Goal: Information Seeking & Learning: Learn about a topic

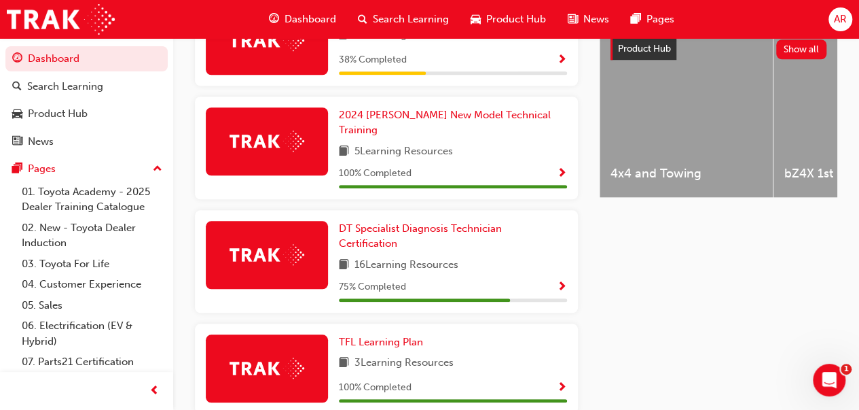
scroll to position [554, 0]
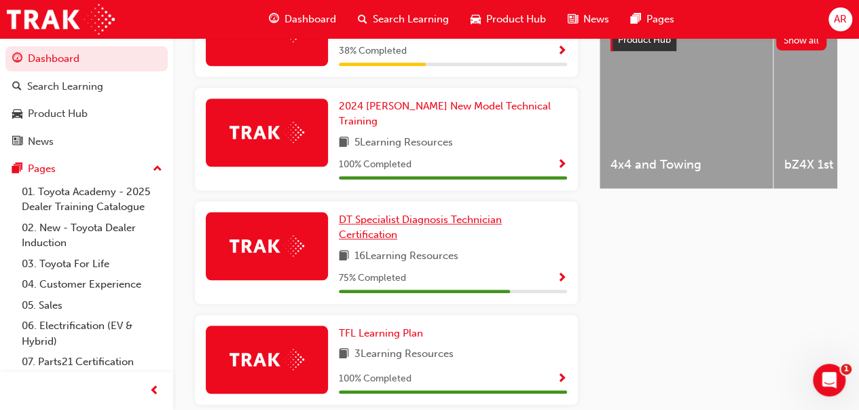
click at [363, 215] on span "DT Specialist Diagnosis Technician Certification" at bounding box center [420, 227] width 163 height 28
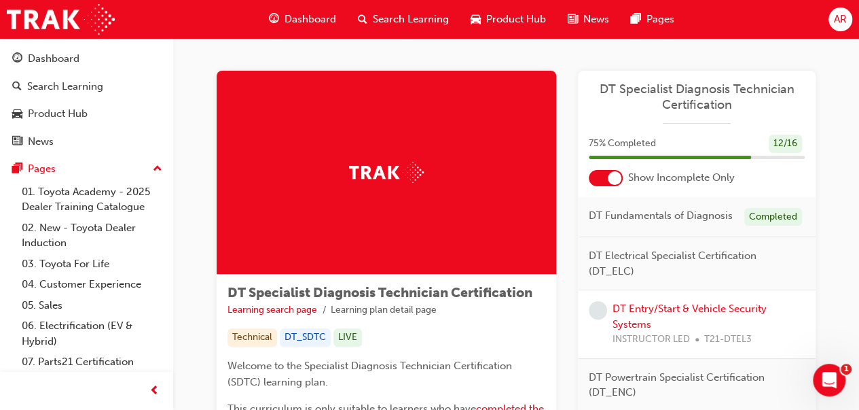
click at [393, 20] on span "Search Learning" at bounding box center [411, 20] width 76 height 16
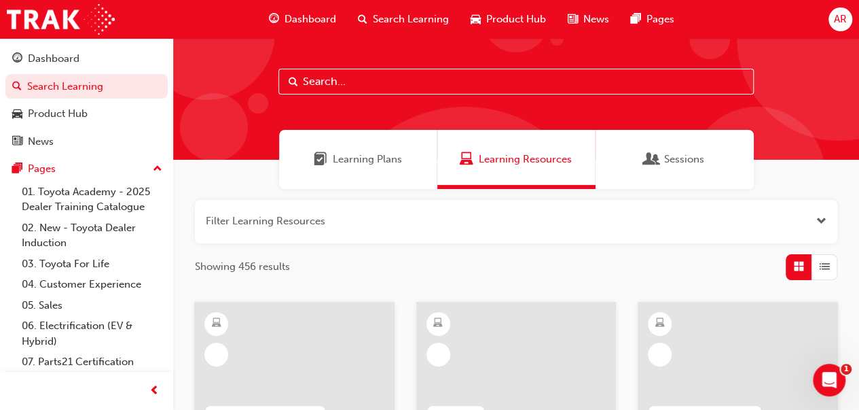
scroll to position [14, 0]
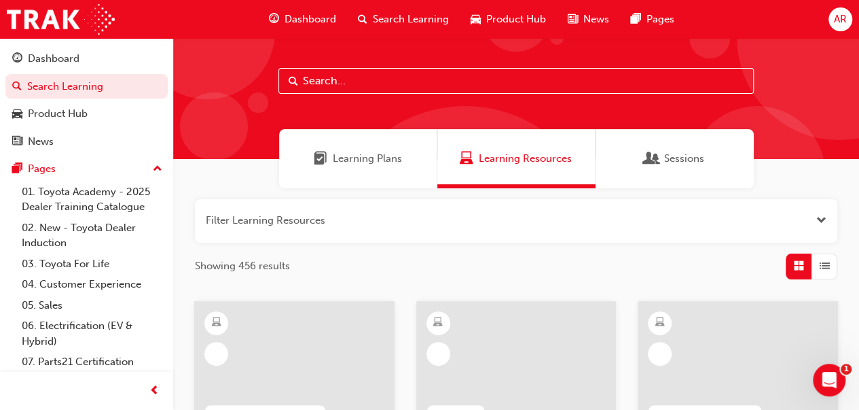
click at [681, 164] on span "Sessions" at bounding box center [684, 159] width 40 height 16
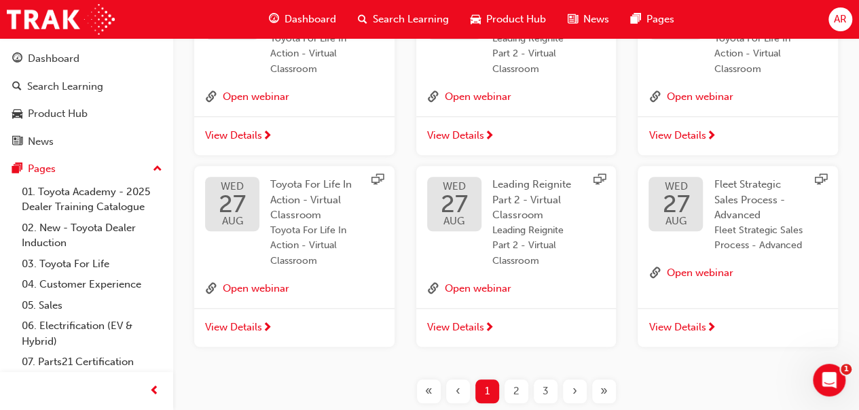
scroll to position [613, 0]
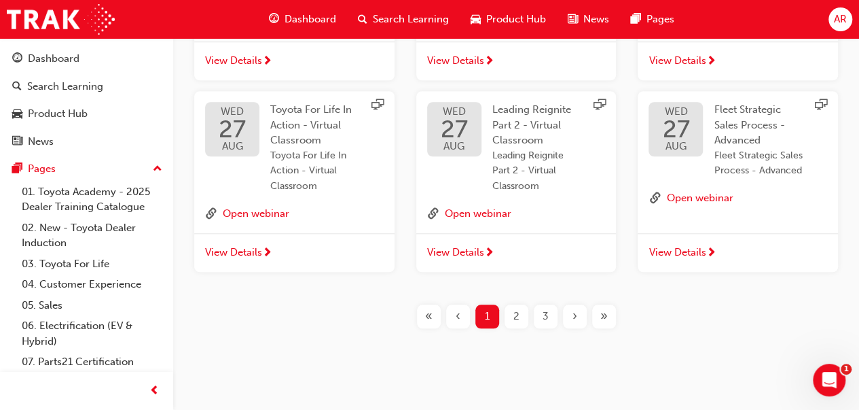
click at [510, 315] on div "2" at bounding box center [517, 316] width 24 height 24
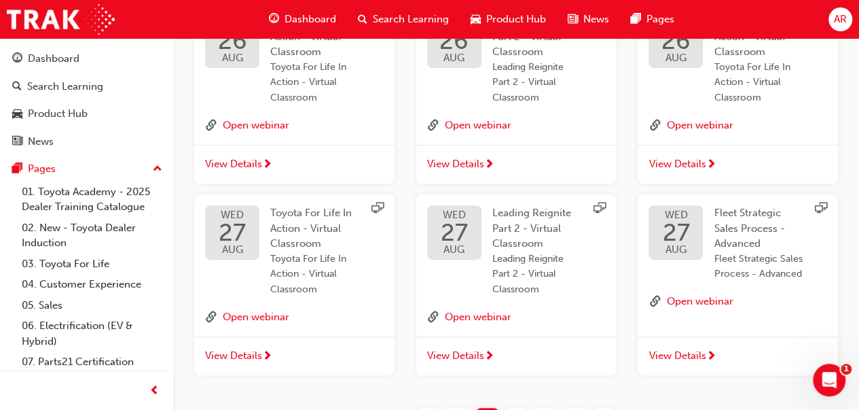
scroll to position [510, 0]
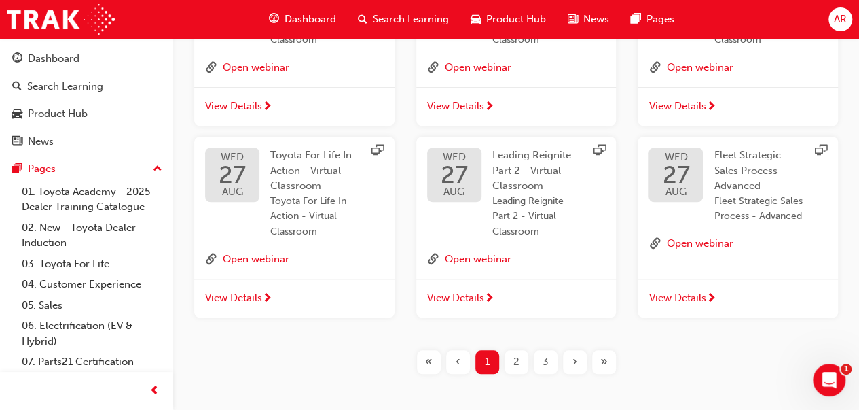
click at [512, 359] on div "2" at bounding box center [517, 362] width 24 height 24
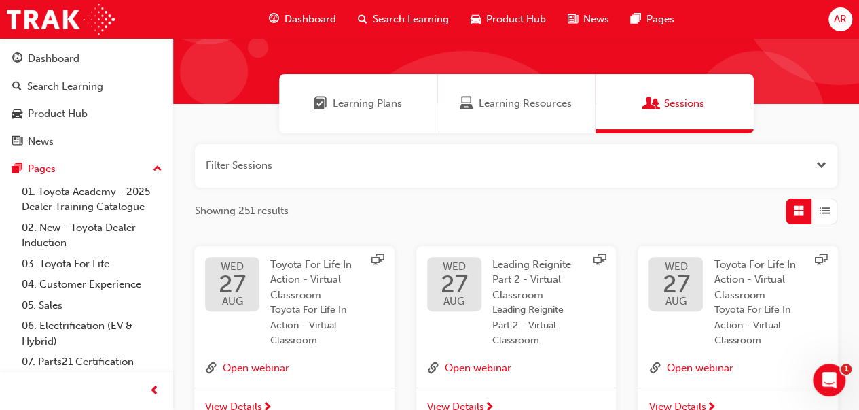
scroll to position [65, 0]
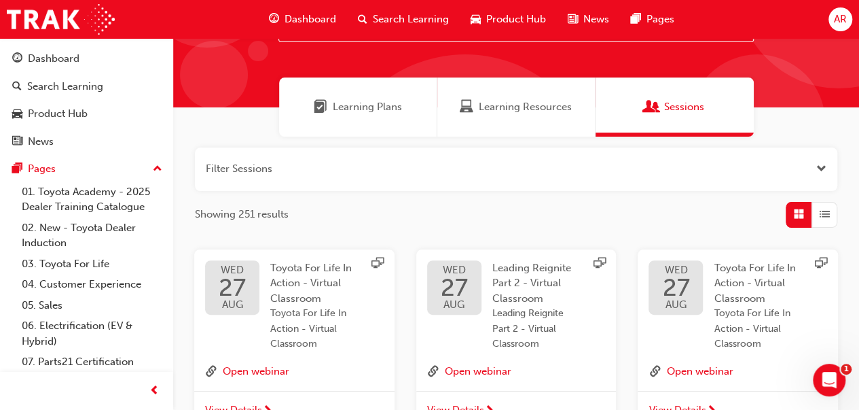
click at [827, 162] on button "button" at bounding box center [516, 168] width 643 height 43
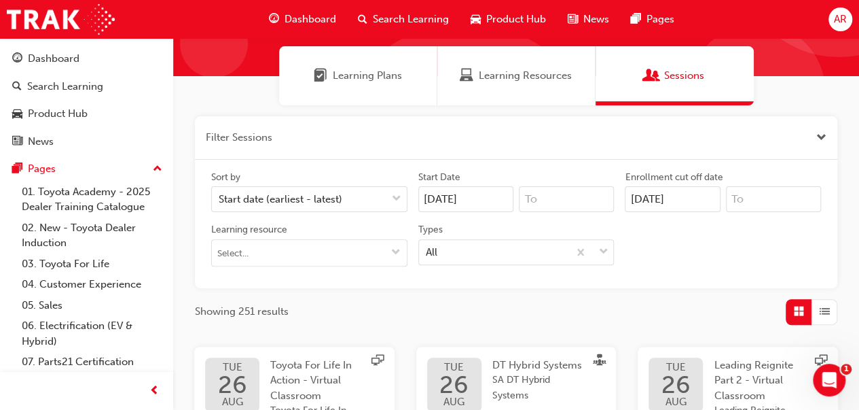
scroll to position [101, 0]
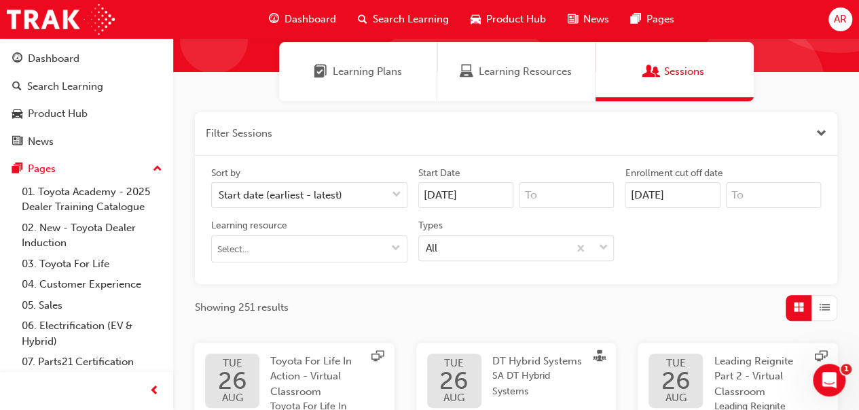
click at [387, 251] on button "Learning resource" at bounding box center [396, 249] width 22 height 26
click at [476, 271] on div "Sort by Start date (earliest - latest) Start Date 25/08/25 Enrollment cut off d…" at bounding box center [516, 219] width 621 height 107
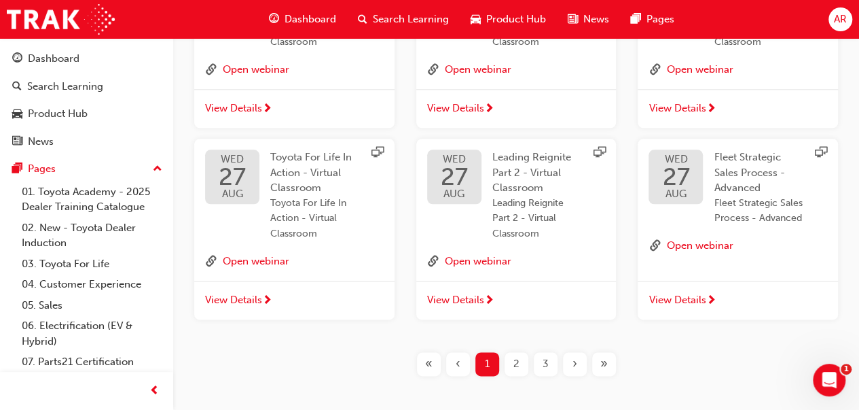
scroll to position [699, 0]
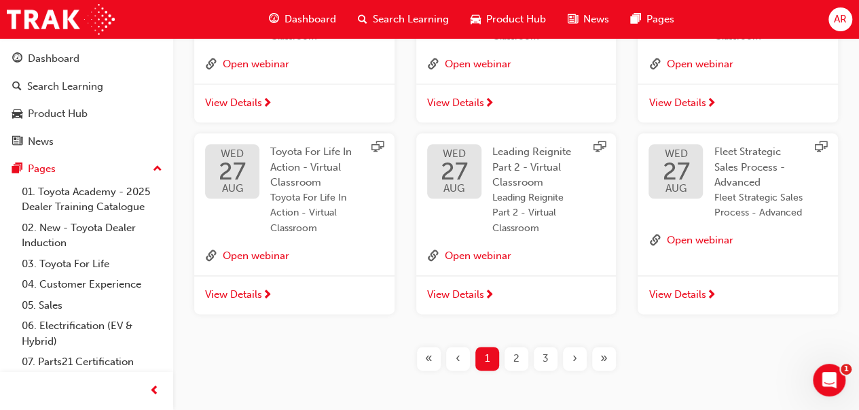
click at [522, 349] on div "2" at bounding box center [517, 358] width 24 height 24
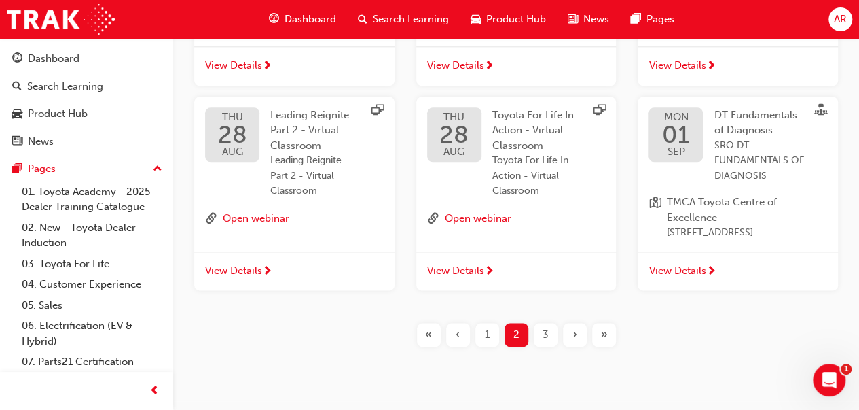
click at [547, 342] on span "3" at bounding box center [546, 335] width 6 height 16
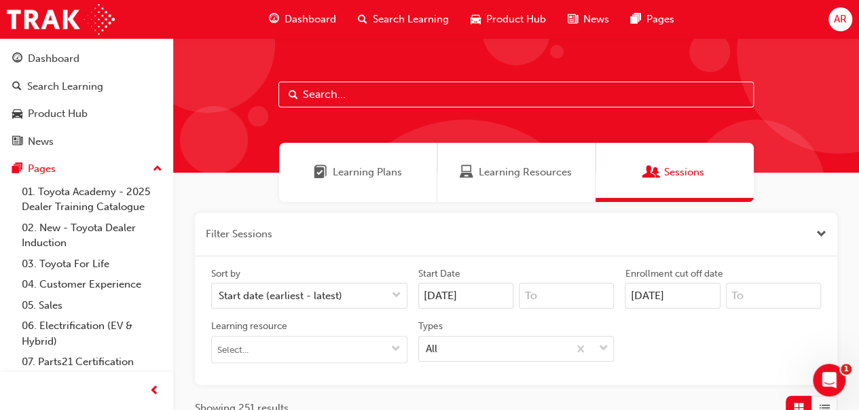
click at [67, 60] on div "Dashboard" at bounding box center [54, 59] width 52 height 16
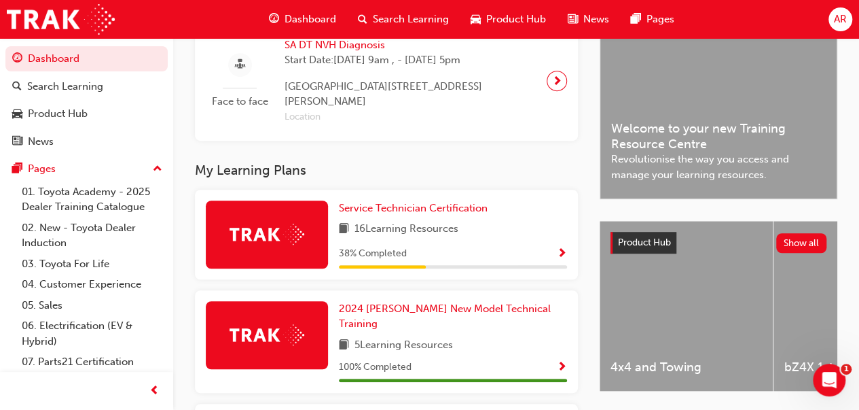
scroll to position [353, 0]
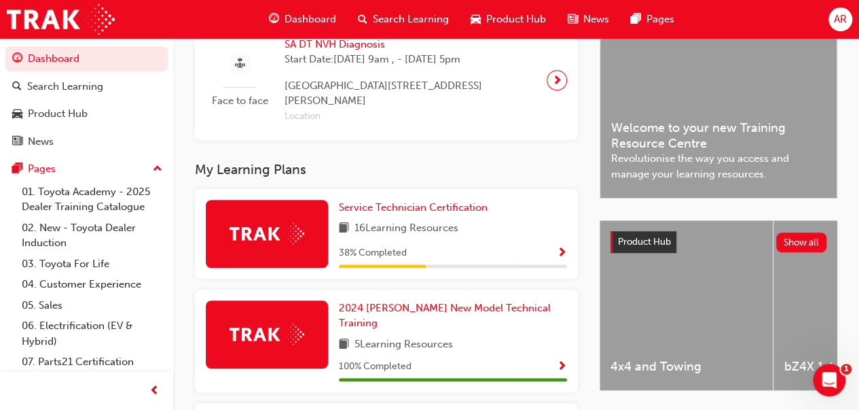
click at [64, 111] on div "Product Hub" at bounding box center [58, 114] width 60 height 16
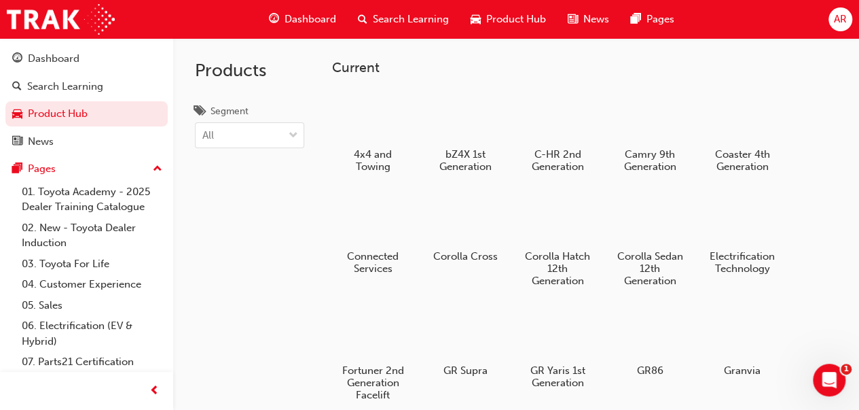
click at [16, 78] on div "button" at bounding box center [17, 86] width 10 height 17
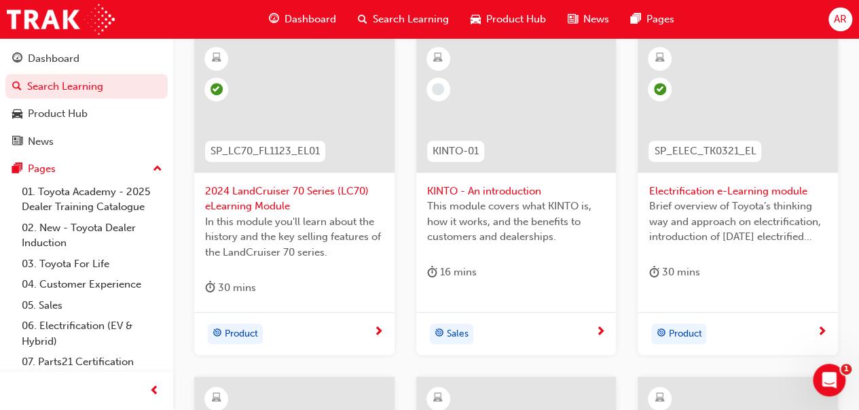
scroll to position [56, 0]
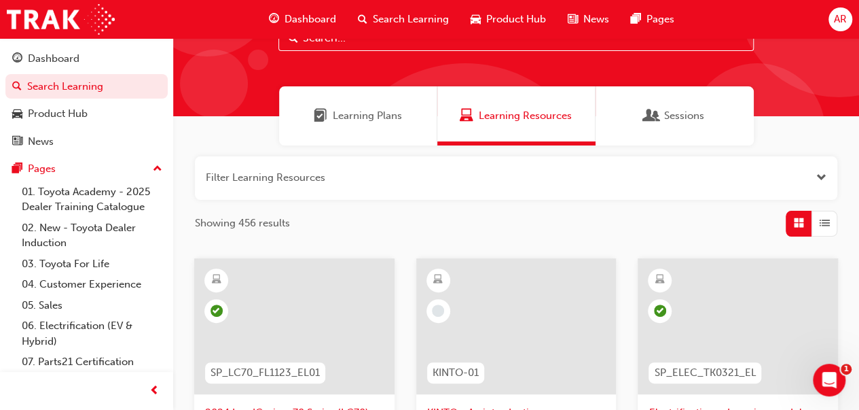
click at [779, 185] on button "button" at bounding box center [516, 177] width 643 height 43
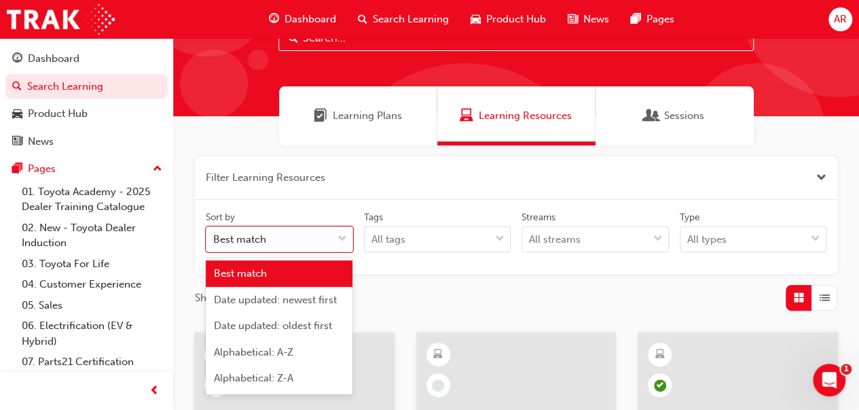
click at [297, 241] on div "Best match" at bounding box center [270, 240] width 126 height 24
click at [215, 241] on input "Sort by option Best match focused, 1 of 5. 5 results available. Use Up and Down…" at bounding box center [213, 239] width 1 height 12
click at [301, 299] on span "Date updated: newest first" at bounding box center [275, 299] width 123 height 12
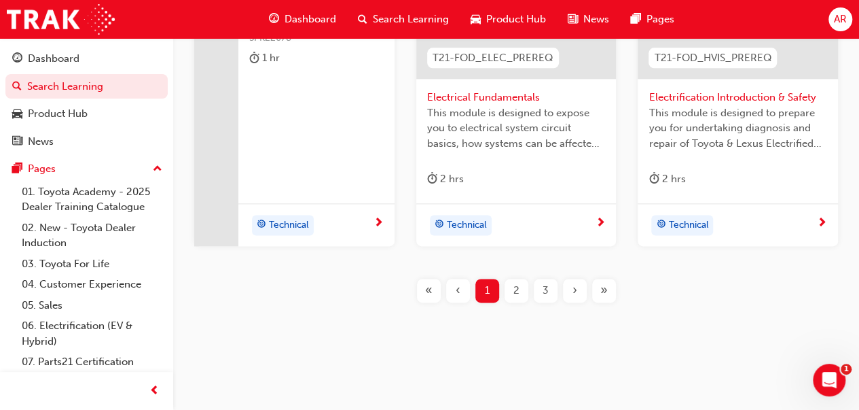
scroll to position [785, 0]
click at [516, 289] on span "2" at bounding box center [517, 291] width 6 height 16
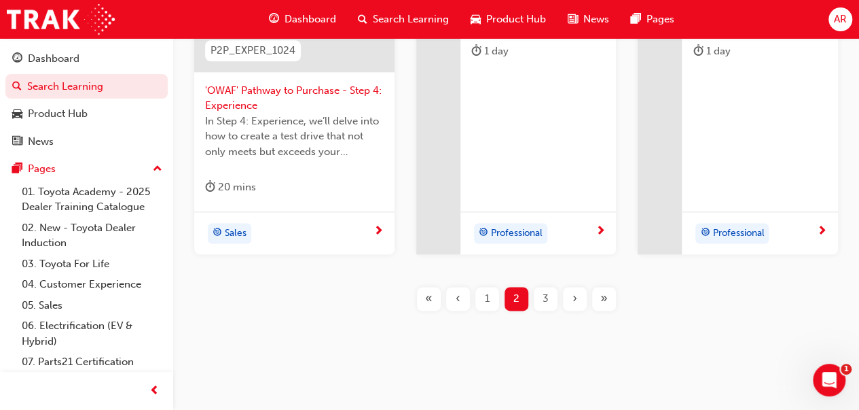
scroll to position [779, 0]
click at [552, 296] on div "3" at bounding box center [546, 297] width 24 height 24
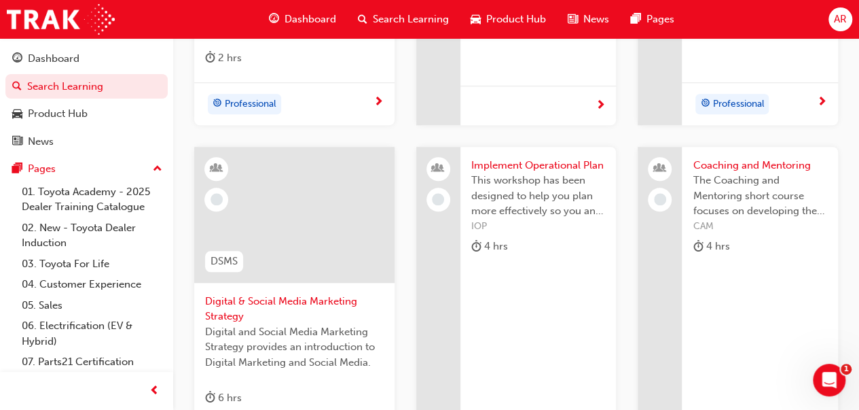
scroll to position [785, 0]
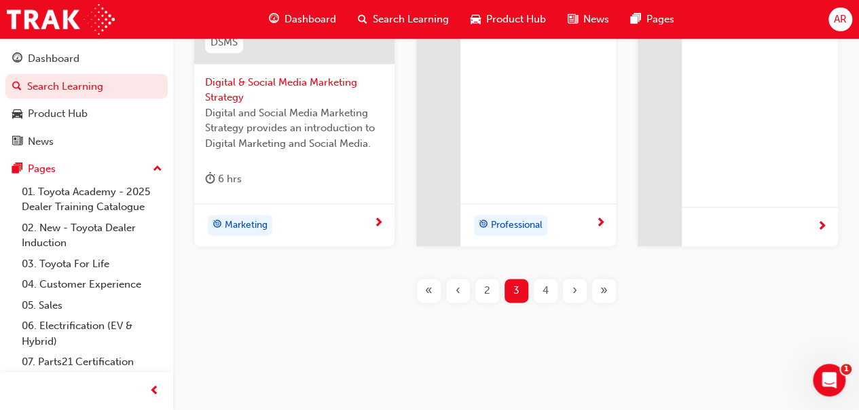
click at [552, 288] on div "4" at bounding box center [546, 291] width 24 height 24
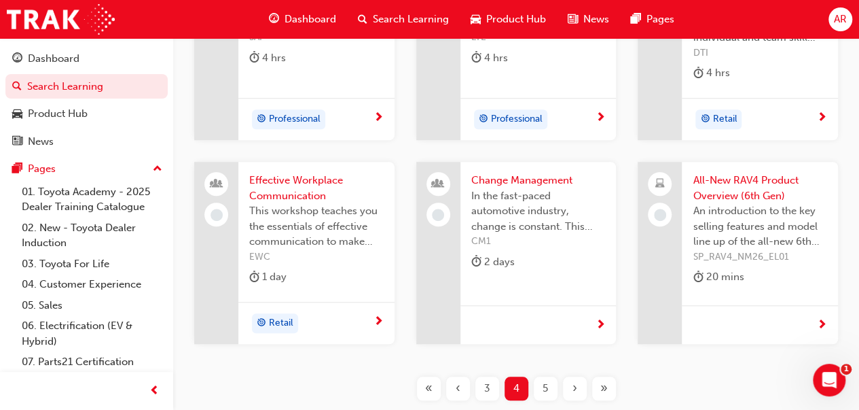
scroll to position [430, 0]
click at [730, 181] on span "All-New RAV4 Product Overview (6th Gen)" at bounding box center [760, 188] width 135 height 31
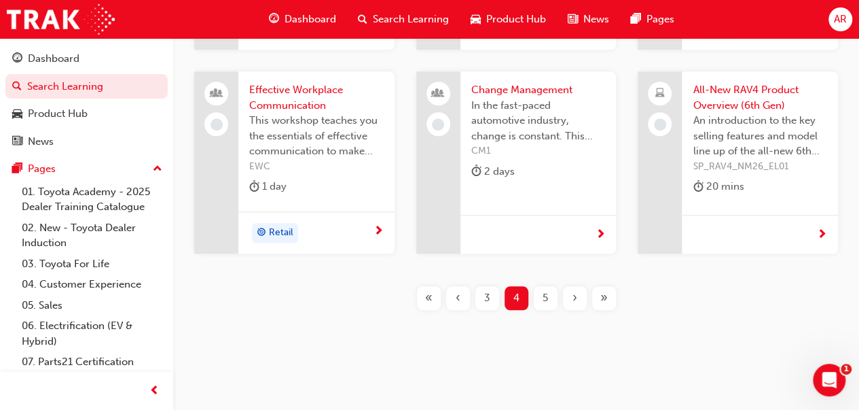
scroll to position [528, 0]
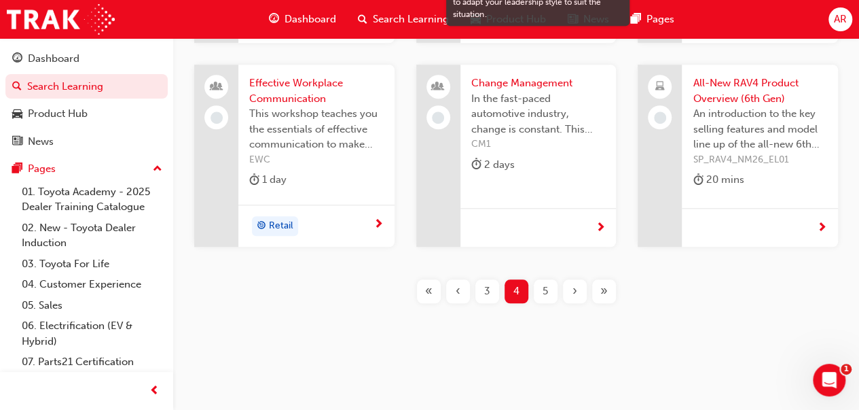
click at [541, 293] on div "5" at bounding box center [546, 291] width 24 height 24
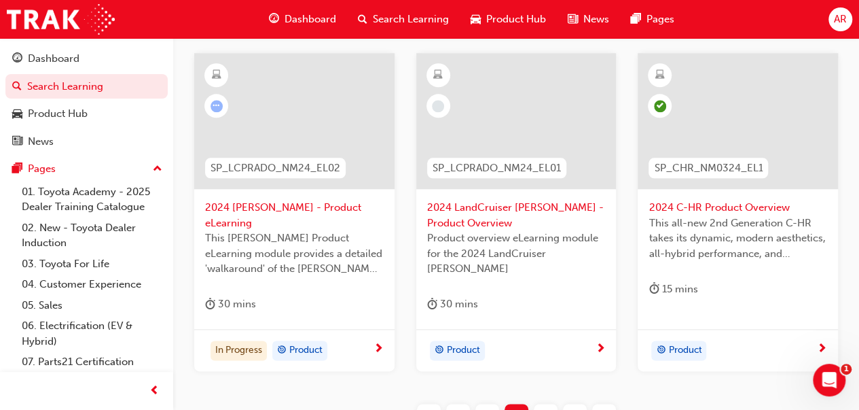
scroll to position [669, 0]
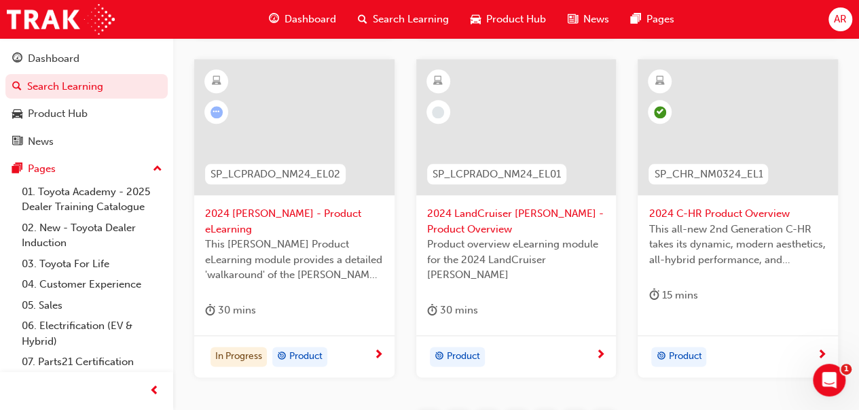
click at [269, 211] on span "2024 [PERSON_NAME] - Product eLearning" at bounding box center [294, 221] width 179 height 31
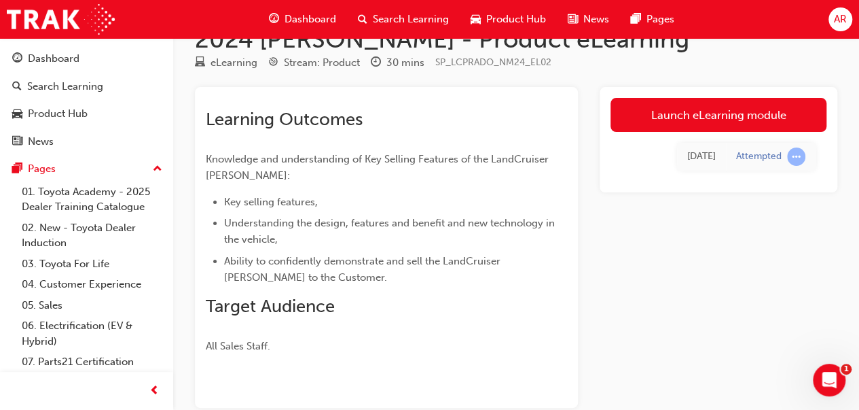
scroll to position [37, 0]
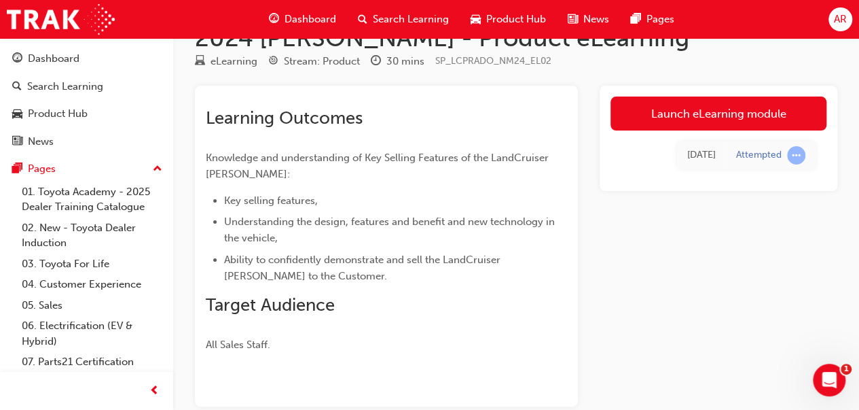
click at [772, 103] on link "Launch eLearning module" at bounding box center [719, 113] width 216 height 34
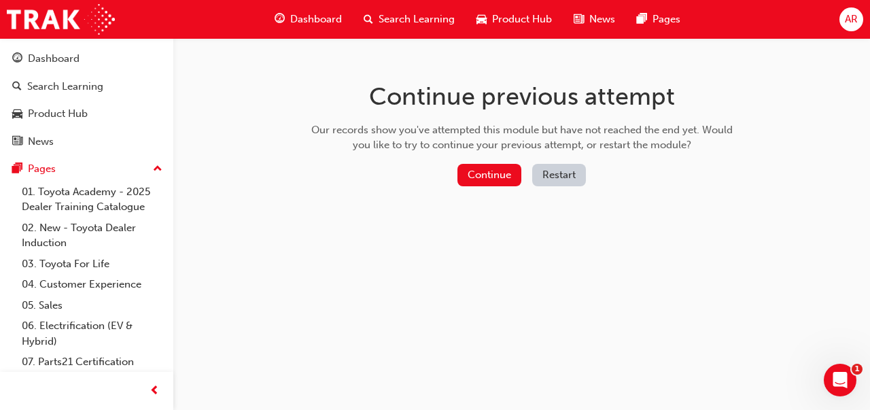
click at [563, 172] on button "Restart" at bounding box center [559, 175] width 54 height 22
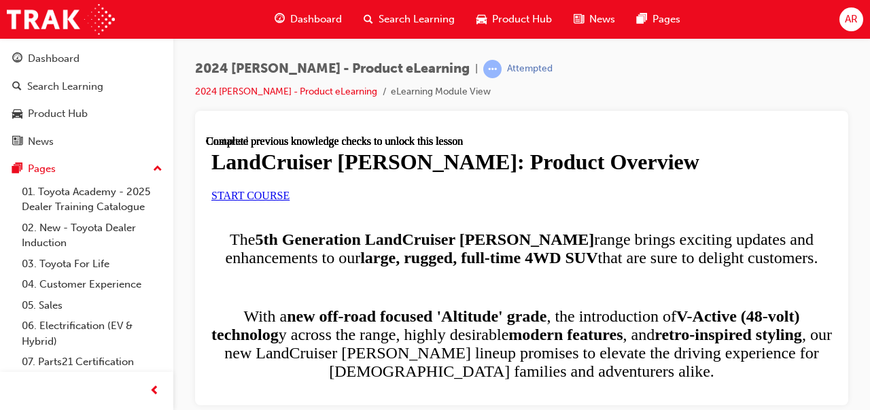
scroll to position [76, 0]
click at [289, 200] on link "START COURSE" at bounding box center [250, 195] width 78 height 12
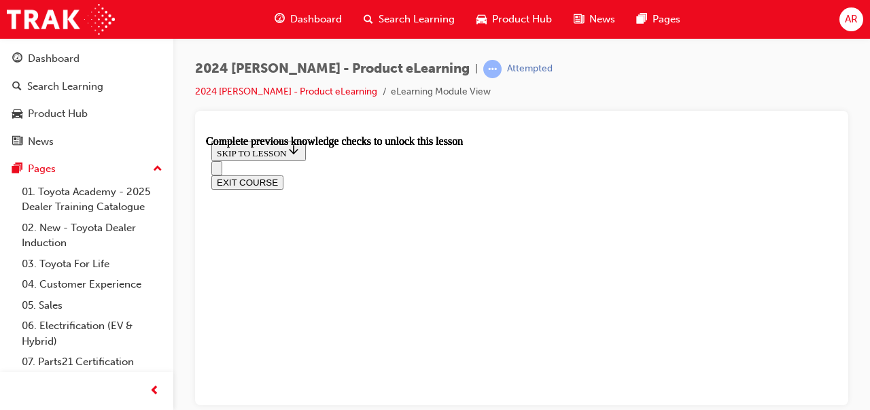
scroll to position [216, 0]
click at [852, 100] on div "2024 LC Prado - Product eLearning | Attempted 2024 LC Prado - Product eLearning…" at bounding box center [521, 207] width 696 height 338
click at [222, 160] on button "Open navigation menu" at bounding box center [216, 167] width 11 height 14
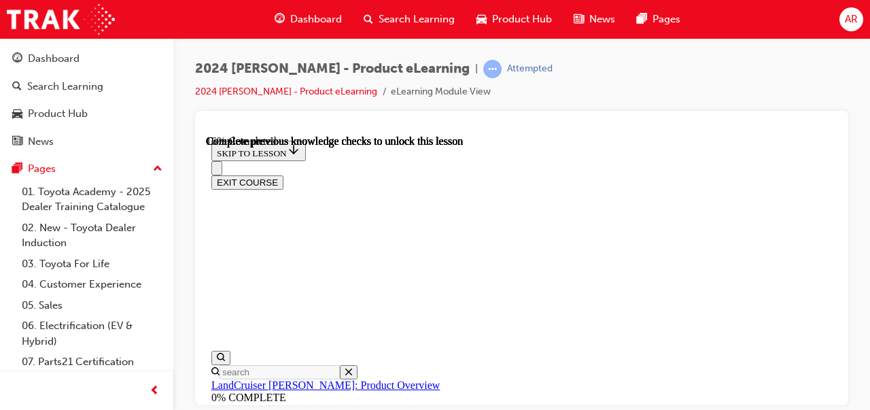
click at [217, 171] on icon "Close navigation menu" at bounding box center [217, 171] width 0 height 0
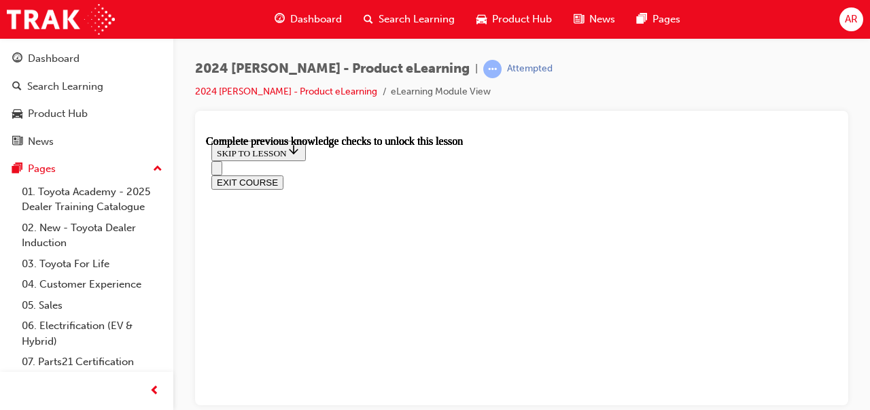
scroll to position [872, 0]
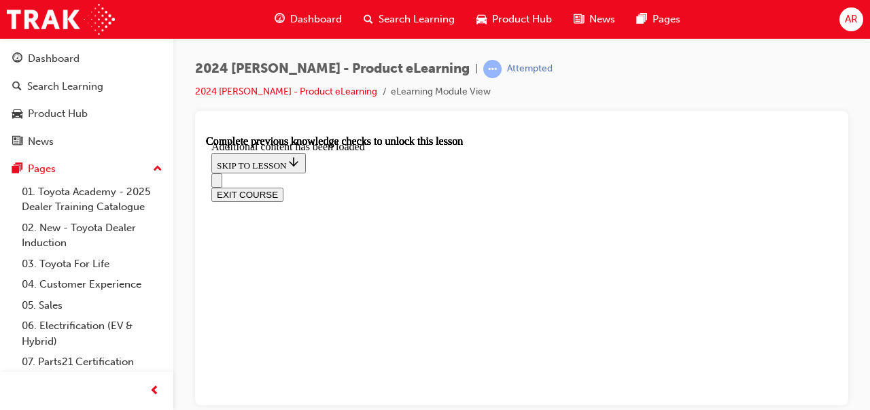
scroll to position [952, 0]
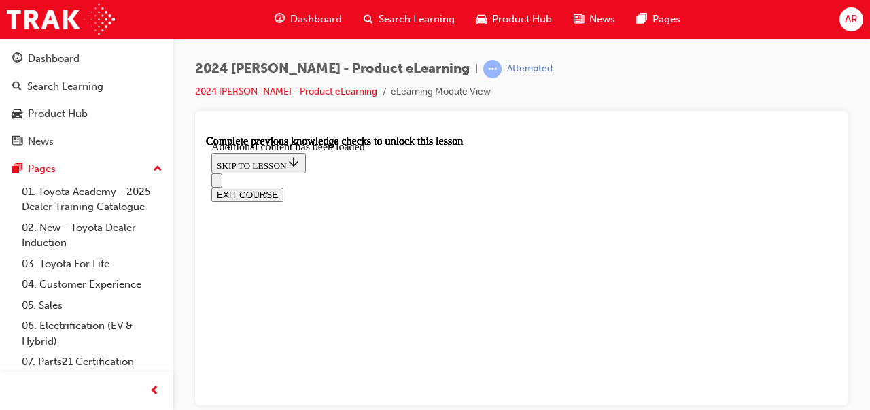
radio input "true"
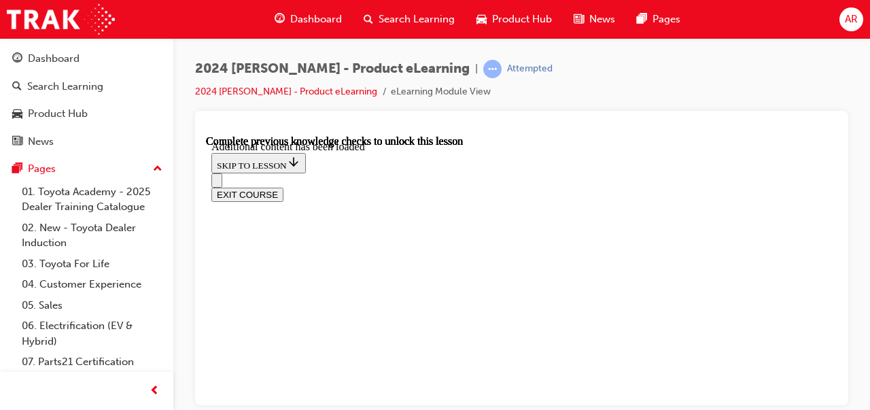
scroll to position [2817, 0]
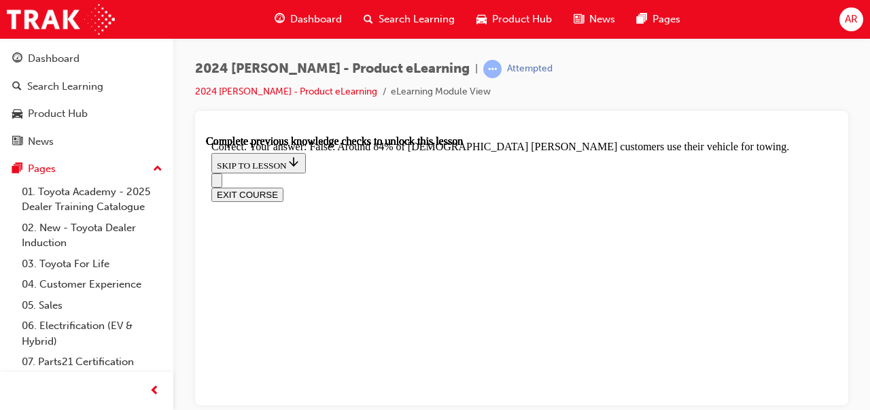
scroll to position [3048, 0]
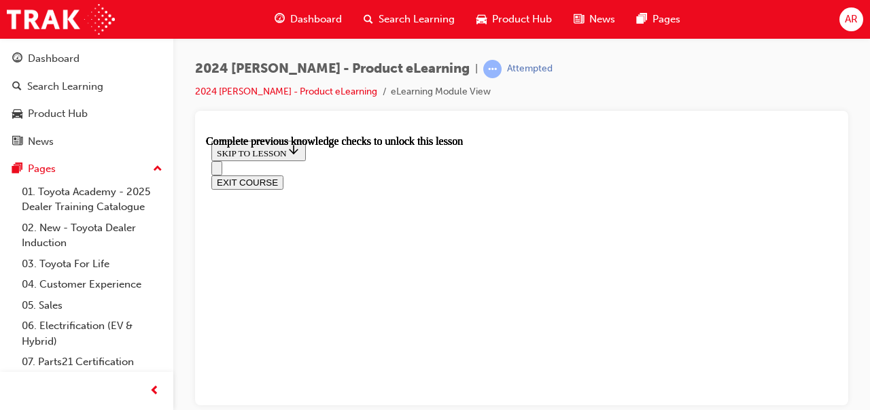
scroll to position [2062, 0]
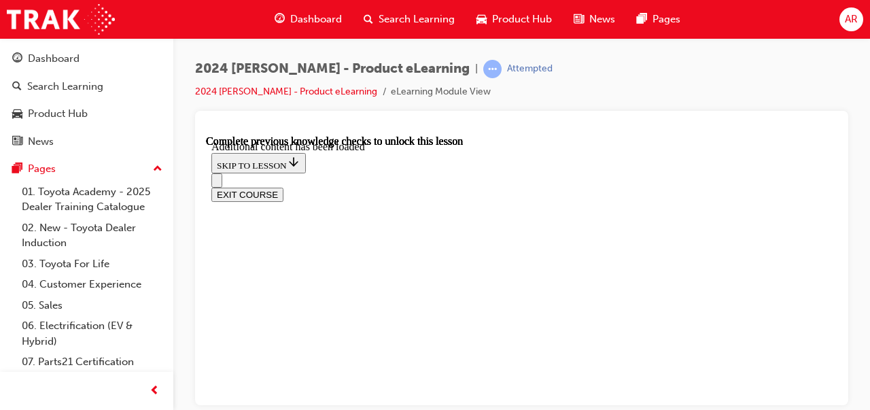
radio input "true"
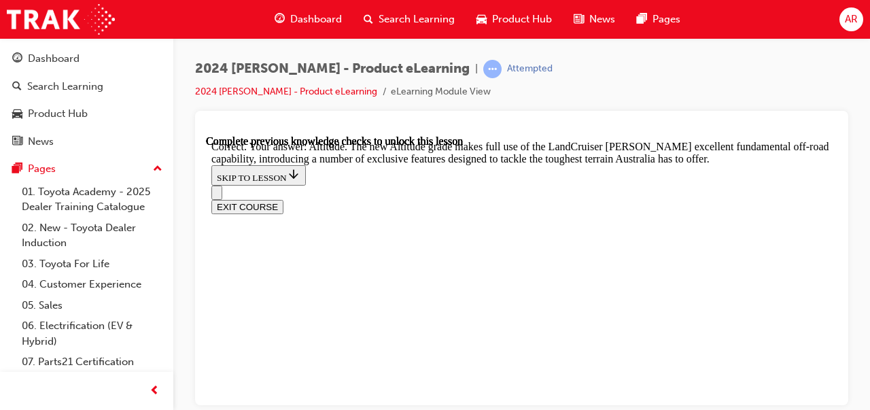
scroll to position [3156, 0]
checkbox input "true"
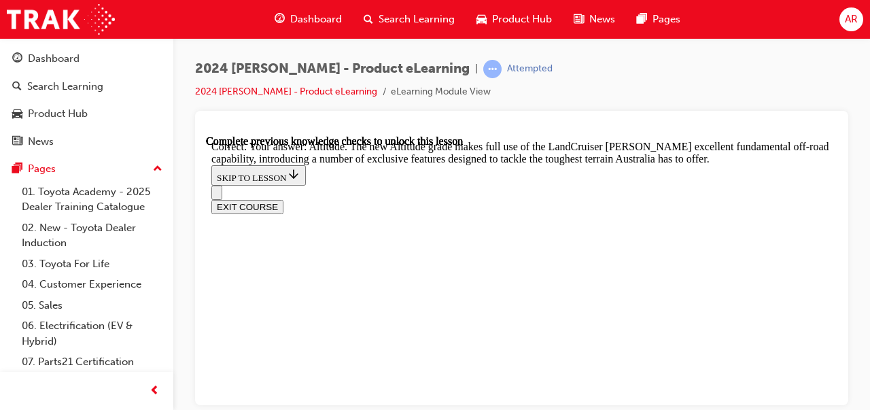
checkbox input "true"
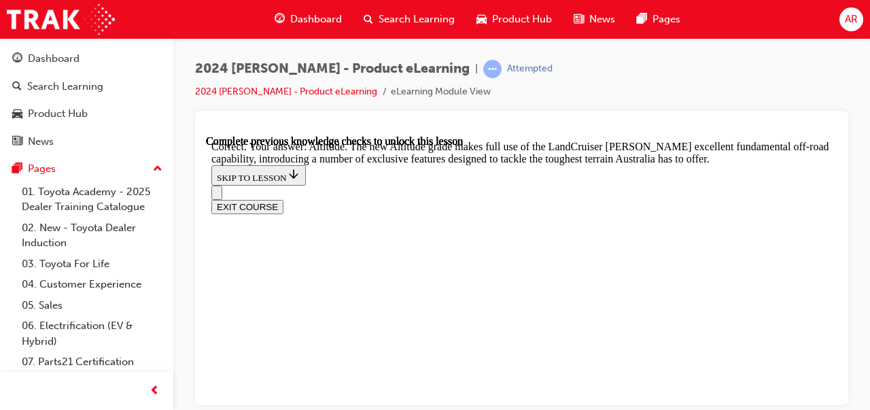
checkbox input "true"
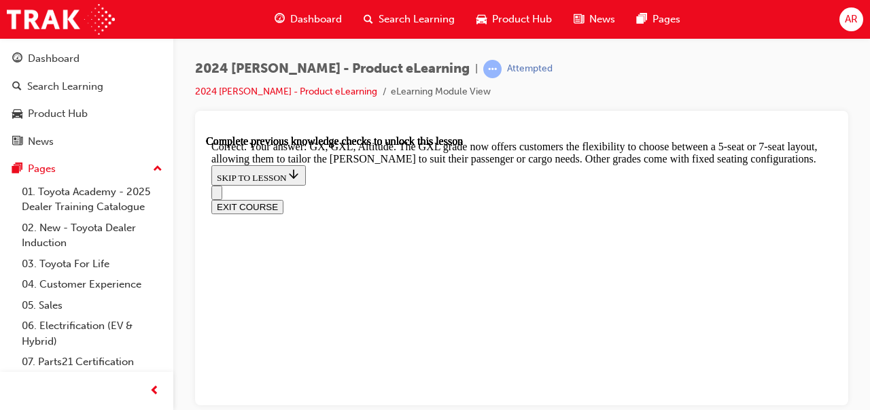
scroll to position [3628, 0]
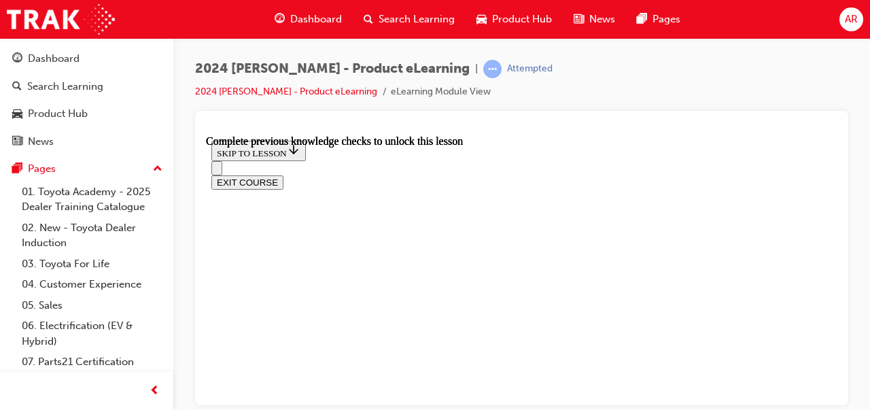
scroll to position [3058, 0]
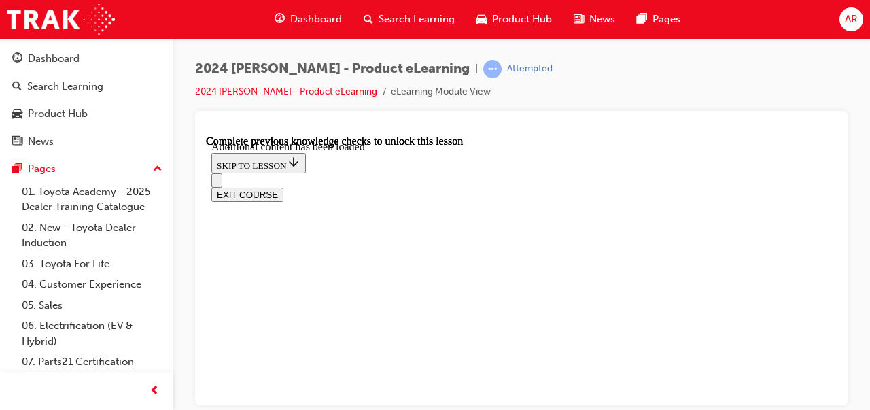
scroll to position [3316, 0]
radio input "true"
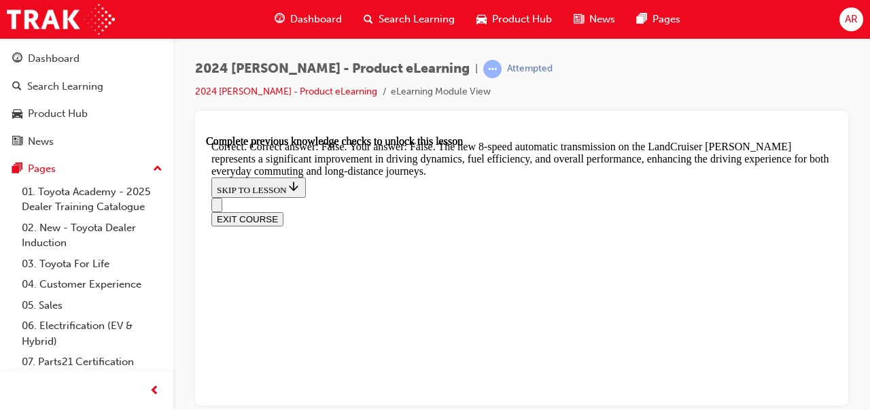
scroll to position [3920, 0]
radio input "true"
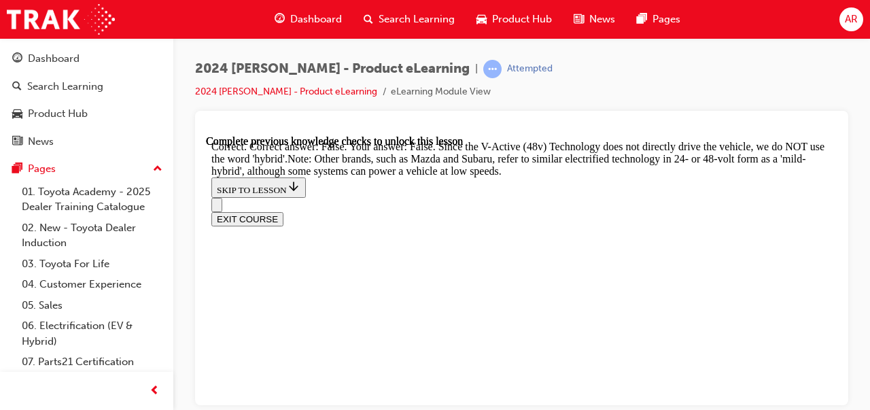
scroll to position [4669, 0]
radio input "true"
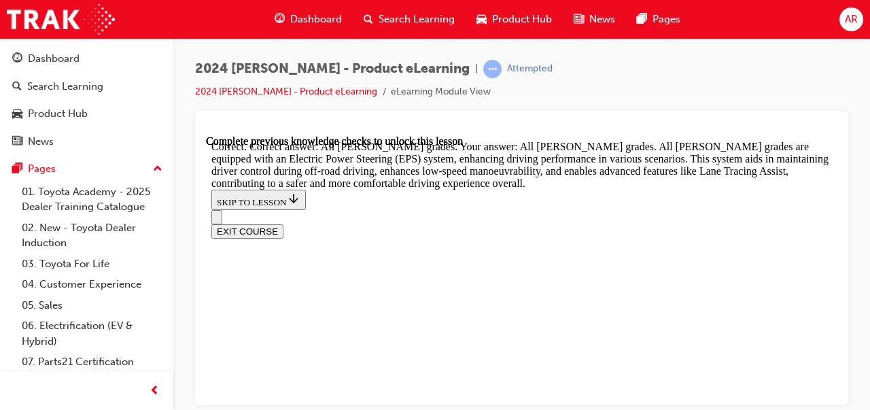
scroll to position [5086, 0]
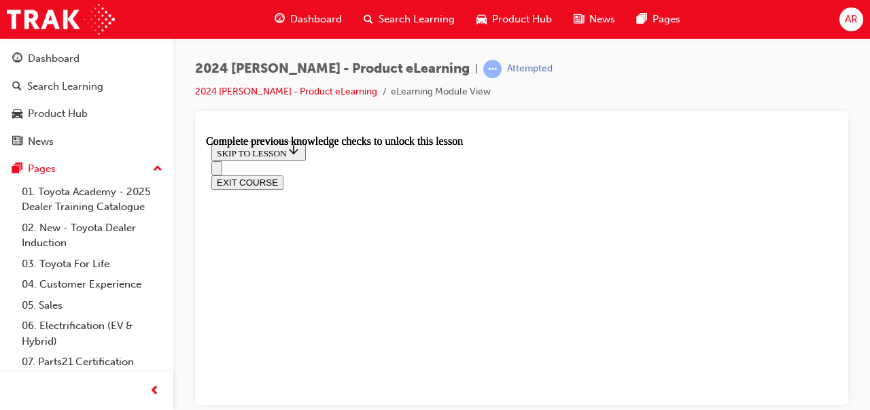
scroll to position [4521, 0]
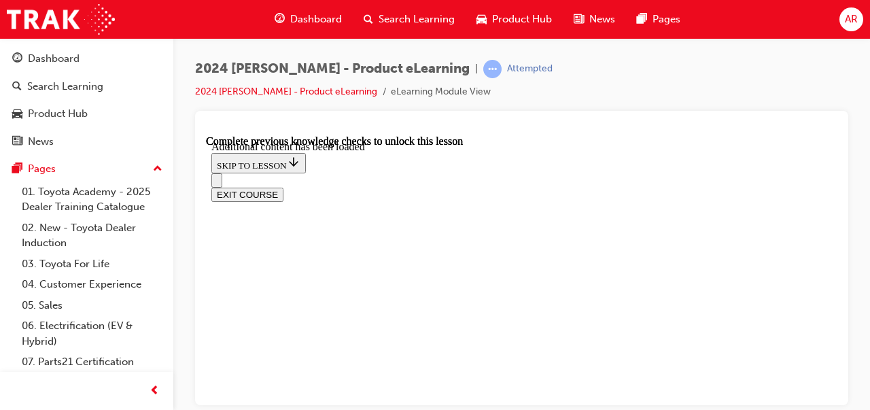
scroll to position [4757, 0]
checkbox input "true"
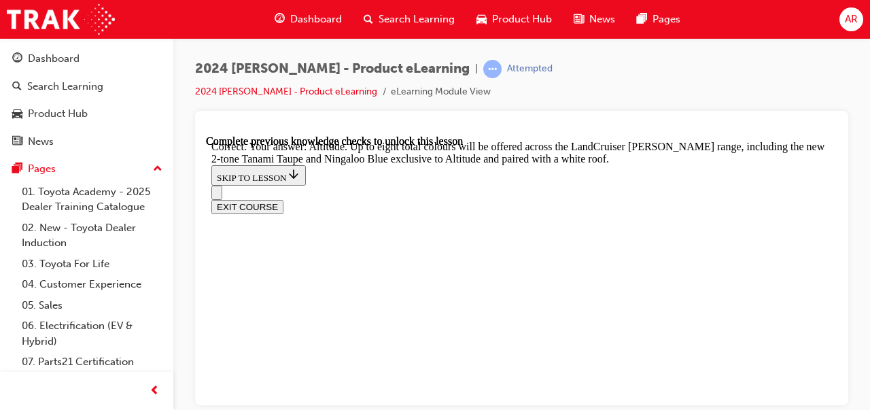
scroll to position [5164, 0]
checkbox input "true"
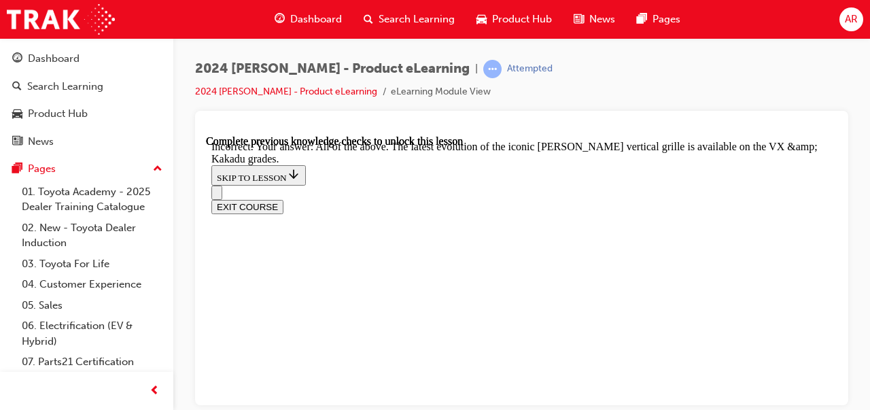
scroll to position [5908, 0]
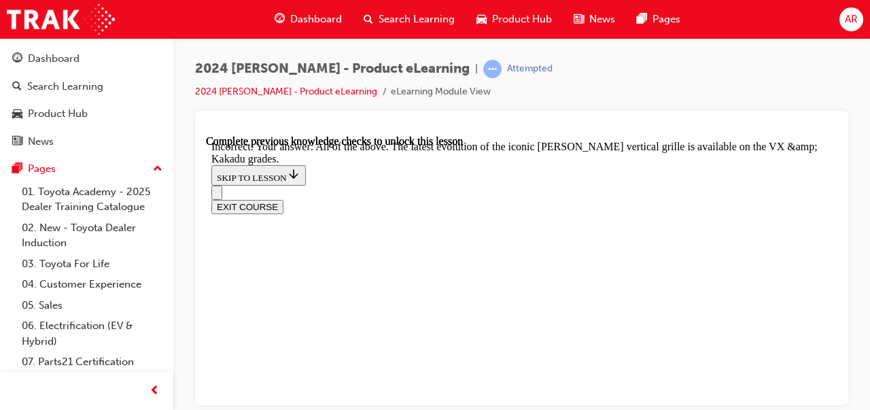
checkbox input "false"
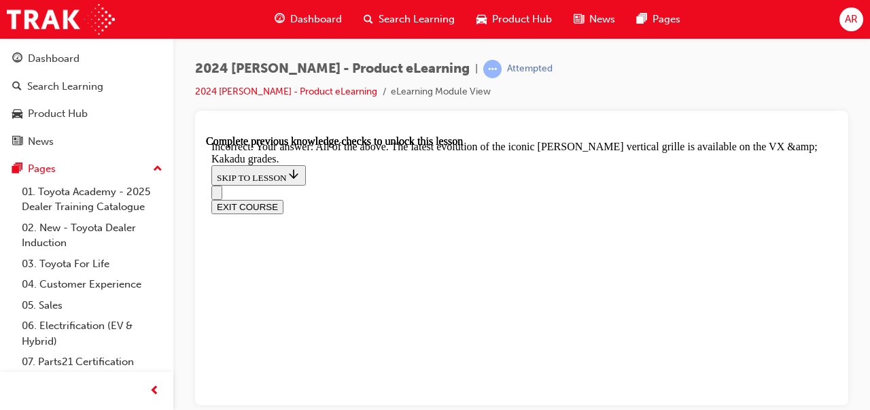
checkbox input "true"
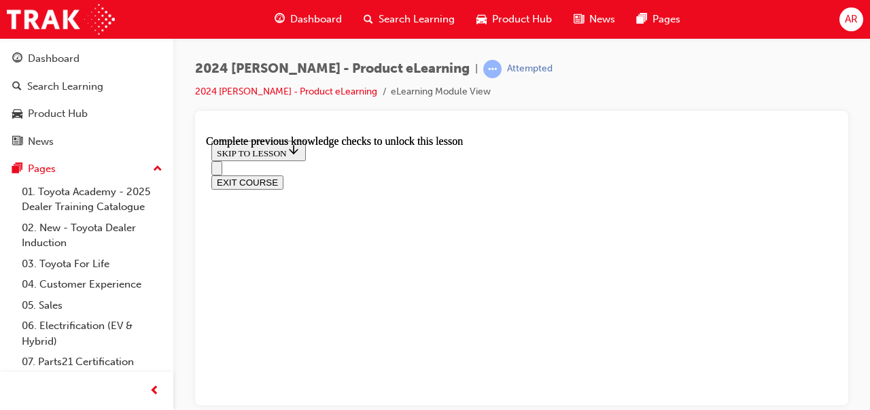
scroll to position [2236, 0]
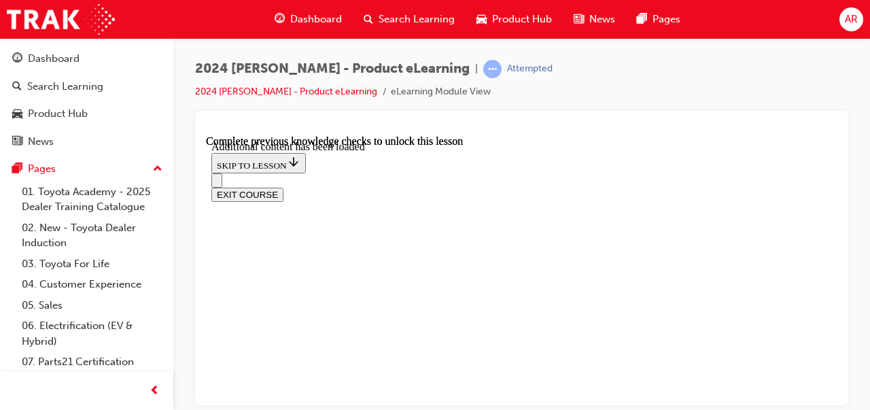
radio input "true"
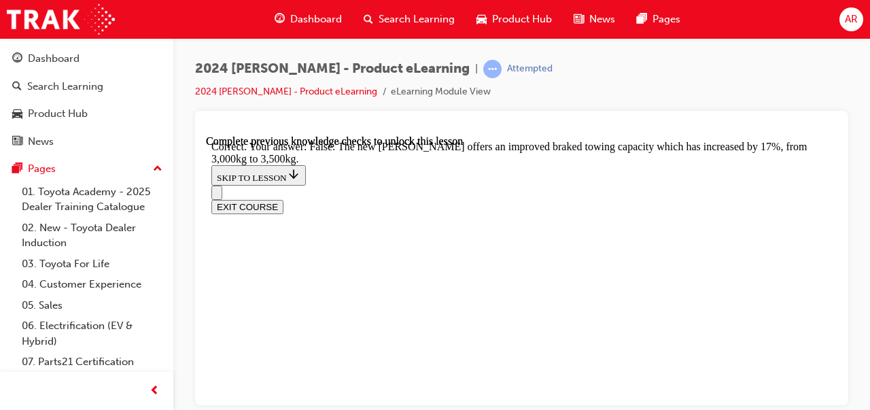
scroll to position [4151, 0]
radio input "true"
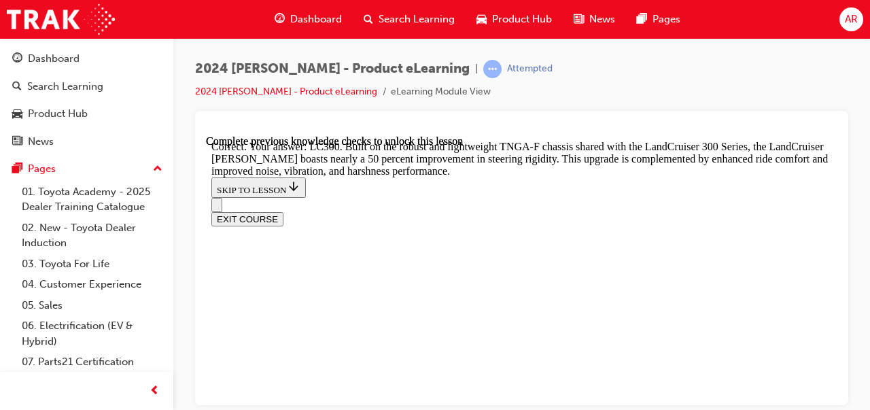
scroll to position [4598, 0]
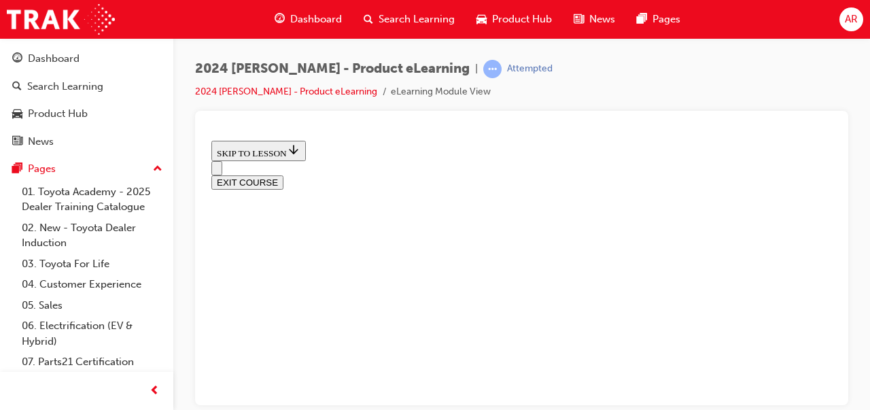
scroll to position [1661, 0]
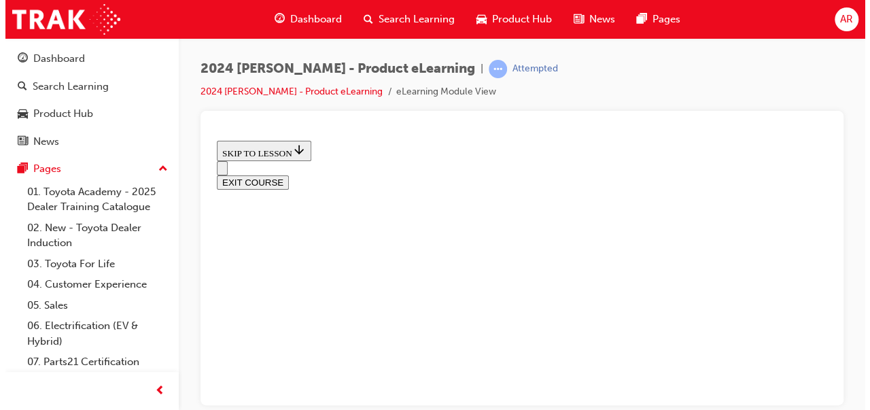
scroll to position [841, 0]
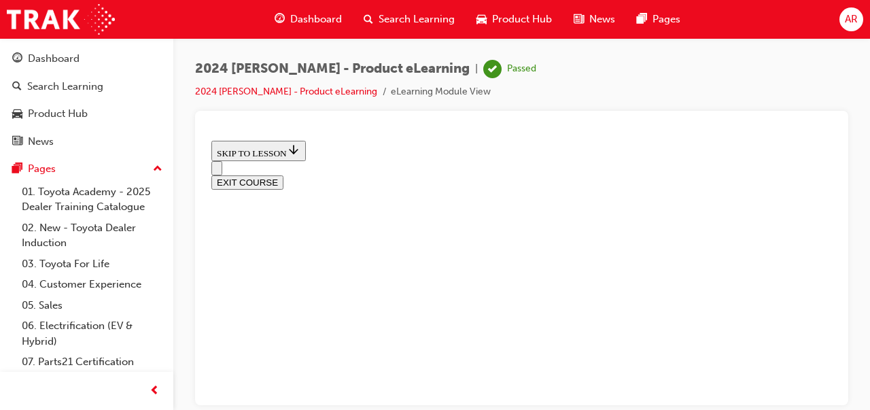
click at [283, 175] on button "EXIT COURSE" at bounding box center [247, 182] width 72 height 14
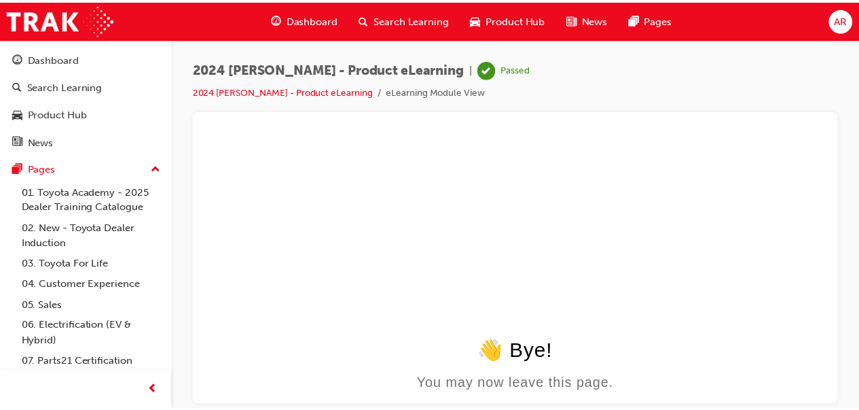
scroll to position [0, 0]
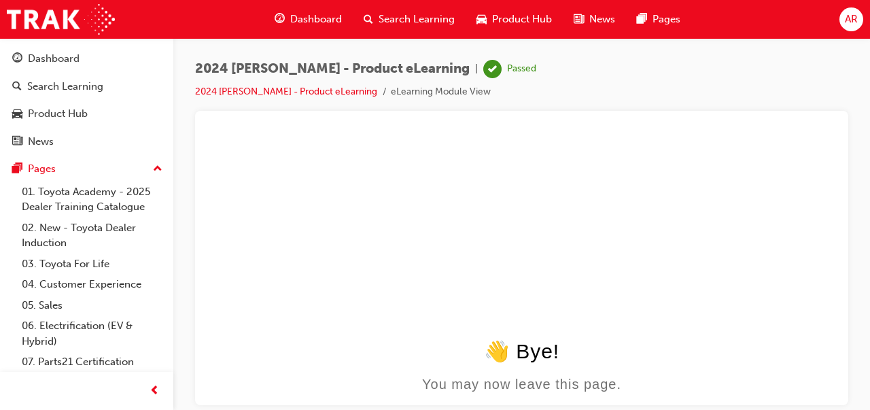
click at [68, 88] on div "Search Learning" at bounding box center [65, 87] width 76 height 16
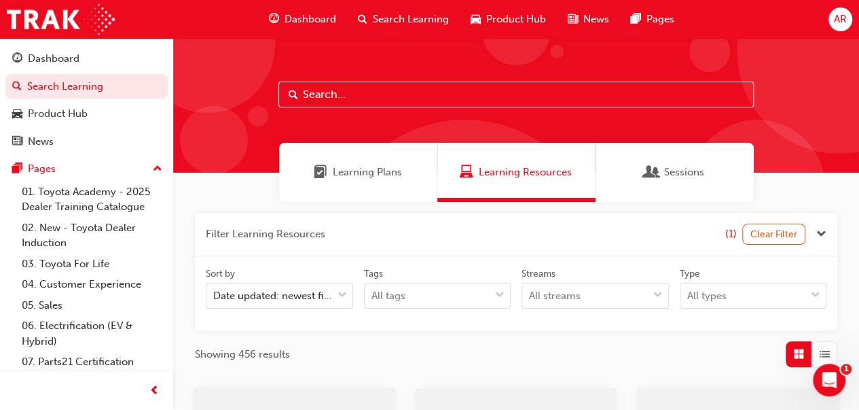
click at [54, 121] on div "Product Hub" at bounding box center [86, 113] width 149 height 17
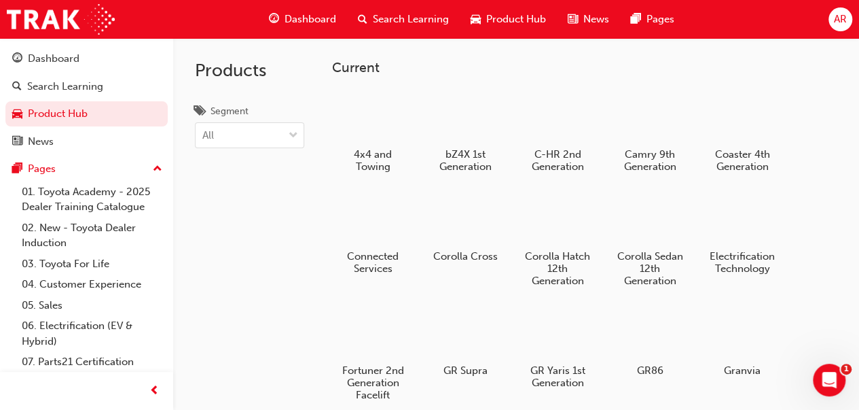
click at [397, 146] on div "4x4 and Towing" at bounding box center [373, 131] width 82 height 91
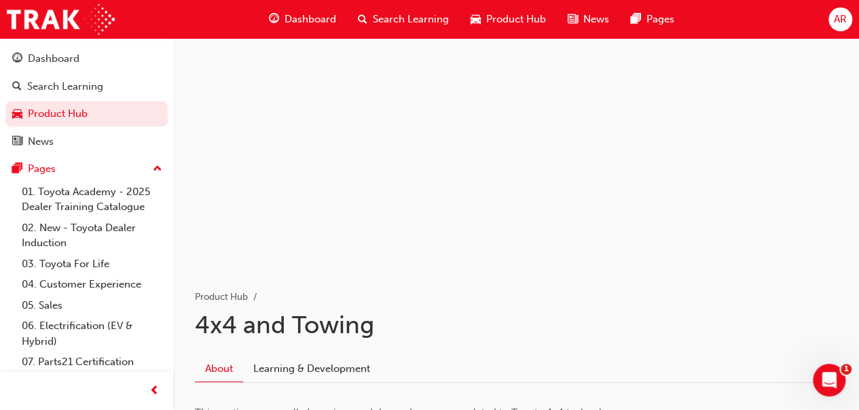
scroll to position [78, 0]
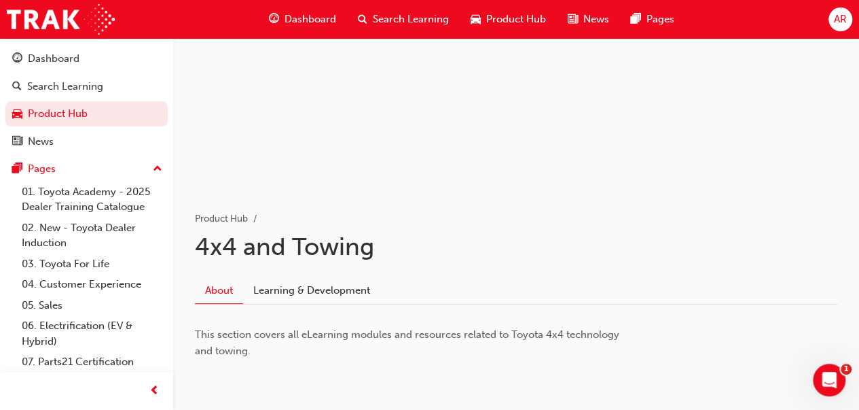
click at [330, 289] on link "Learning & Development" at bounding box center [311, 291] width 137 height 26
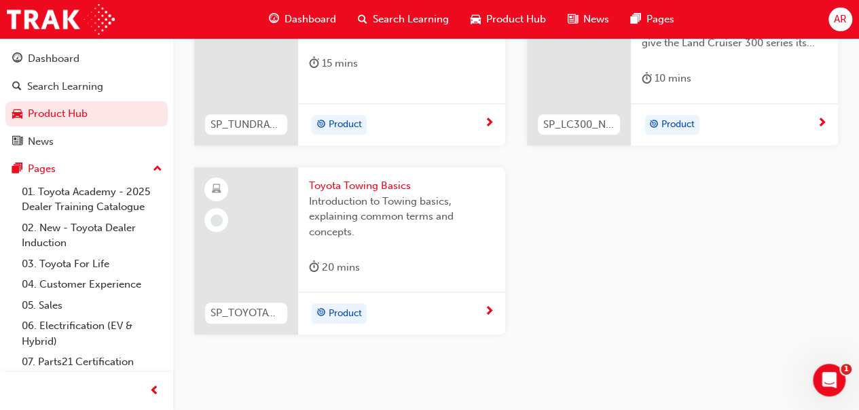
scroll to position [431, 0]
click at [349, 180] on span "Toyota Towing Basics" at bounding box center [401, 185] width 185 height 16
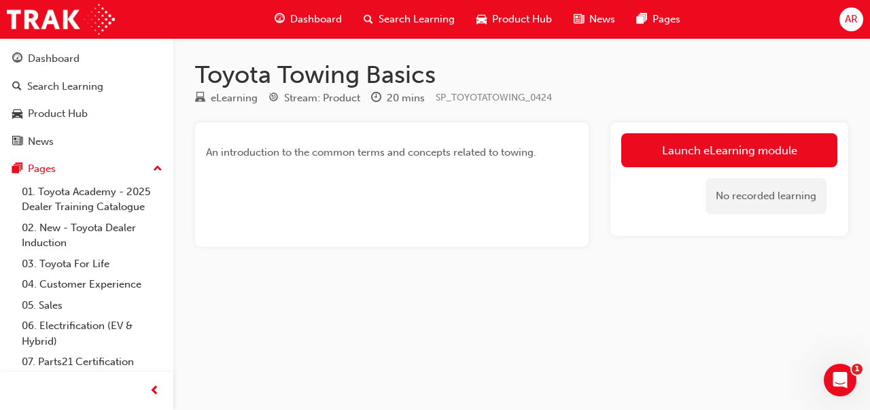
click at [715, 143] on link "Launch eLearning module" at bounding box center [729, 150] width 216 height 34
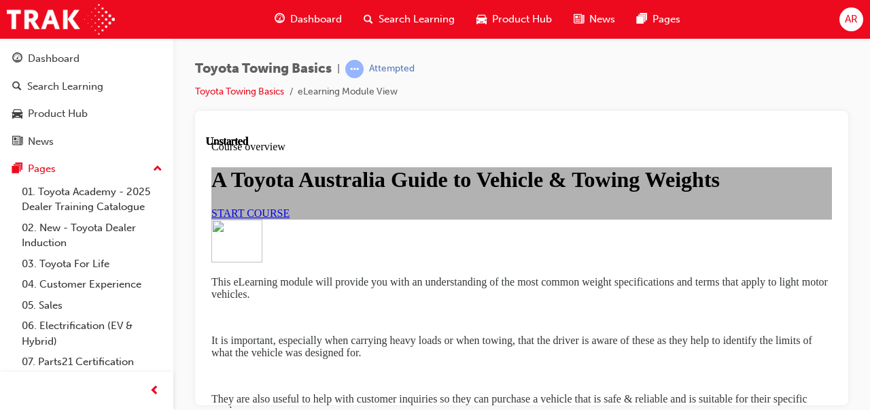
scroll to position [52, 0]
click at [289, 218] on link "START COURSE" at bounding box center [250, 213] width 78 height 12
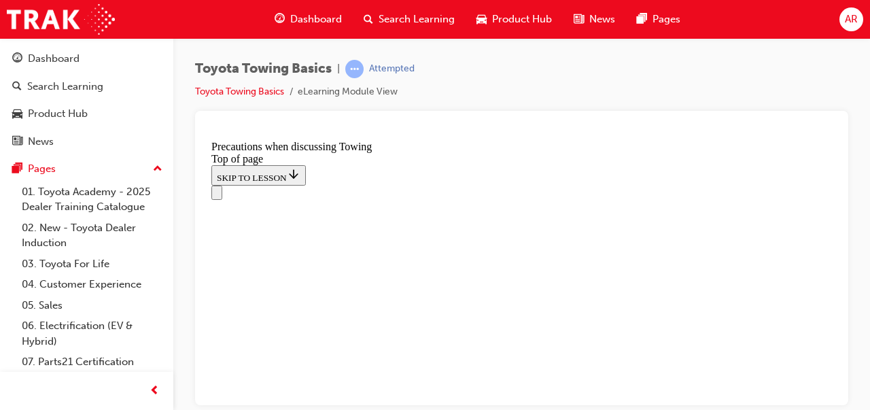
scroll to position [874, 0]
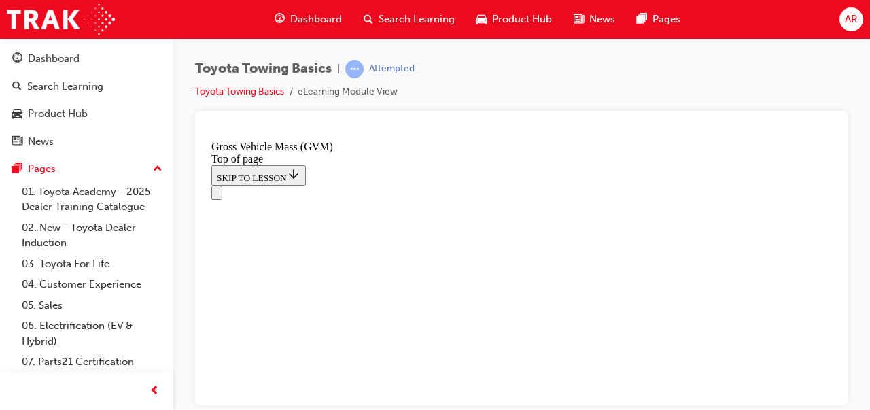
scroll to position [424, 0]
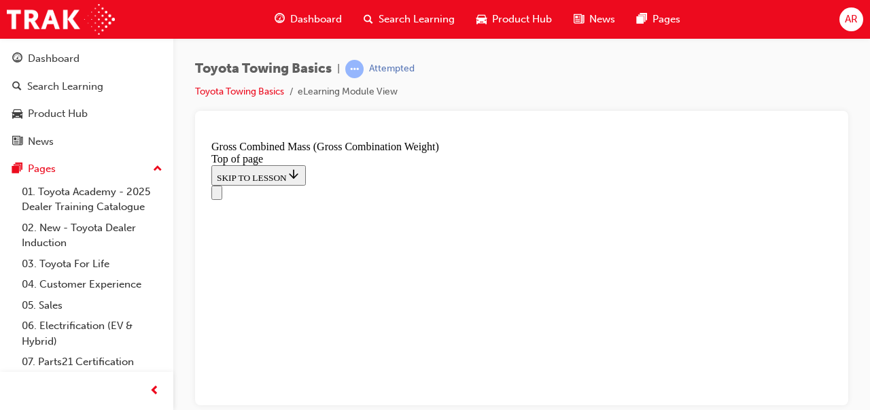
scroll to position [814, 0]
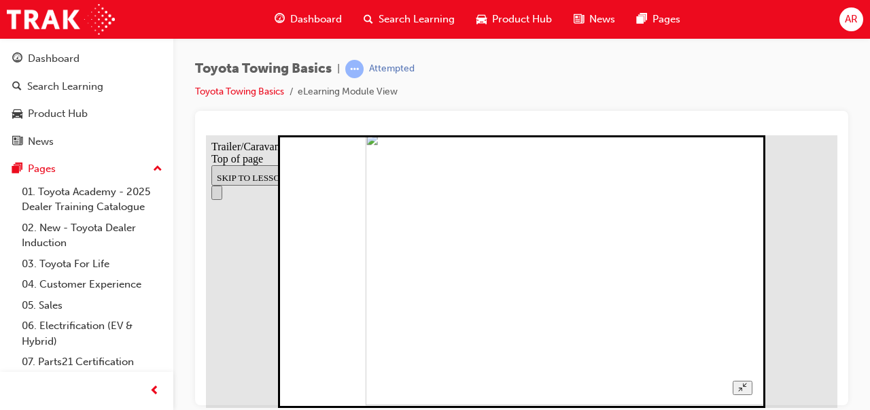
click at [747, 382] on icon "Unzoom image" at bounding box center [742, 386] width 9 height 9
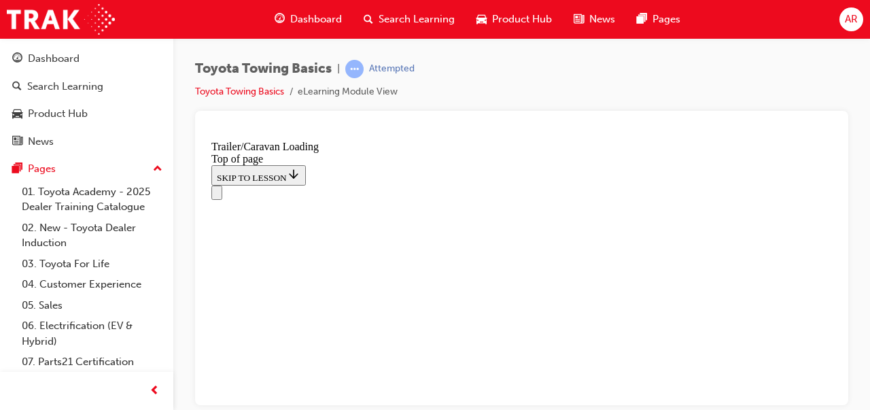
scroll to position [2062, 0]
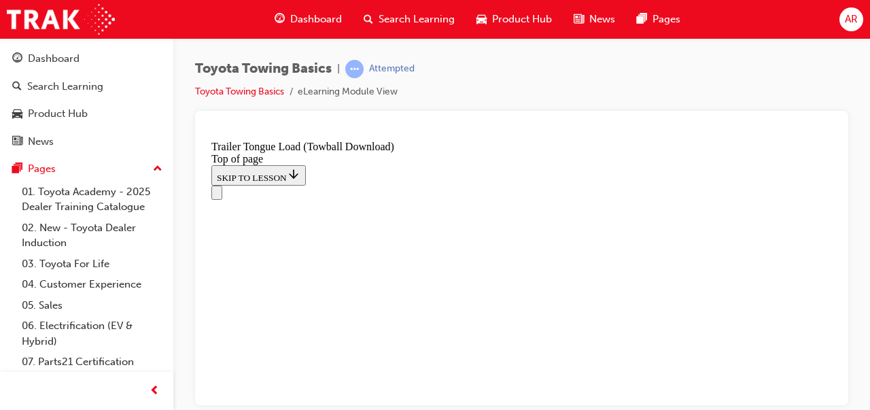
drag, startPoint x: 351, startPoint y: 10475, endPoint x: 577, endPoint y: 10206, distance: 352.0
drag, startPoint x: 357, startPoint y: 10474, endPoint x: 425, endPoint y: 10306, distance: 181.9
drag, startPoint x: 349, startPoint y: 10476, endPoint x: 683, endPoint y: 10409, distance: 340.9
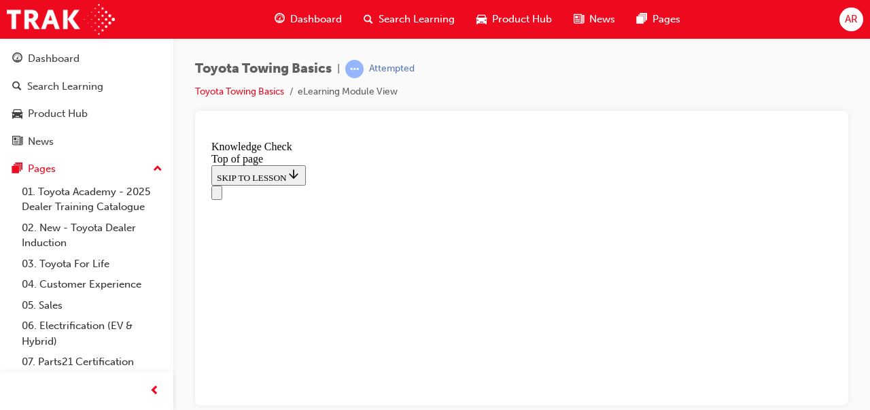
drag, startPoint x: 359, startPoint y: 10470, endPoint x: 594, endPoint y: 10417, distance: 240.3
drag, startPoint x: 353, startPoint y: 10475, endPoint x: 488, endPoint y: 10364, distance: 174.7
drag, startPoint x: 350, startPoint y: 10473, endPoint x: 325, endPoint y: 10420, distance: 58.6
drag, startPoint x: 359, startPoint y: 10476, endPoint x: 447, endPoint y: 10193, distance: 296.7
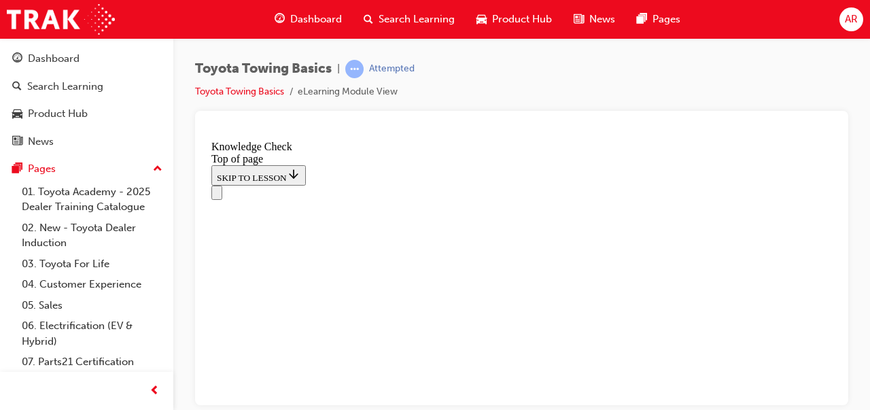
scroll to position [480, 0]
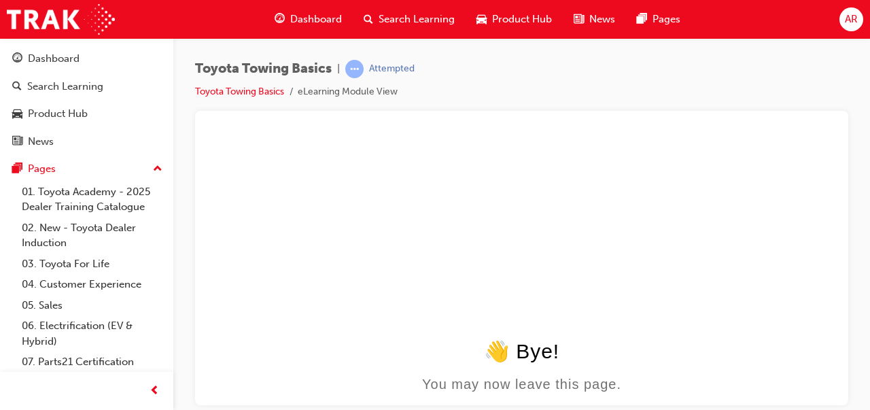
scroll to position [0, 0]
click at [238, 91] on link "Toyota Towing Basics" at bounding box center [239, 92] width 89 height 12
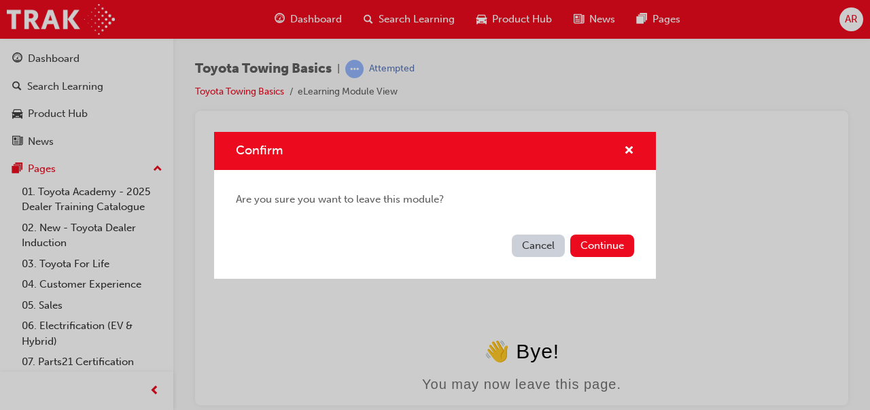
click at [611, 243] on button "Continue" at bounding box center [602, 245] width 64 height 22
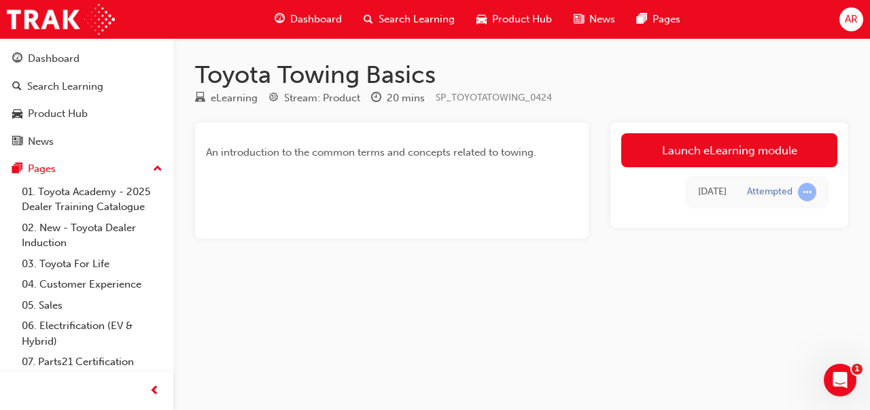
click at [414, 16] on span "Search Learning" at bounding box center [416, 20] width 76 height 16
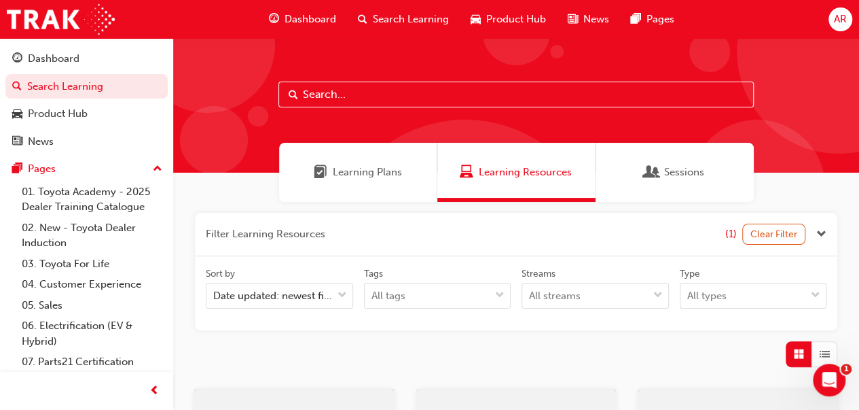
click at [364, 176] on span "Learning Plans" at bounding box center [367, 172] width 69 height 16
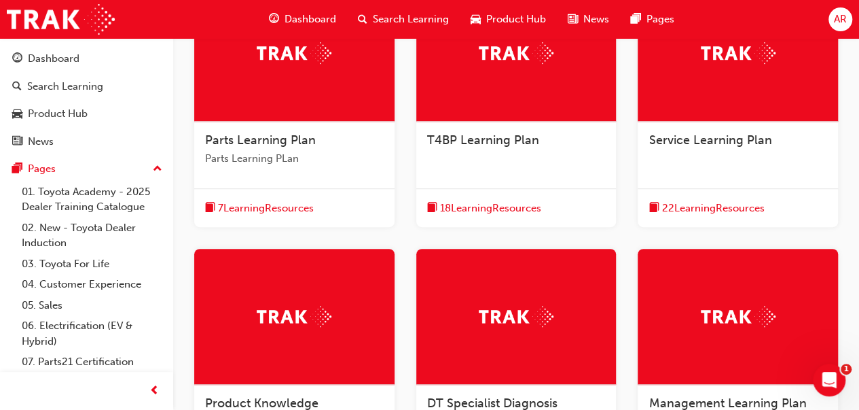
scroll to position [338, 0]
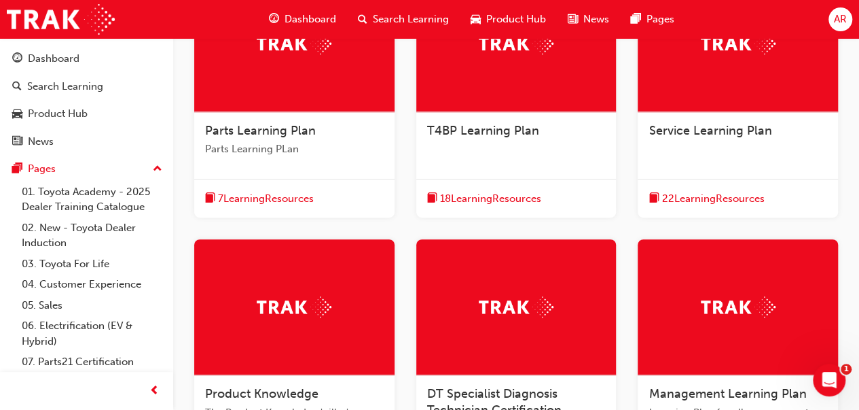
click at [699, 127] on span "Service Learning Plan" at bounding box center [710, 130] width 123 height 15
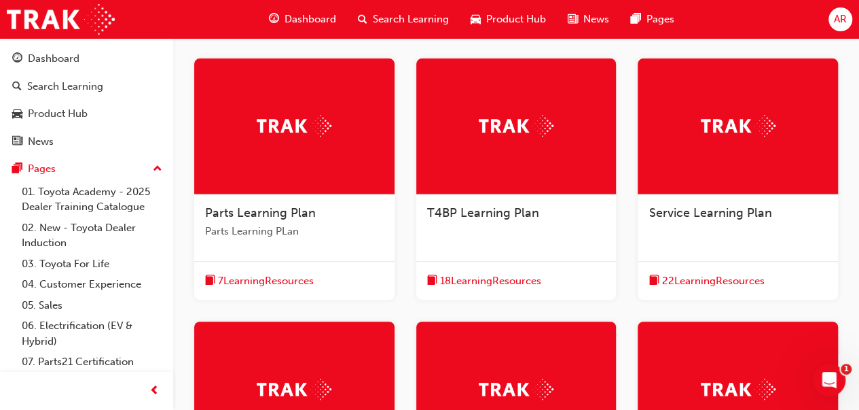
scroll to position [257, 0]
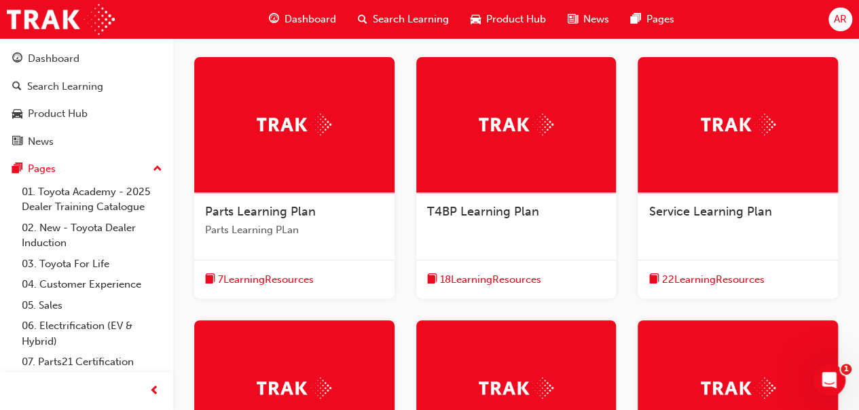
click at [444, 210] on span "T4BP Learning Plan" at bounding box center [483, 211] width 112 height 15
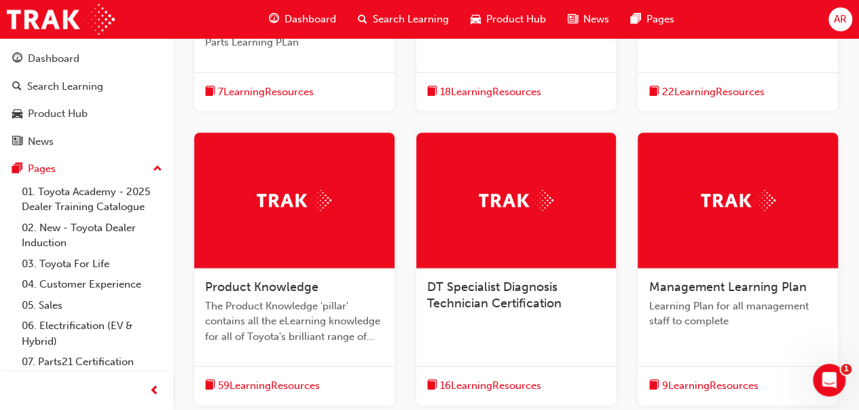
scroll to position [448, 0]
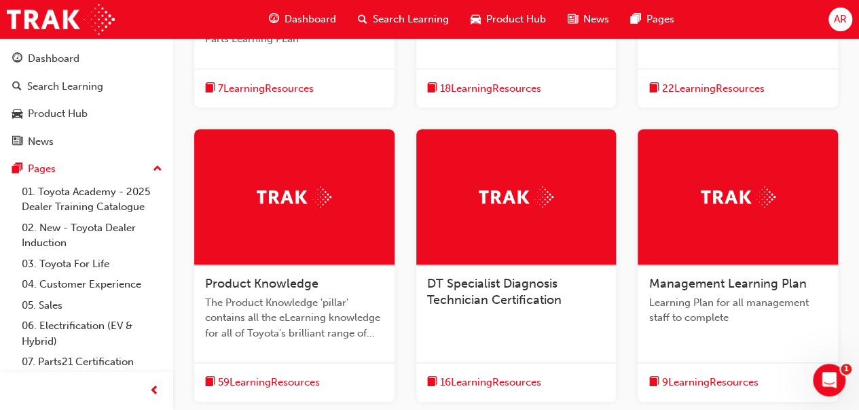
click at [283, 266] on div "Product Knowledge The Product Knowledge 'pillar' contains all the eLearning kno…" at bounding box center [294, 313] width 200 height 97
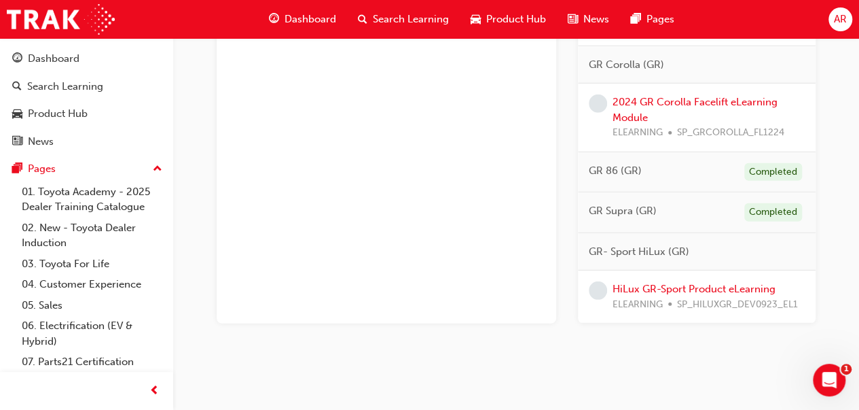
scroll to position [1927, 0]
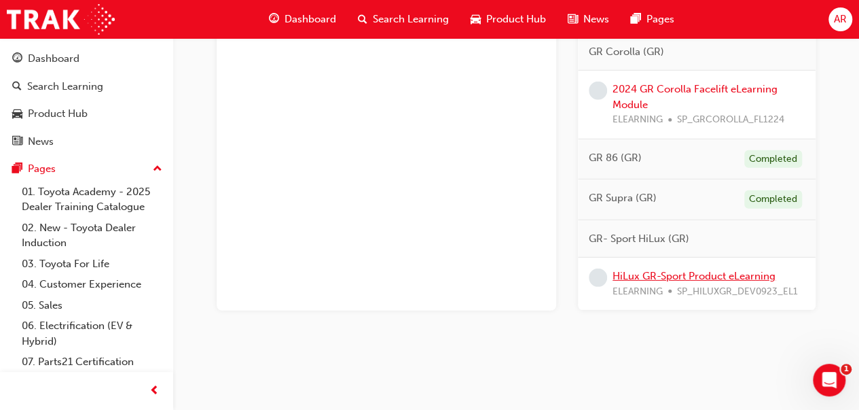
click at [663, 270] on link "HiLux GR-Sport Product eLearning" at bounding box center [694, 276] width 163 height 12
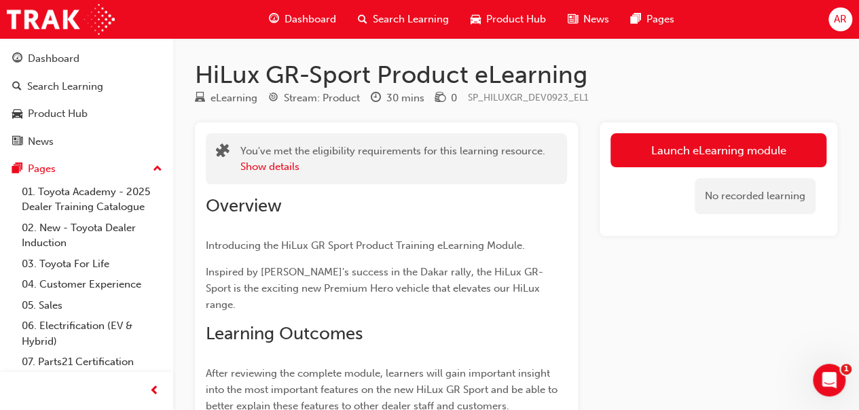
click at [700, 146] on link "Launch eLearning module" at bounding box center [719, 150] width 216 height 34
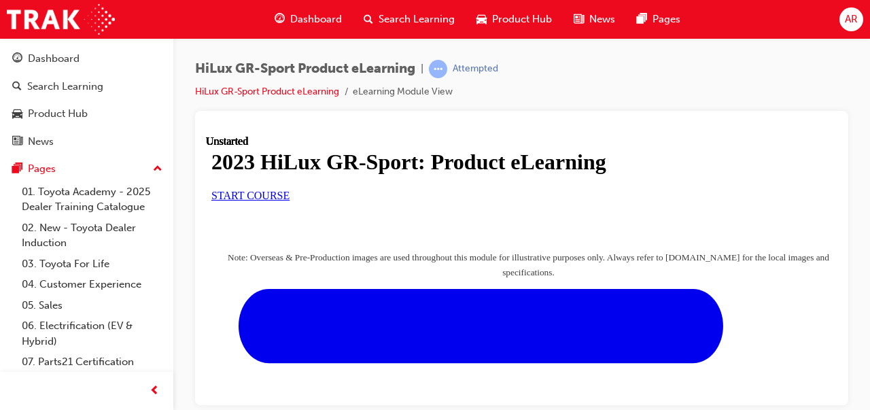
drag, startPoint x: 387, startPoint y: 370, endPoint x: 690, endPoint y: 234, distance: 332.1
click at [289, 200] on span "START COURSE" at bounding box center [250, 195] width 78 height 12
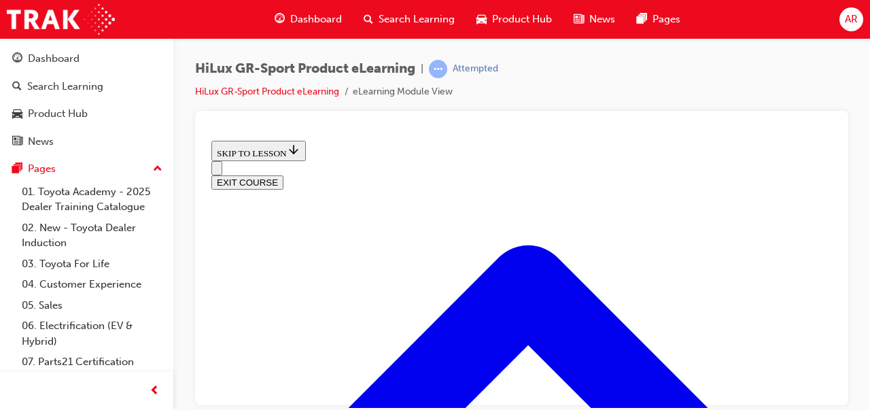
scroll to position [719, 0]
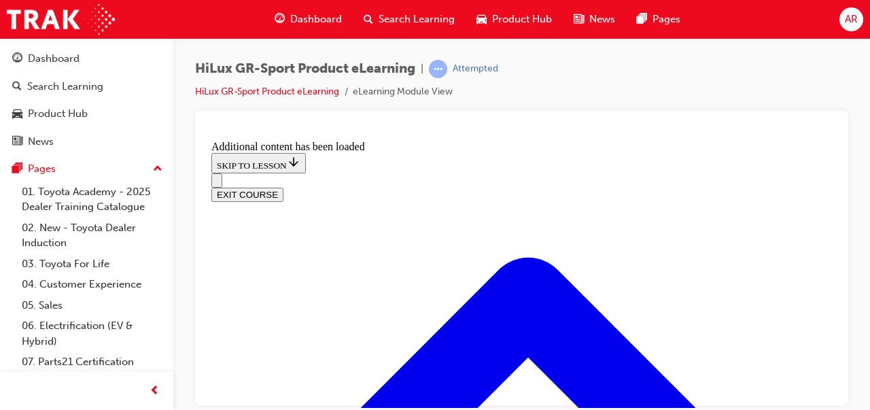
scroll to position [1425, 0]
drag, startPoint x: 315, startPoint y: 220, endPoint x: 579, endPoint y: 298, distance: 275.6
drag, startPoint x: 332, startPoint y: 206, endPoint x: 582, endPoint y: 200, distance: 249.4
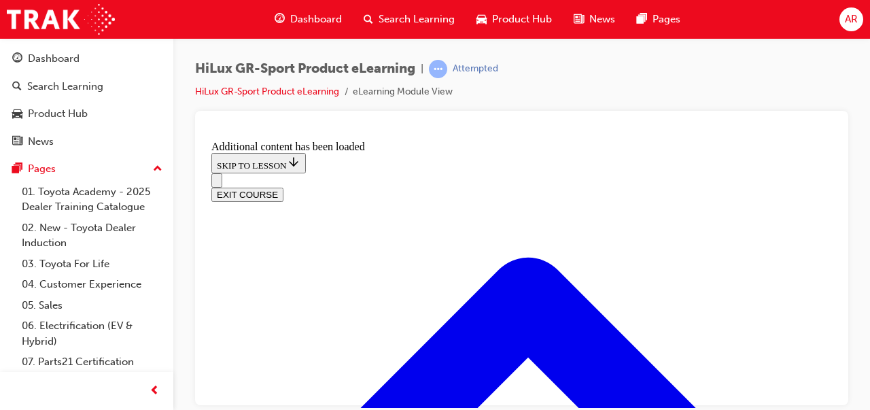
drag, startPoint x: 321, startPoint y: 357, endPoint x: 568, endPoint y: 280, distance: 258.9
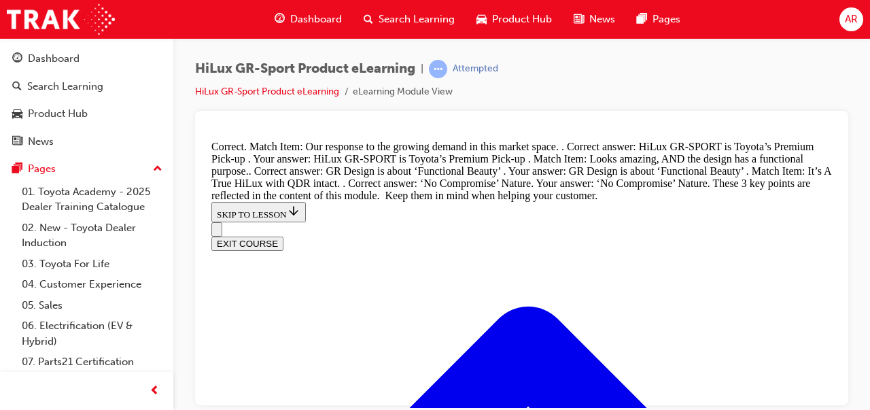
scroll to position [1818, 0]
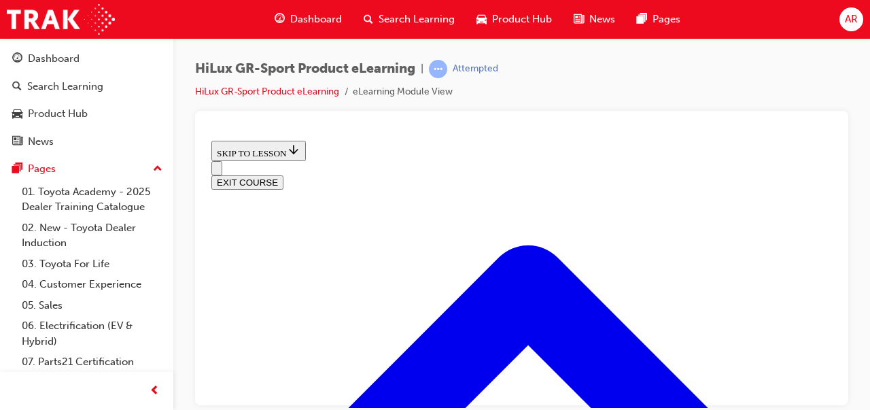
scroll to position [457, 0]
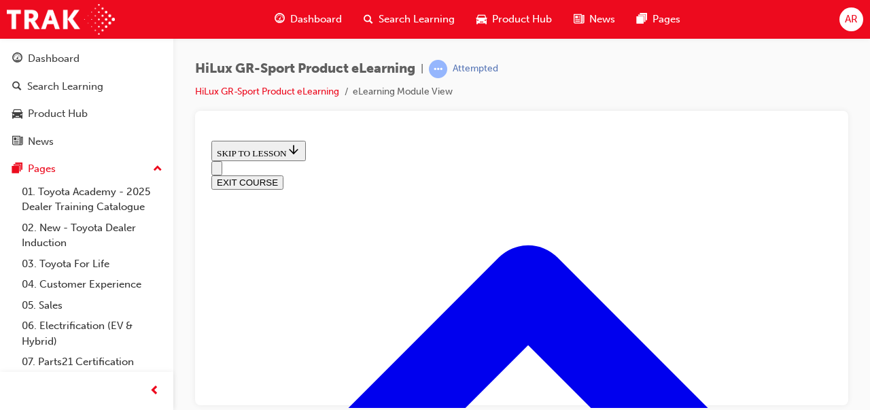
click at [573, 132] on div at bounding box center [521, 129] width 631 height 14
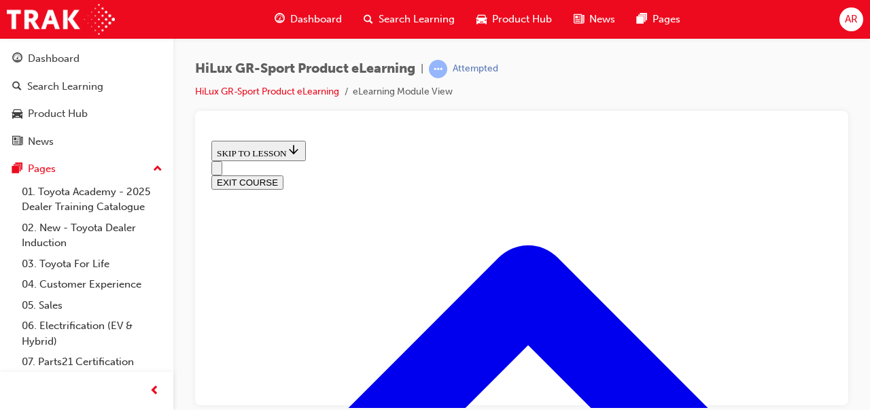
click at [624, 123] on div at bounding box center [521, 129] width 631 height 14
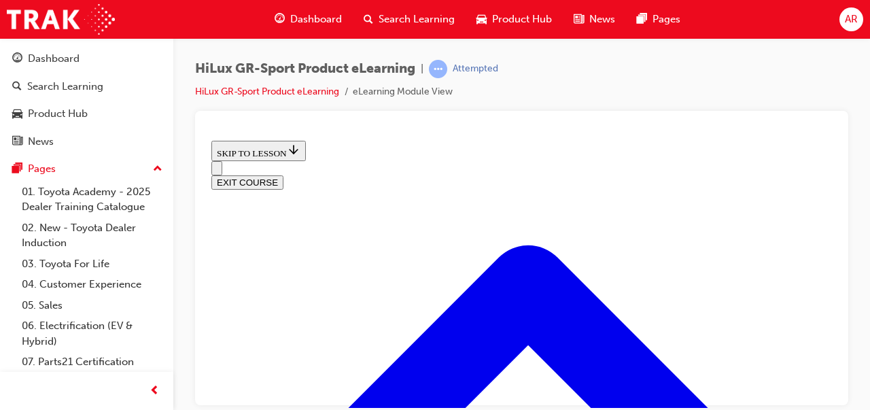
click at [700, 132] on div at bounding box center [521, 129] width 631 height 14
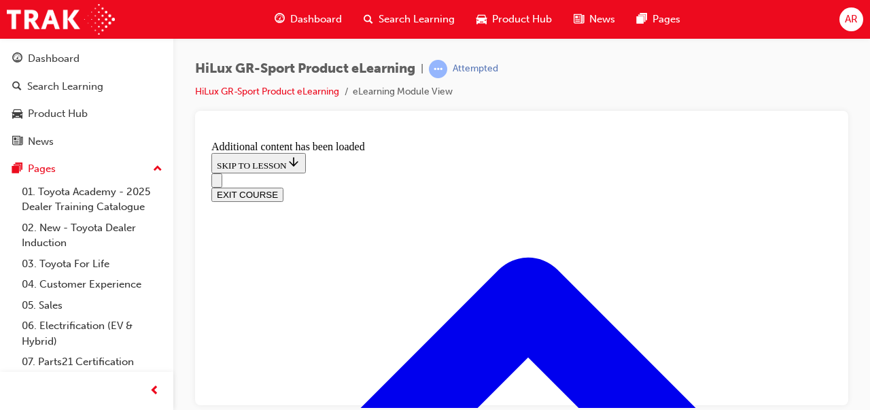
scroll to position [1030, 0]
radio input "true"
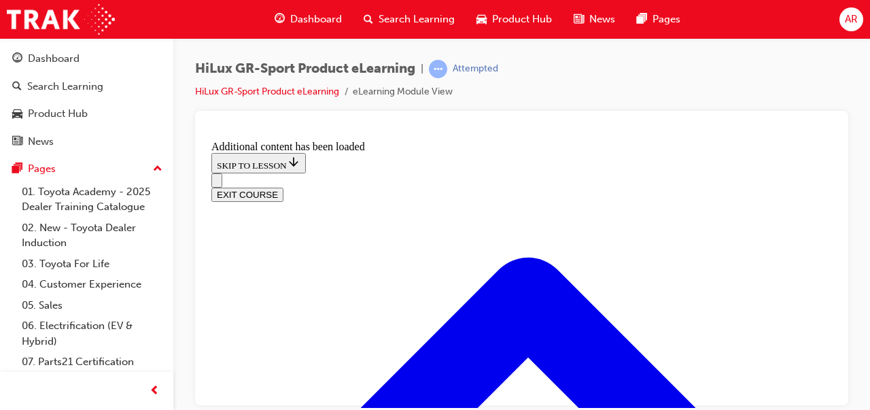
radio input "true"
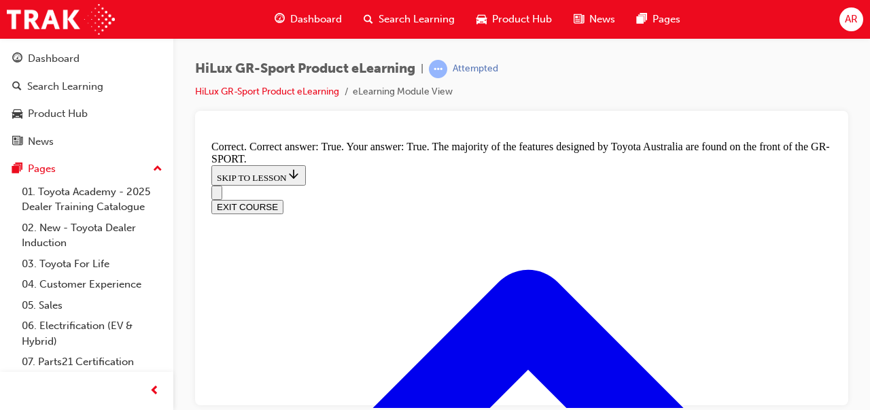
scroll to position [1633, 0]
radio input "true"
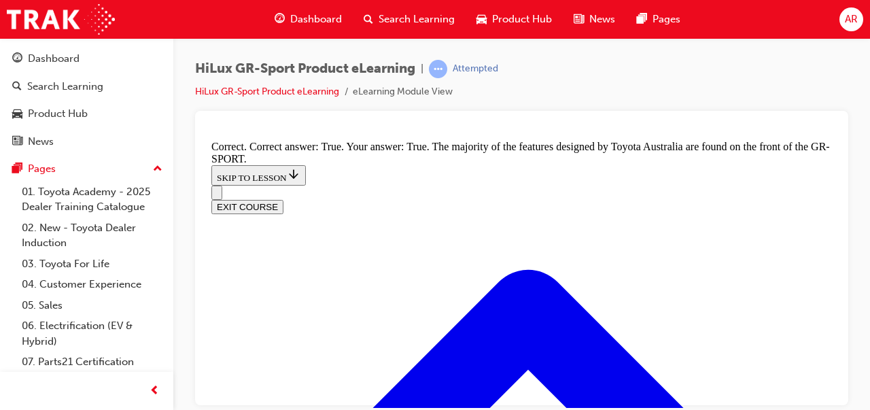
radio input "true"
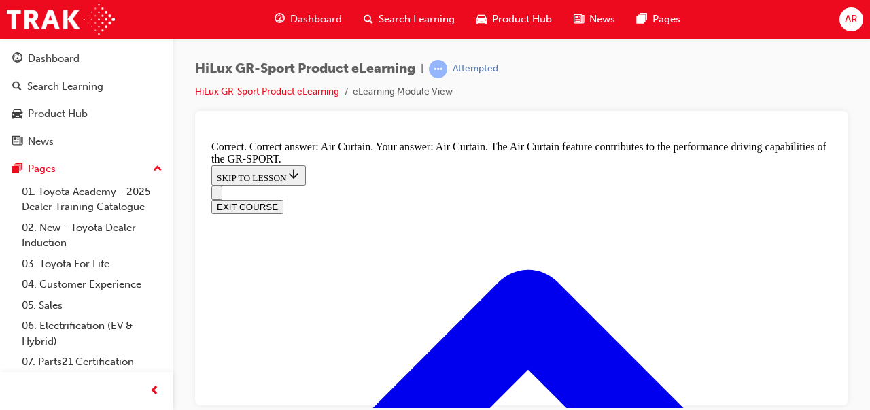
scroll to position [2264, 0]
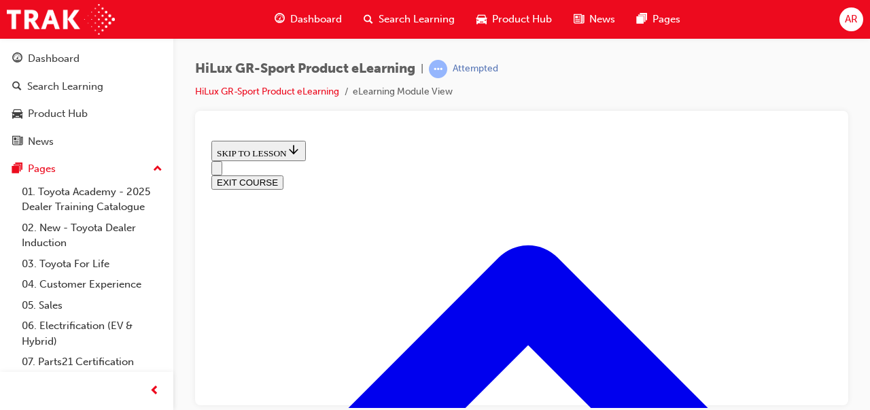
scroll to position [148, 0]
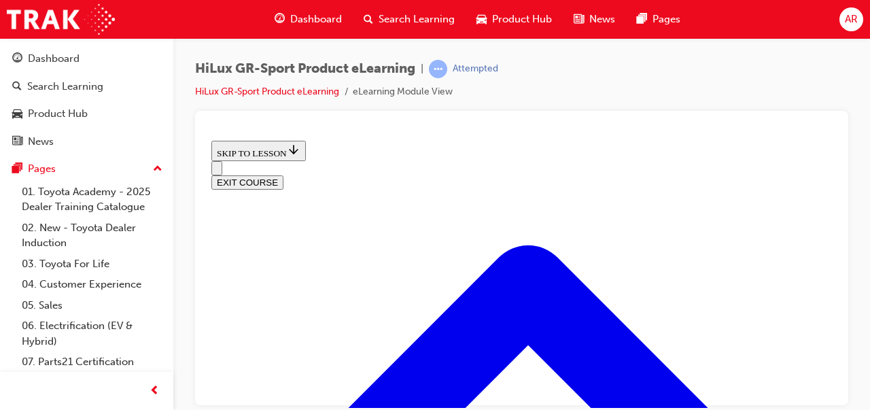
scroll to position [136, 0]
drag, startPoint x: 600, startPoint y: 300, endPoint x: 584, endPoint y: 315, distance: 21.6
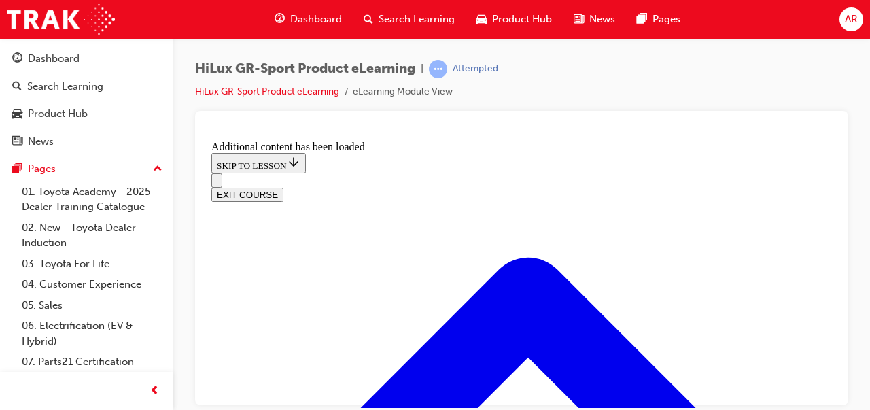
scroll to position [550, 0]
radio input "true"
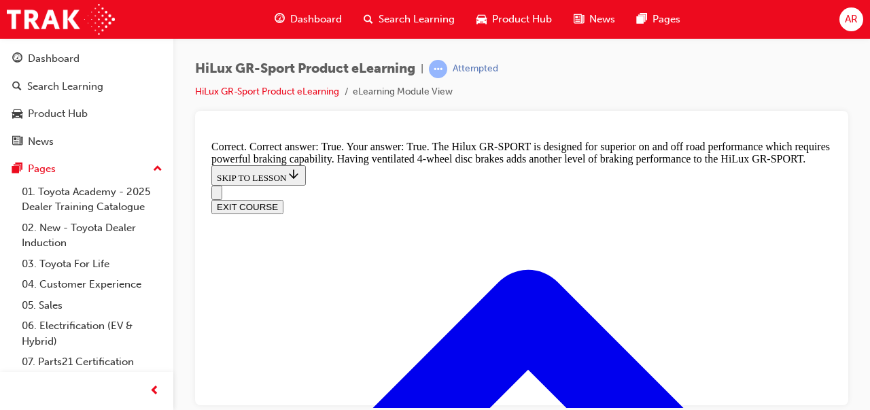
scroll to position [958, 0]
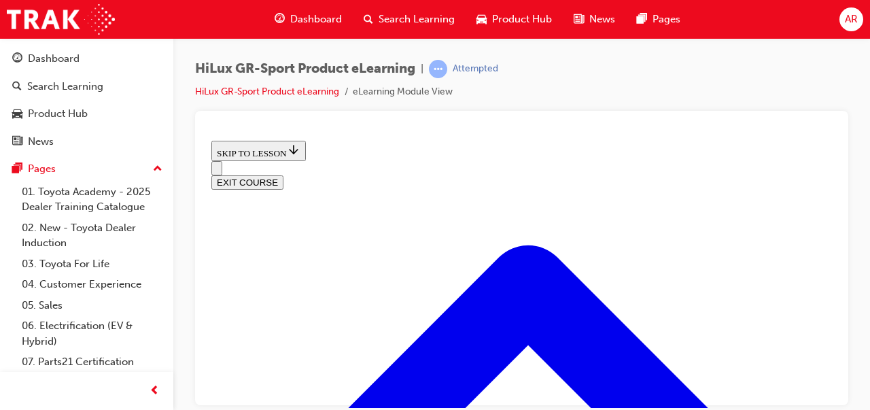
scroll to position [1389, 0]
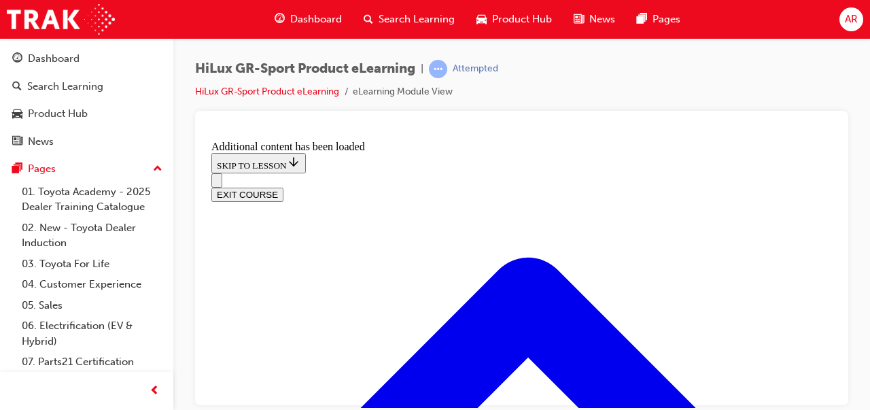
scroll to position [1766, 0]
checkbox input "true"
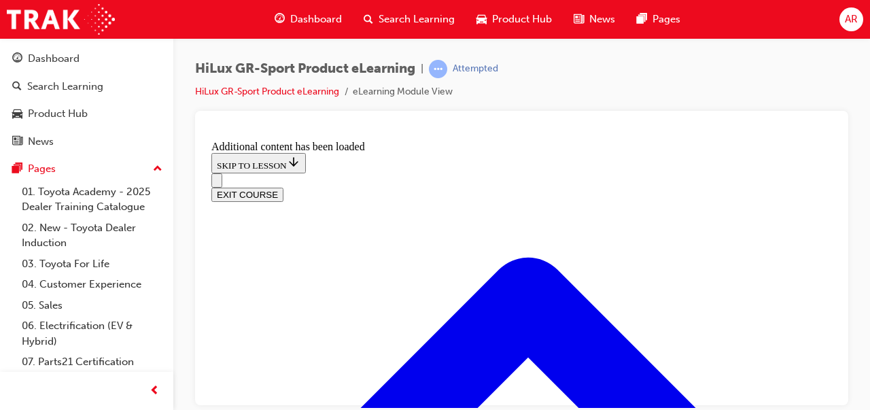
checkbox input "true"
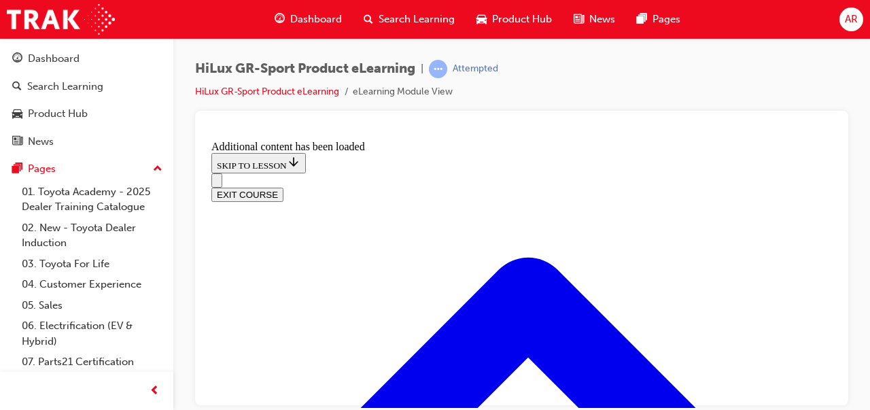
checkbox input "true"
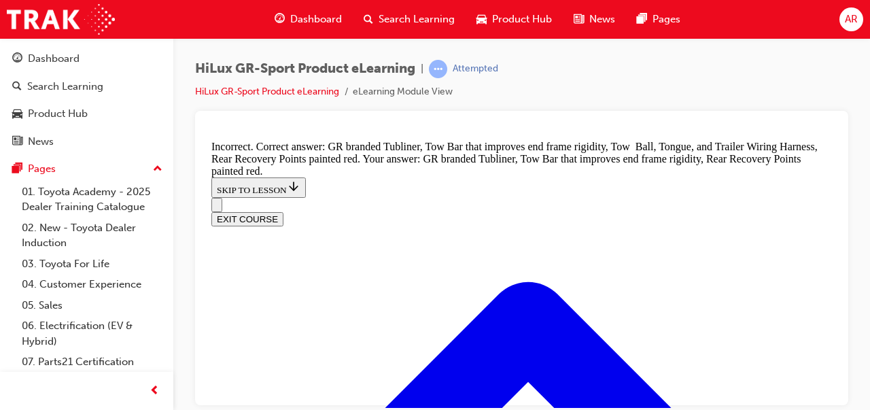
scroll to position [1997, 0]
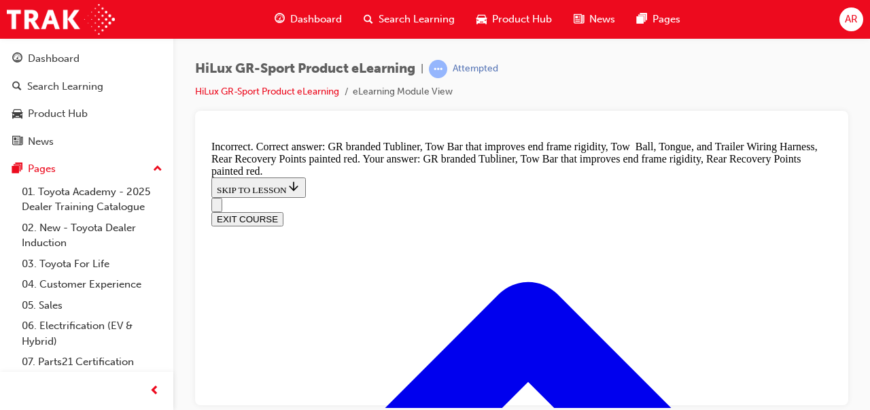
checkbox input "true"
checkbox input "false"
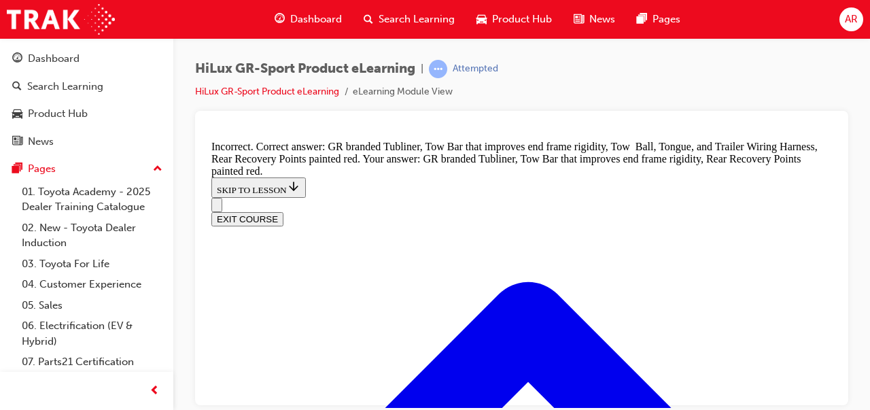
checkbox input "false"
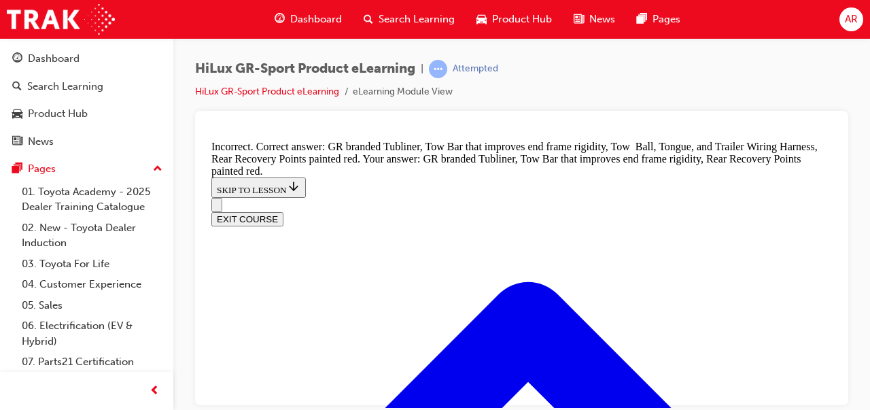
checkbox input "false"
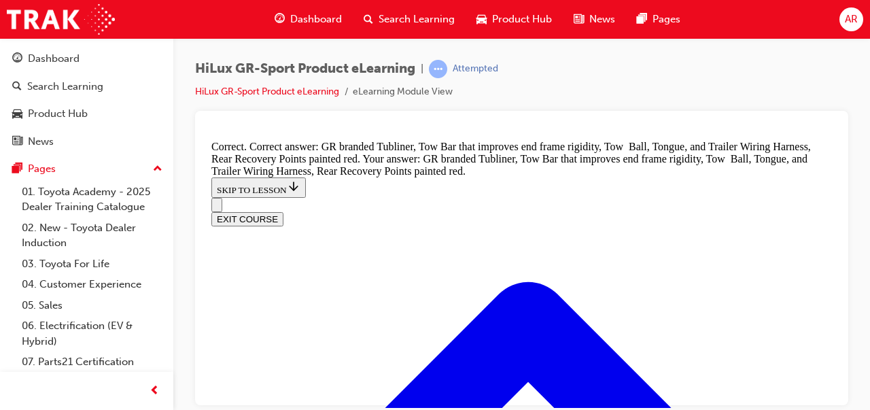
scroll to position [2047, 0]
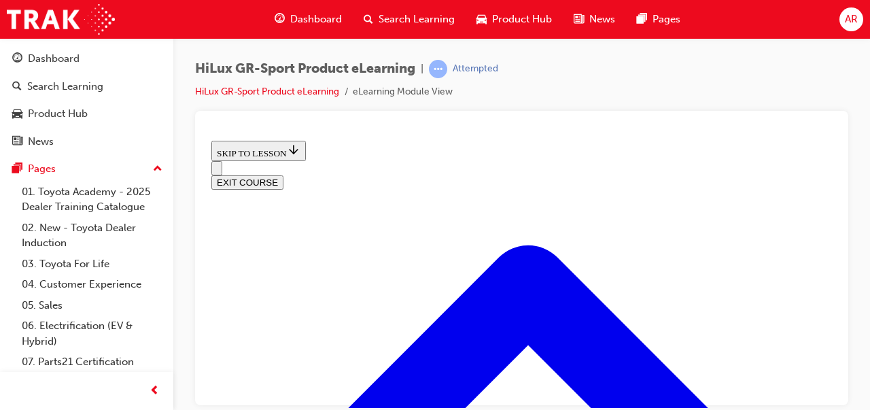
scroll to position [455, 0]
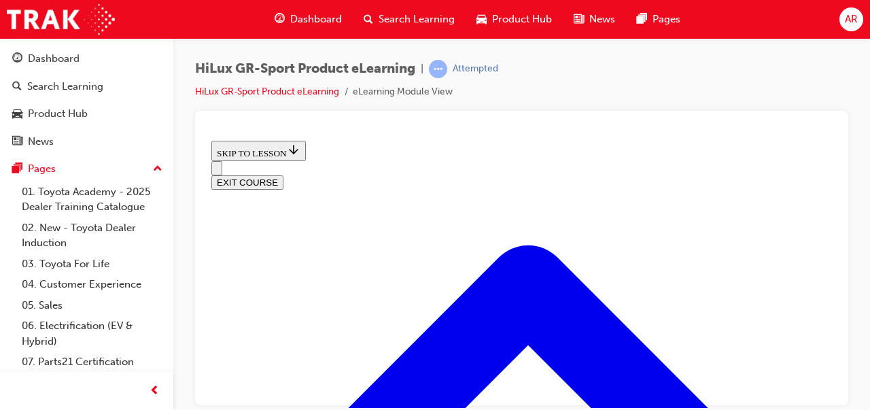
scroll to position [535, 0]
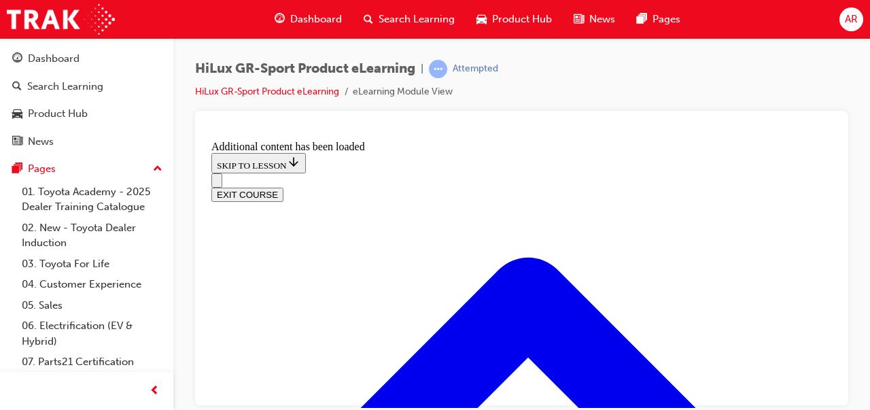
scroll to position [893, 0]
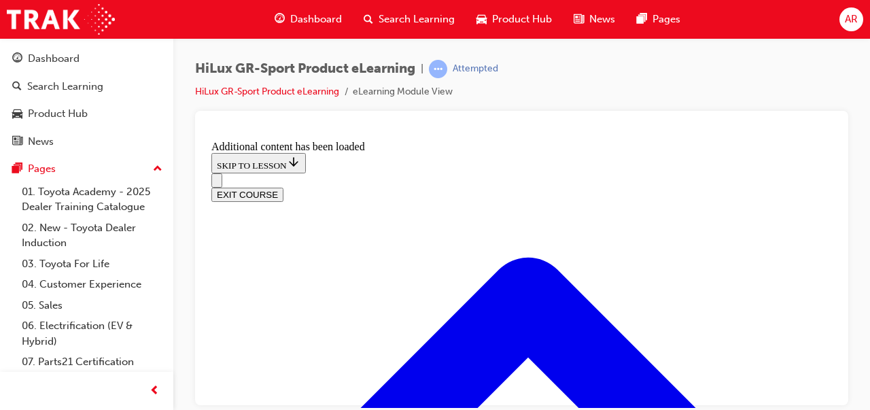
scroll to position [29, 0]
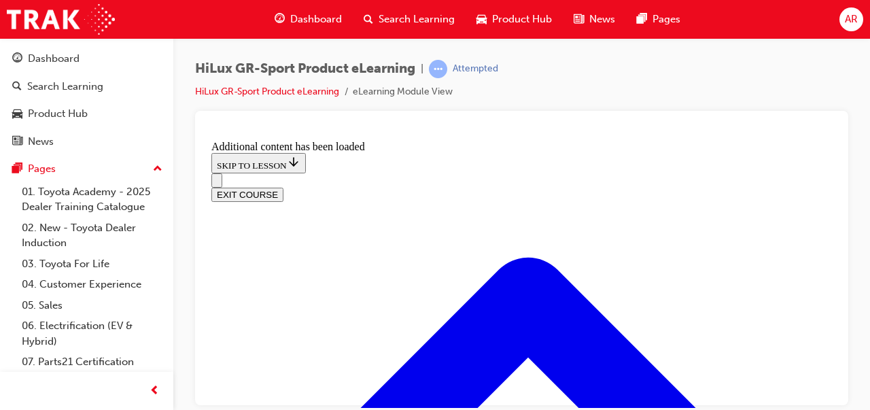
checkbox input "true"
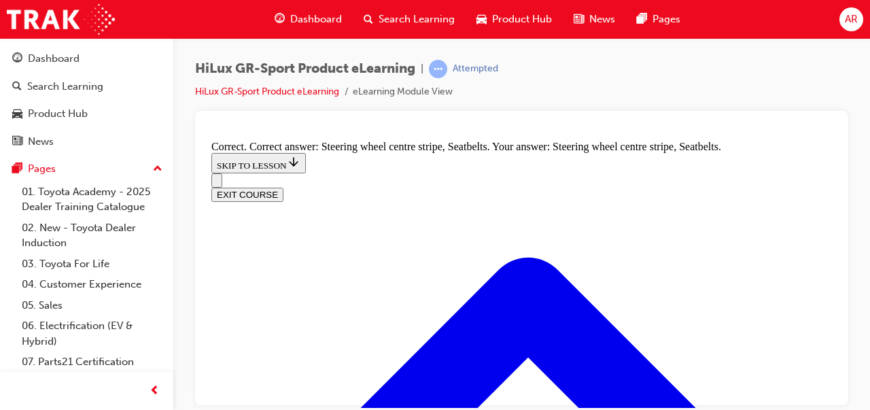
scroll to position [1815, 0]
radio input "true"
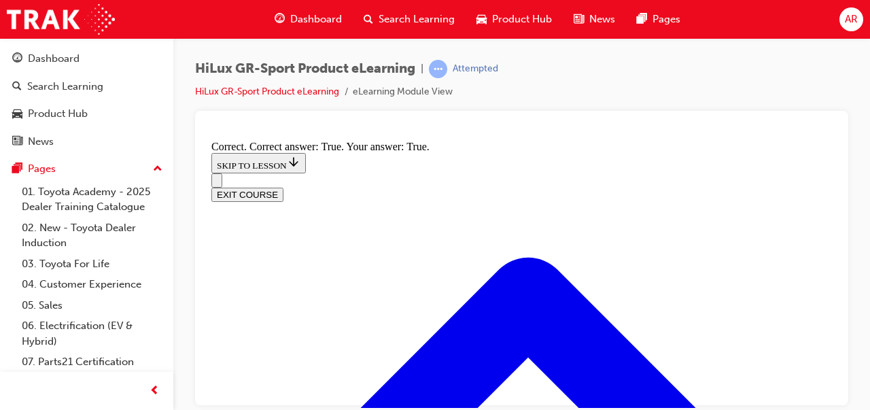
scroll to position [2099, 0]
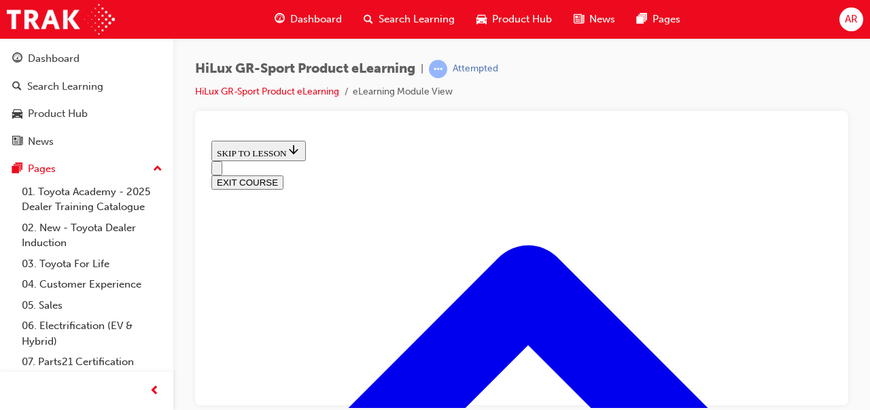
scroll to position [708, 0]
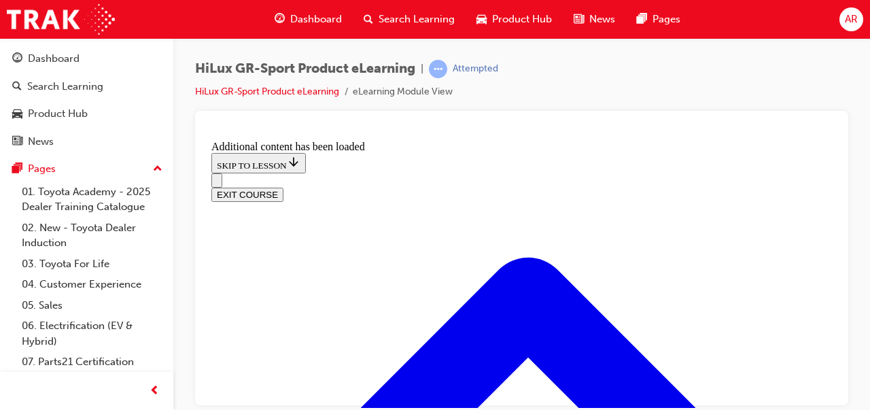
scroll to position [948, 0]
radio input "true"
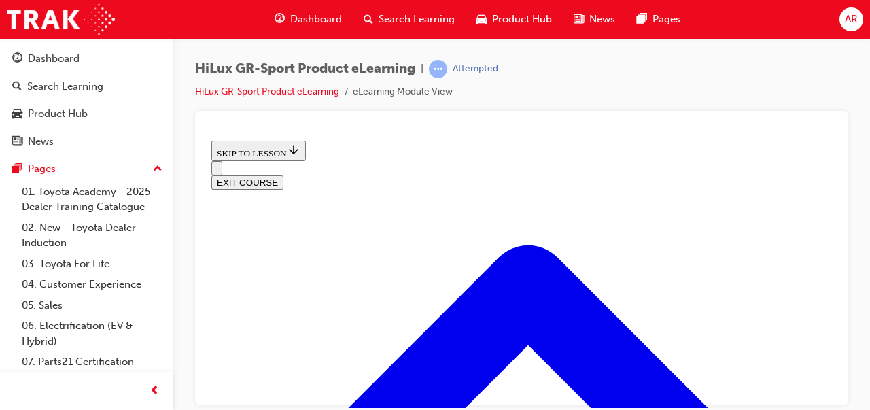
scroll to position [1751, 0]
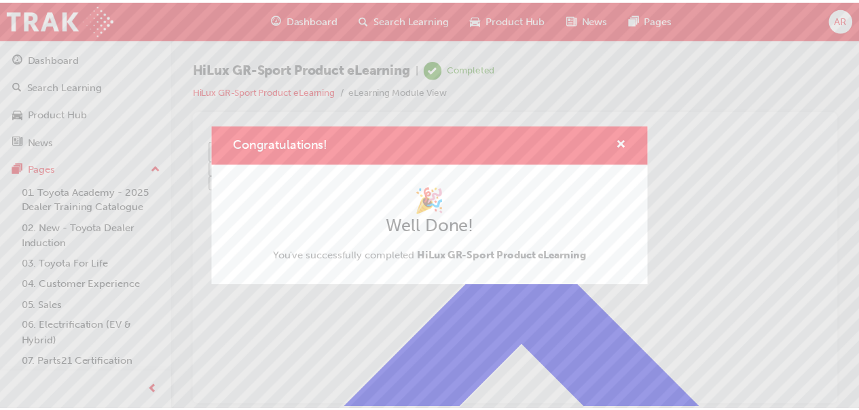
scroll to position [232, 0]
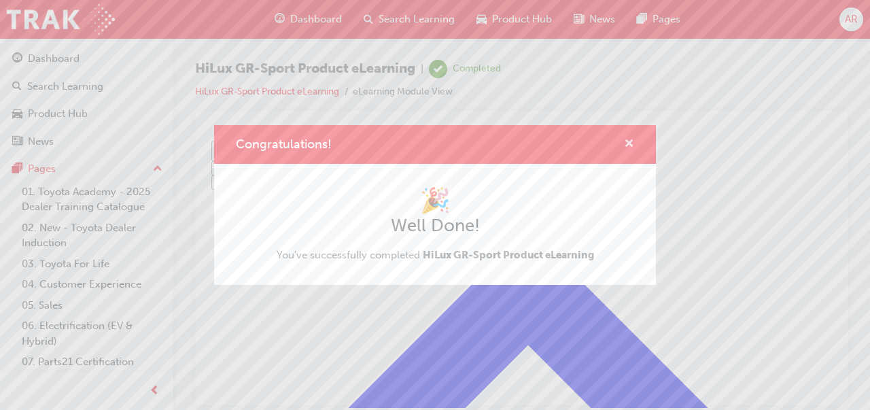
click at [628, 141] on span "cross-icon" at bounding box center [629, 145] width 10 height 12
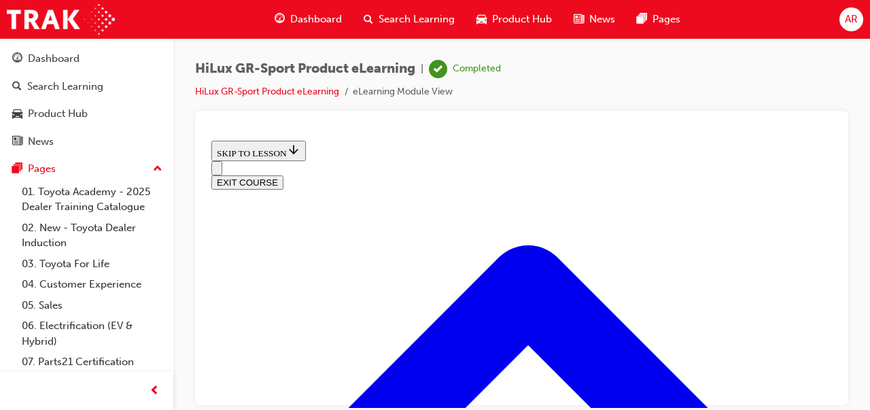
click at [83, 83] on div "Search Learning" at bounding box center [65, 87] width 76 height 16
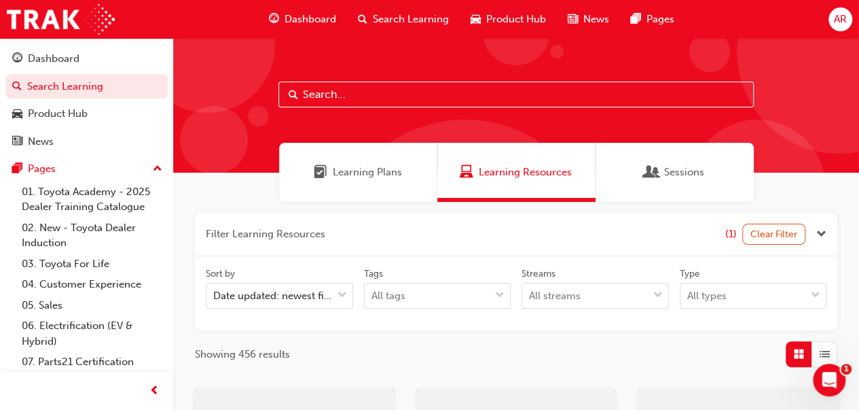
click at [290, 156] on div "Learning Plans" at bounding box center [358, 172] width 158 height 59
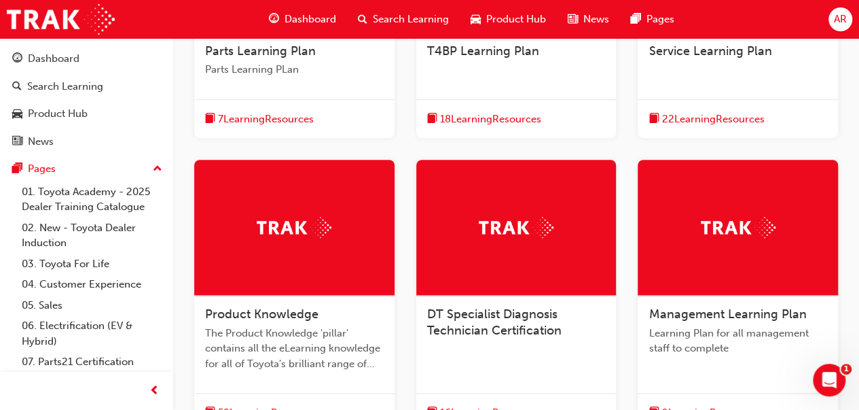
scroll to position [418, 0]
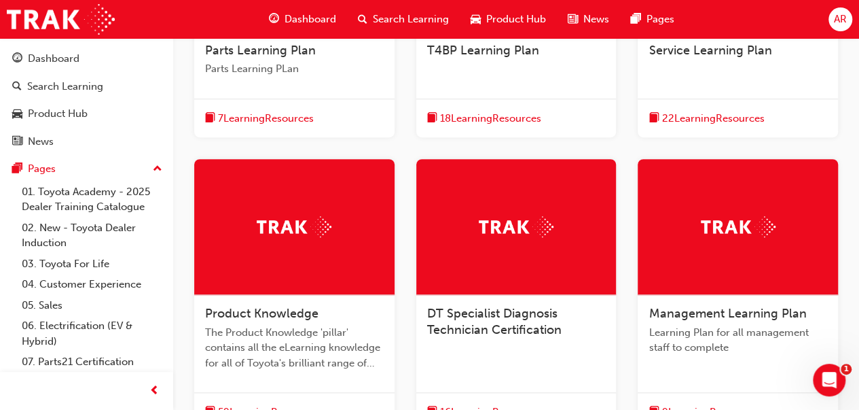
click at [279, 287] on div at bounding box center [294, 227] width 200 height 136
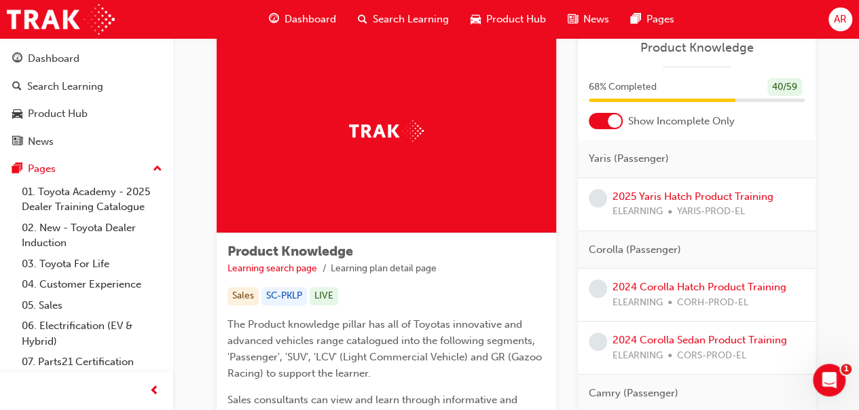
scroll to position [42, 0]
click at [681, 192] on link "2025 Yaris Hatch Product Training" at bounding box center [693, 196] width 161 height 12
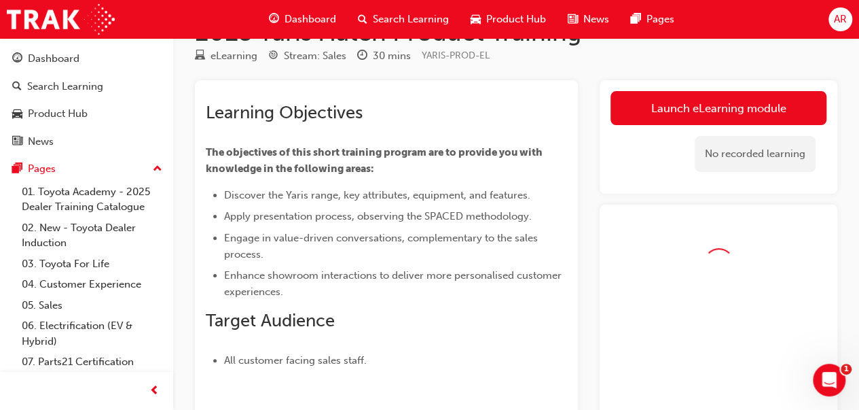
click at [675, 116] on link "Launch eLearning module" at bounding box center [719, 108] width 216 height 34
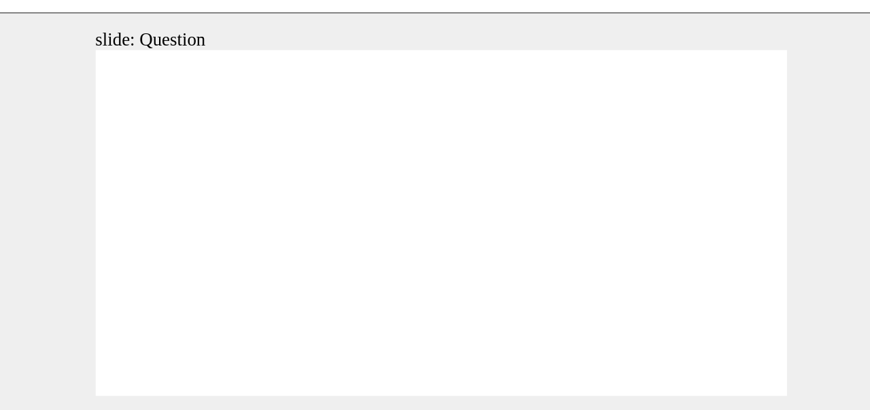
radio input "true"
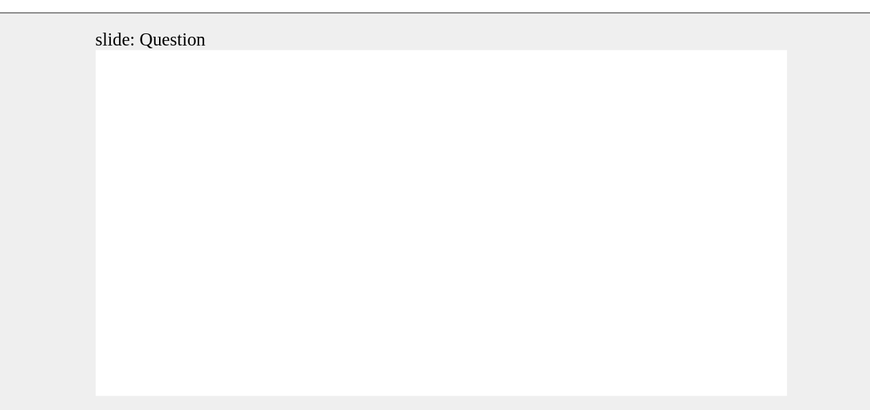
radio input "true"
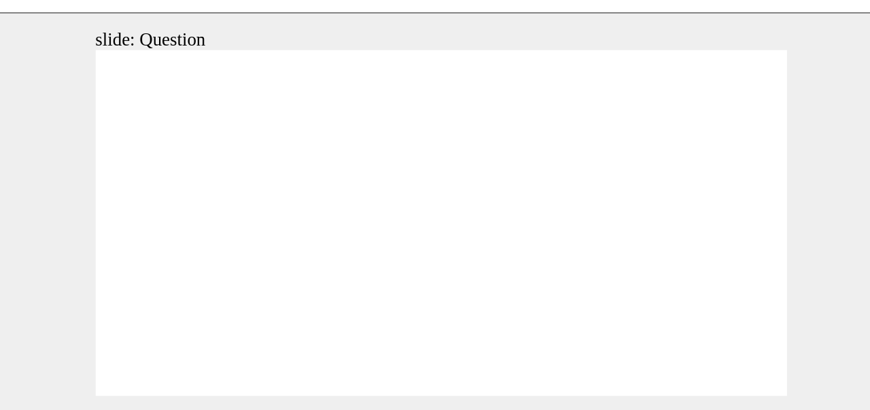
radio input "true"
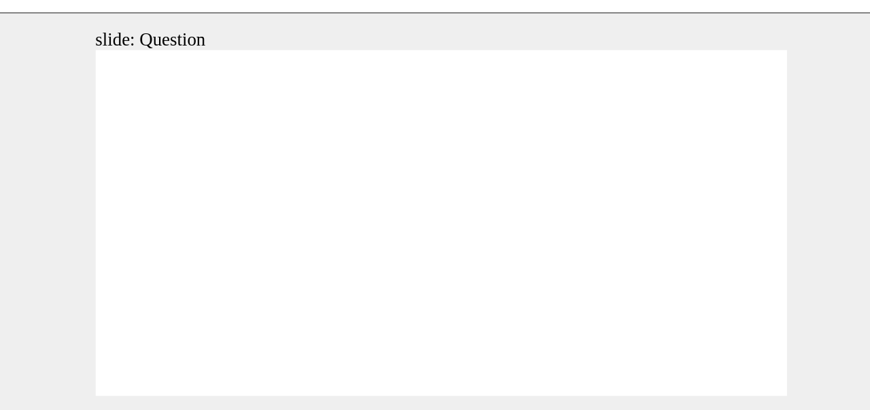
drag, startPoint x: 144, startPoint y: 124, endPoint x: 208, endPoint y: 187, distance: 89.8
drag, startPoint x: 232, startPoint y: 122, endPoint x: 292, endPoint y: 181, distance: 84.5
drag, startPoint x: 88, startPoint y: 128, endPoint x: 382, endPoint y: 192, distance: 301.0
drag, startPoint x: 230, startPoint y: 187, endPoint x: 75, endPoint y: 185, distance: 154.9
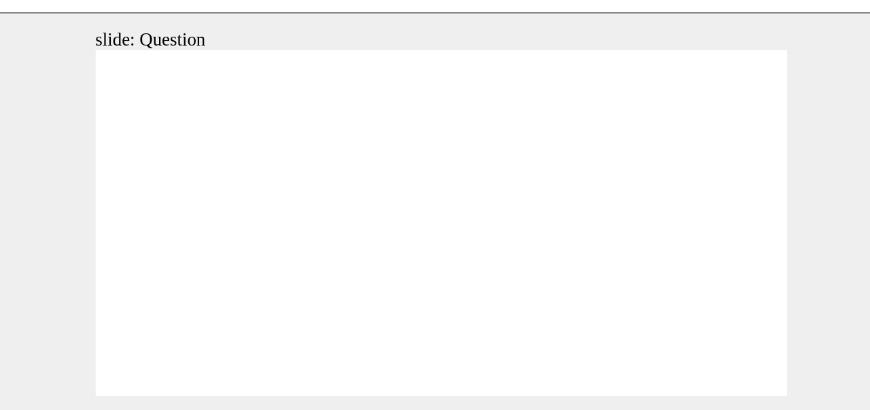
drag, startPoint x: 368, startPoint y: 120, endPoint x: 237, endPoint y: 181, distance: 144.1
drag, startPoint x: 295, startPoint y: 125, endPoint x: 155, endPoint y: 187, distance: 153.3
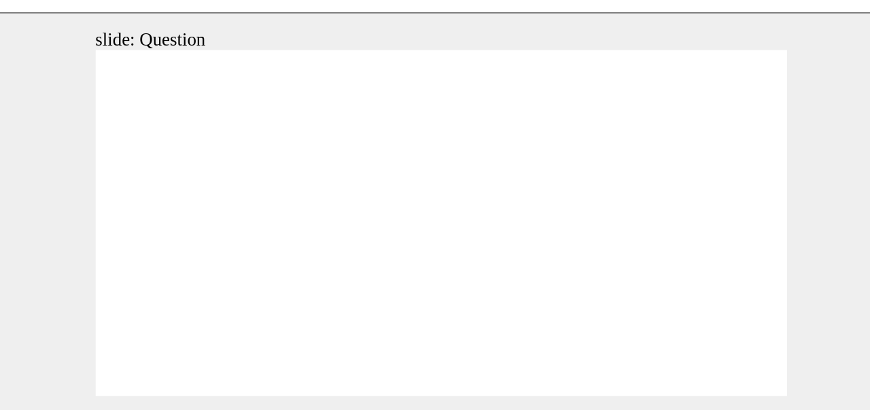
radio input "true"
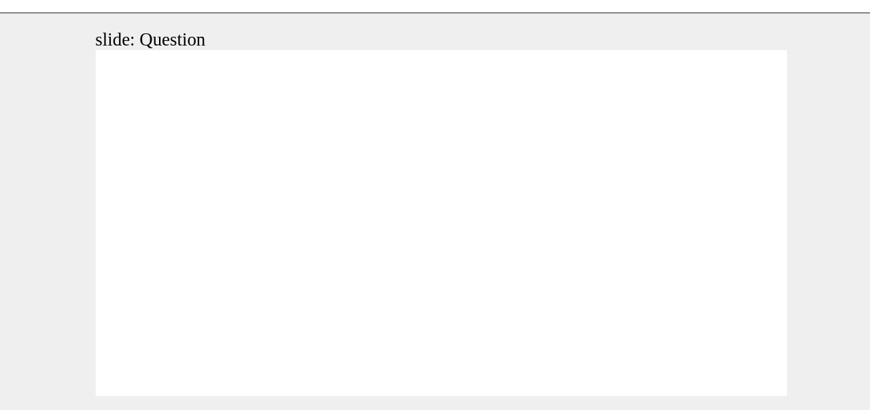
radio input "false"
radio input "true"
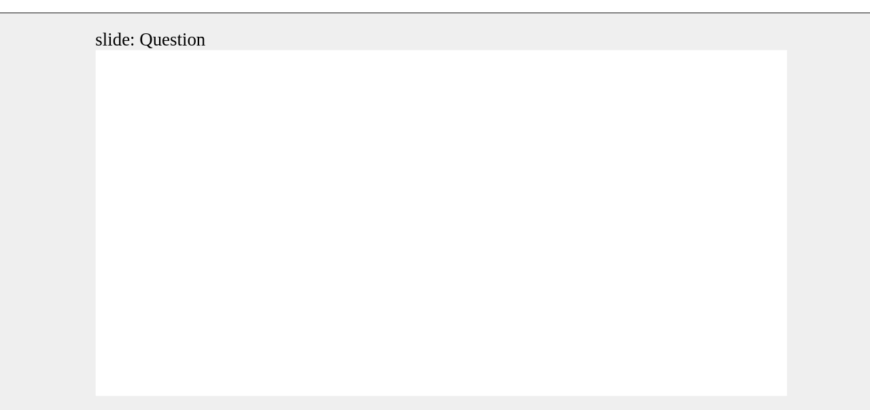
radio input "true"
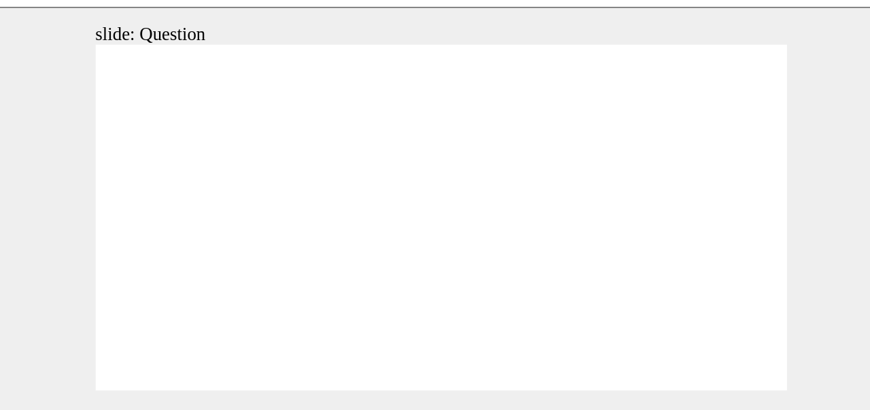
radio input "true"
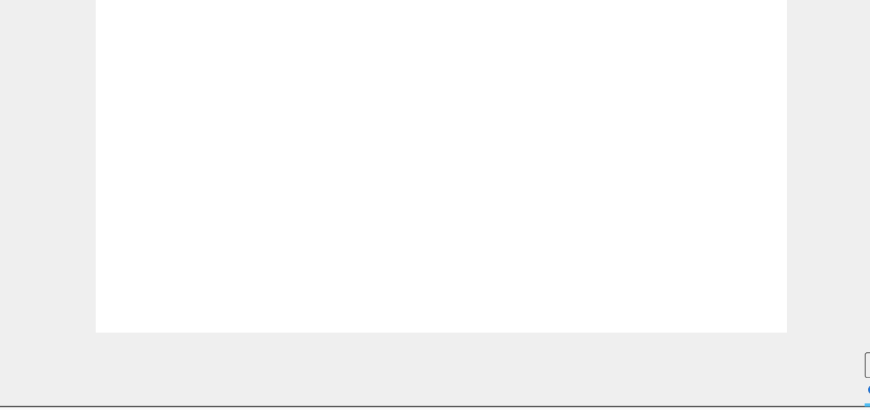
drag, startPoint x: 150, startPoint y: 46, endPoint x: 73, endPoint y: 104, distance: 96.5
drag, startPoint x: 77, startPoint y: 53, endPoint x: 383, endPoint y: 118, distance: 312.4
drag, startPoint x: 368, startPoint y: 64, endPoint x: 224, endPoint y: 132, distance: 158.9
drag, startPoint x: 213, startPoint y: 74, endPoint x: 296, endPoint y: 136, distance: 103.4
drag, startPoint x: 275, startPoint y: 54, endPoint x: 139, endPoint y: 118, distance: 150.1
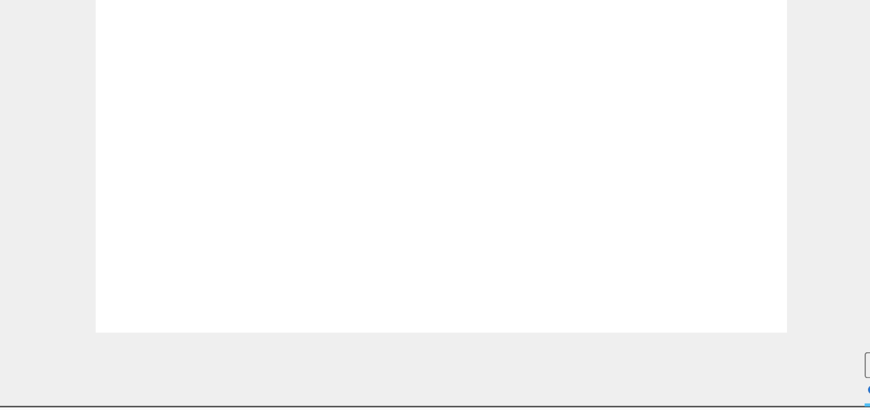
radio input "true"
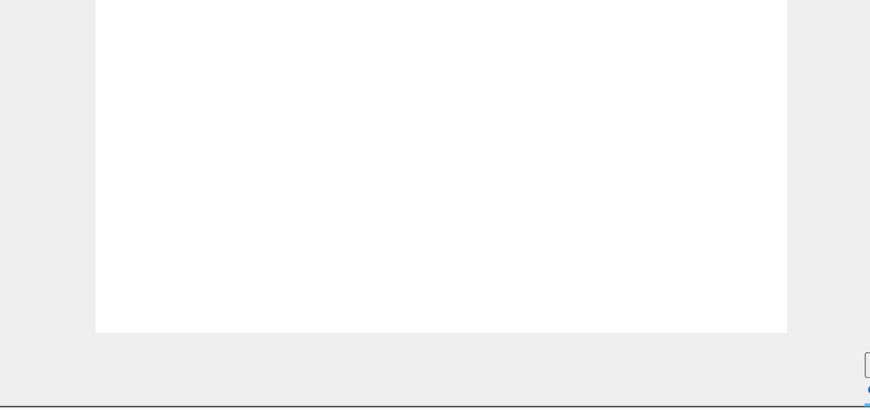
radio input "true"
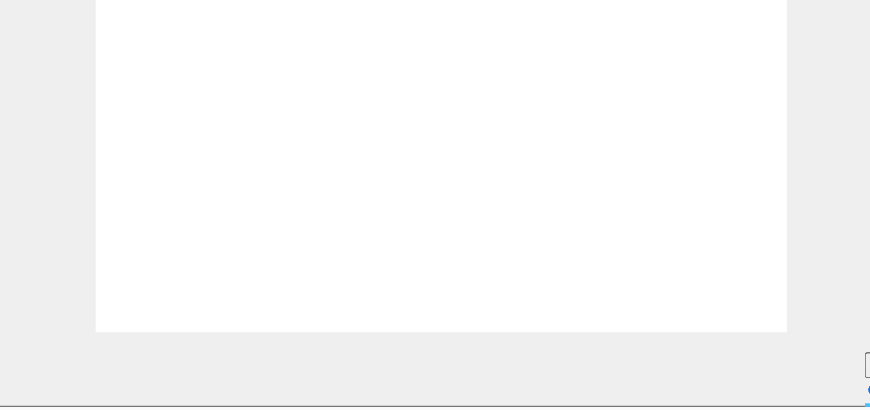
radio input "true"
drag, startPoint x: 69, startPoint y: 69, endPoint x: 370, endPoint y: 129, distance: 307.6
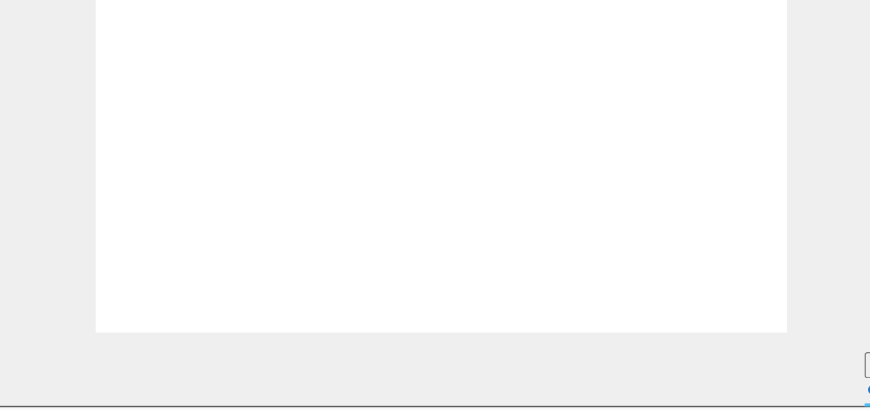
drag, startPoint x: 376, startPoint y: 52, endPoint x: 219, endPoint y: 113, distance: 167.8
drag, startPoint x: 298, startPoint y: 52, endPoint x: 167, endPoint y: 109, distance: 143.3
drag, startPoint x: 210, startPoint y: 50, endPoint x: 279, endPoint y: 118, distance: 96.1
drag, startPoint x: 157, startPoint y: 59, endPoint x: 76, endPoint y: 116, distance: 99.0
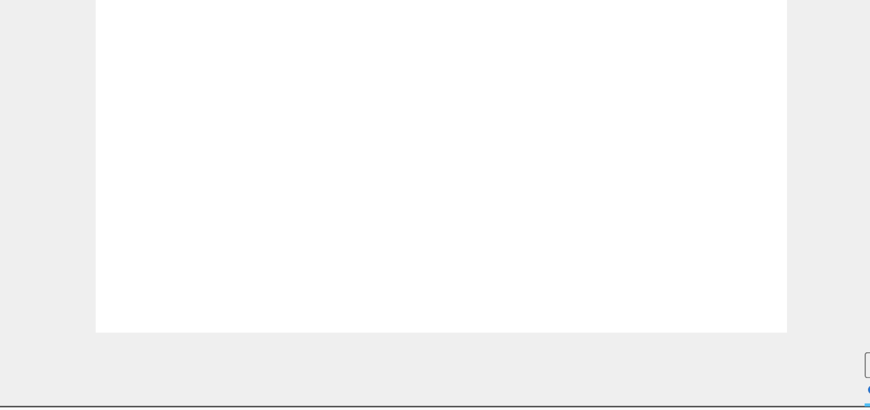
radio input "true"
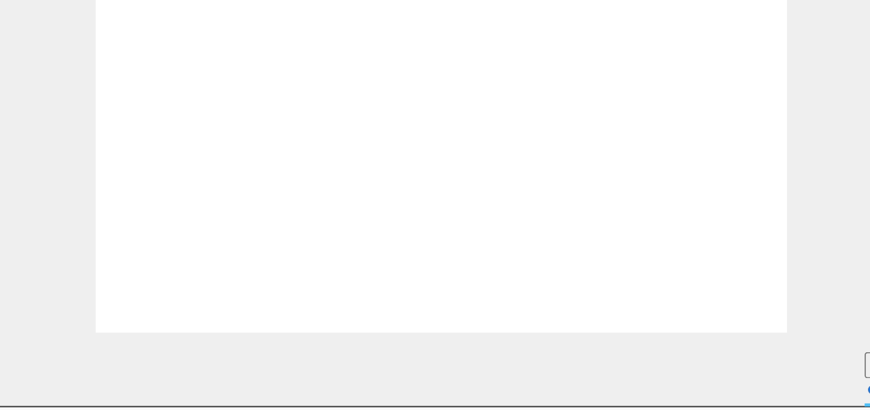
radio input "true"
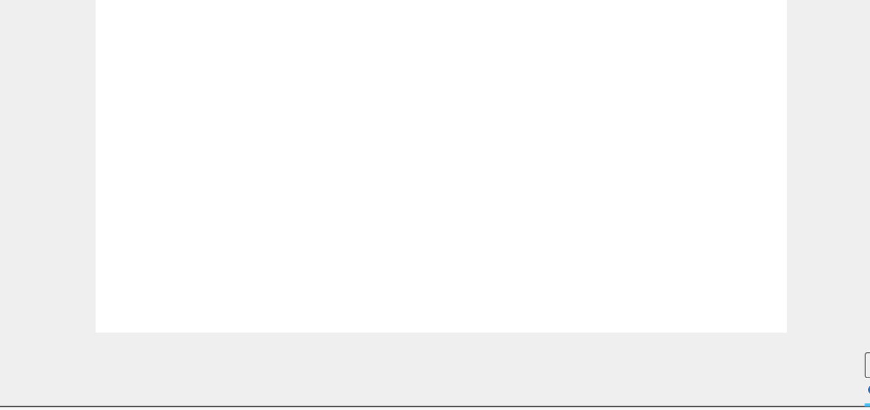
radio input "true"
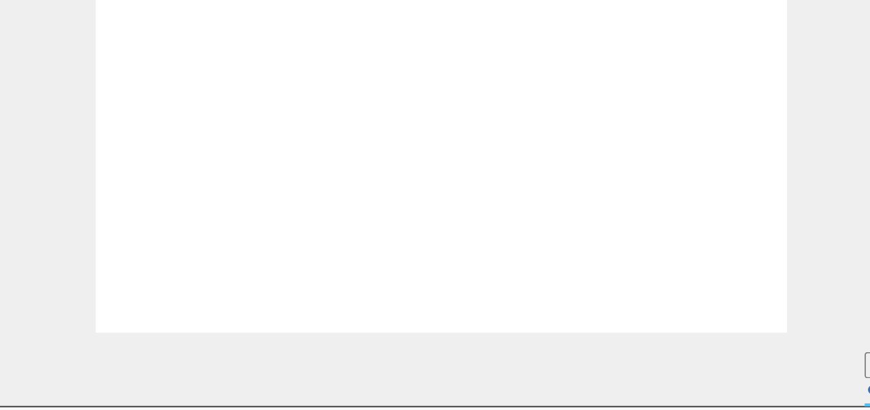
radio input "true"
drag, startPoint x: 226, startPoint y: 56, endPoint x: 307, endPoint y: 121, distance: 104.0
drag, startPoint x: 305, startPoint y: 69, endPoint x: 157, endPoint y: 127, distance: 159.0
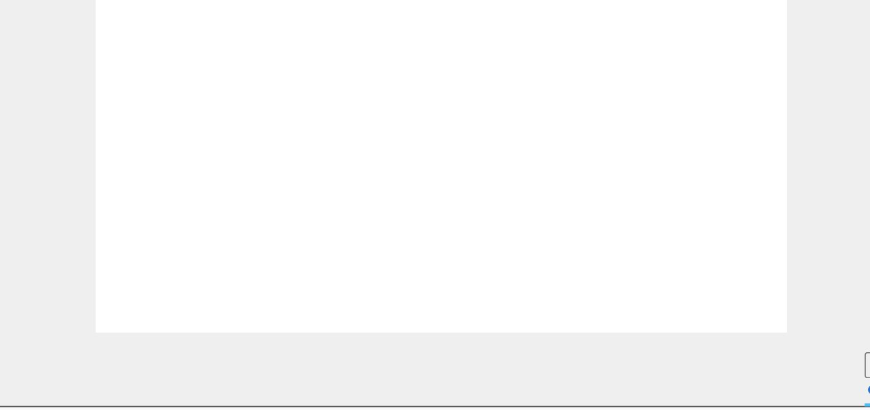
drag, startPoint x: 150, startPoint y: 75, endPoint x: 63, endPoint y: 153, distance: 116.4
drag, startPoint x: 75, startPoint y: 61, endPoint x: 373, endPoint y: 127, distance: 304.8
drag, startPoint x: 364, startPoint y: 56, endPoint x: 221, endPoint y: 116, distance: 155.3
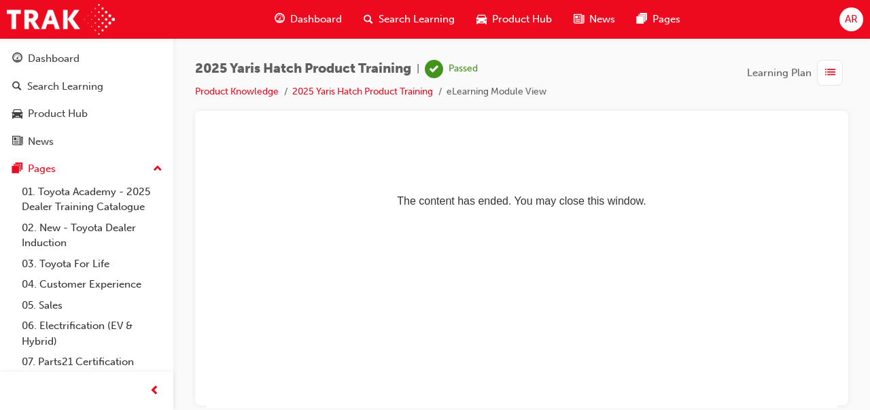
click at [83, 109] on div "Product Hub" at bounding box center [58, 114] width 60 height 16
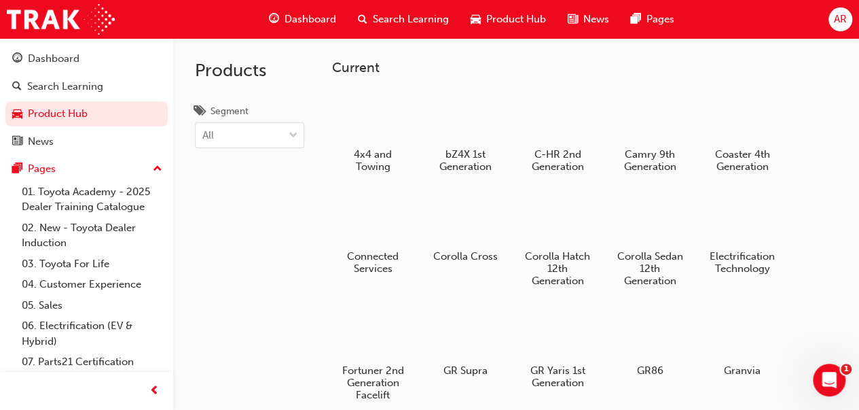
click at [90, 87] on div "Search Learning" at bounding box center [65, 87] width 76 height 16
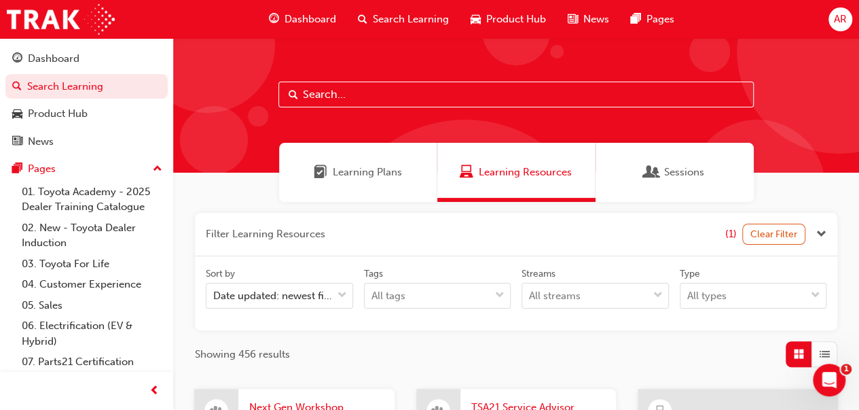
click at [358, 184] on div "Learning Plans" at bounding box center [358, 172] width 158 height 59
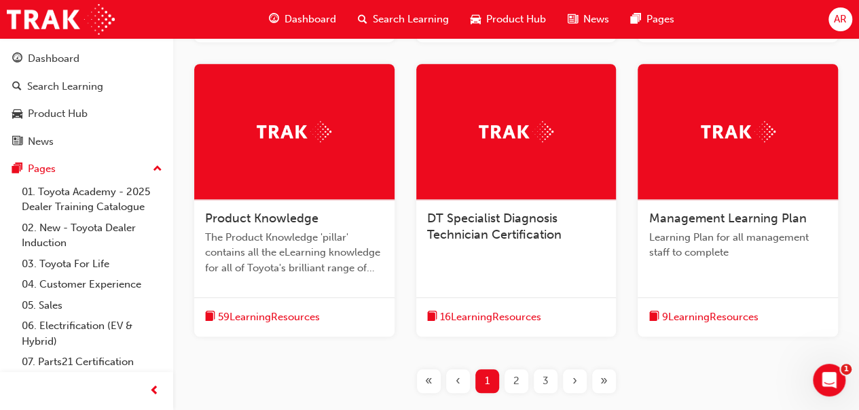
scroll to position [515, 0]
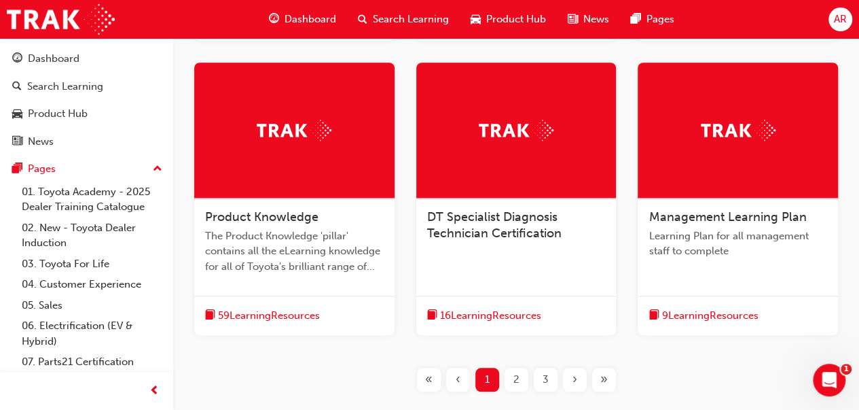
click at [281, 312] on span "59 Learning Resources" at bounding box center [269, 316] width 102 height 16
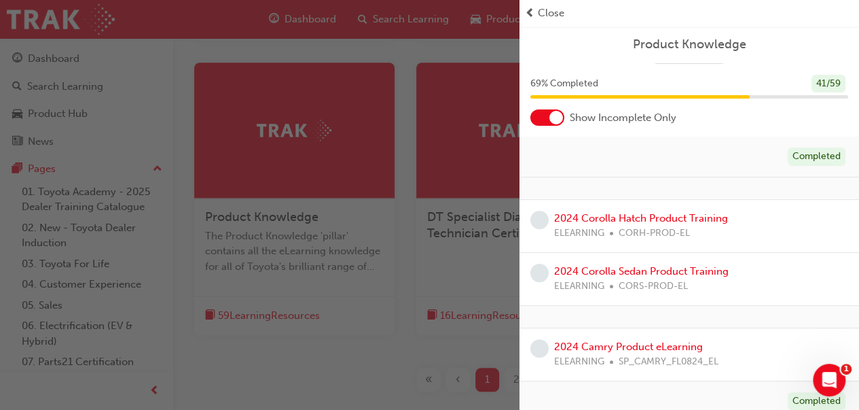
click at [541, 10] on span "Close" at bounding box center [551, 13] width 26 height 16
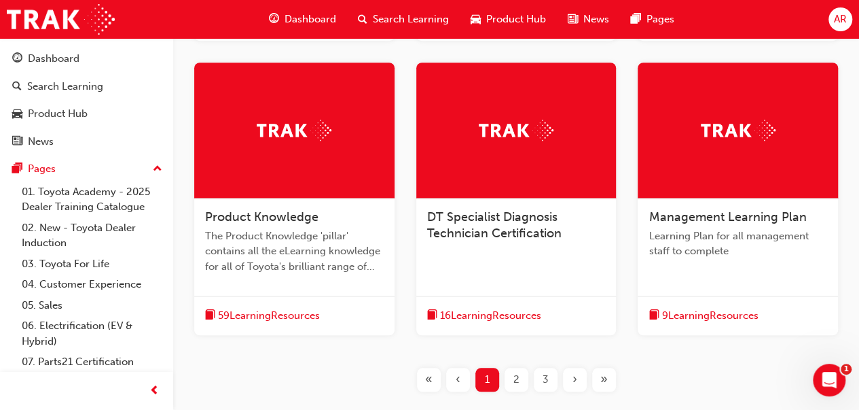
click at [270, 161] on div at bounding box center [294, 130] width 200 height 136
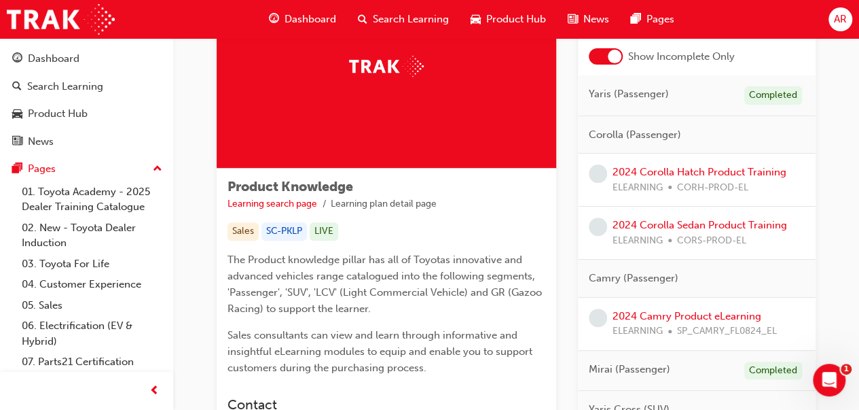
scroll to position [0, 4]
click at [733, 171] on link "2024 Corolla Hatch Product Training" at bounding box center [696, 172] width 174 height 12
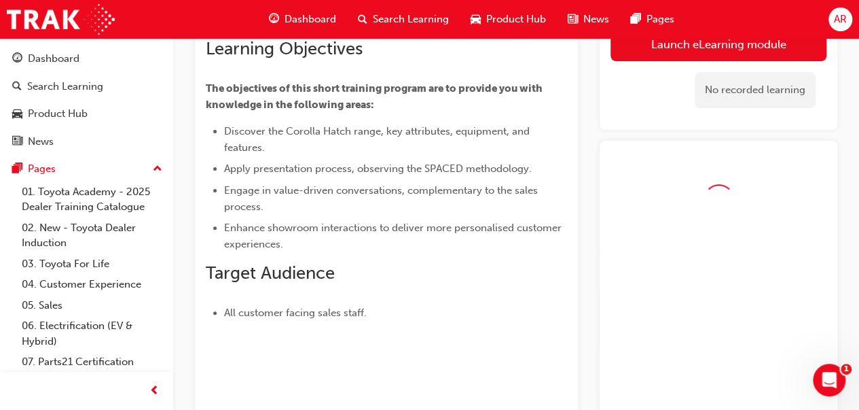
click at [731, 47] on link "Launch eLearning module" at bounding box center [719, 44] width 216 height 34
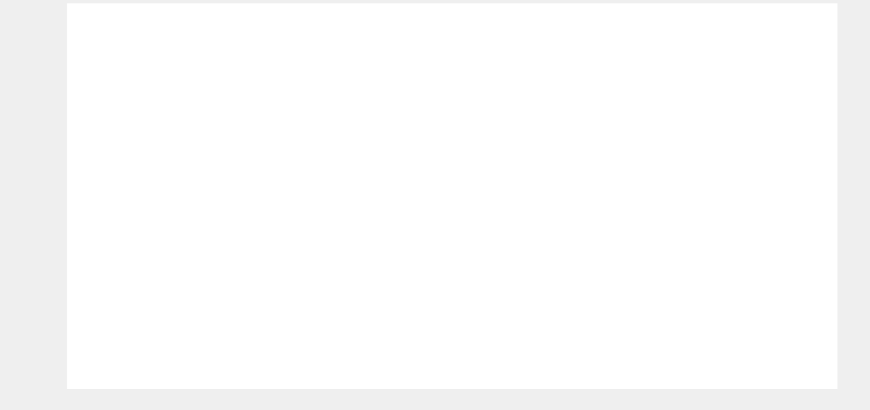
radio input "true"
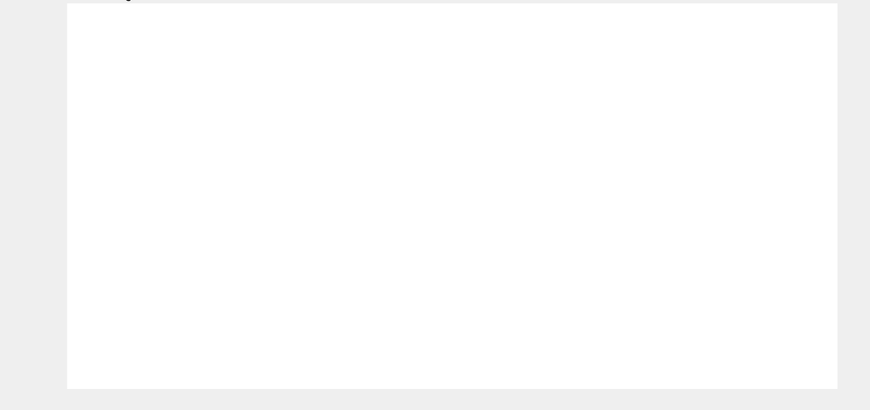
radio input "true"
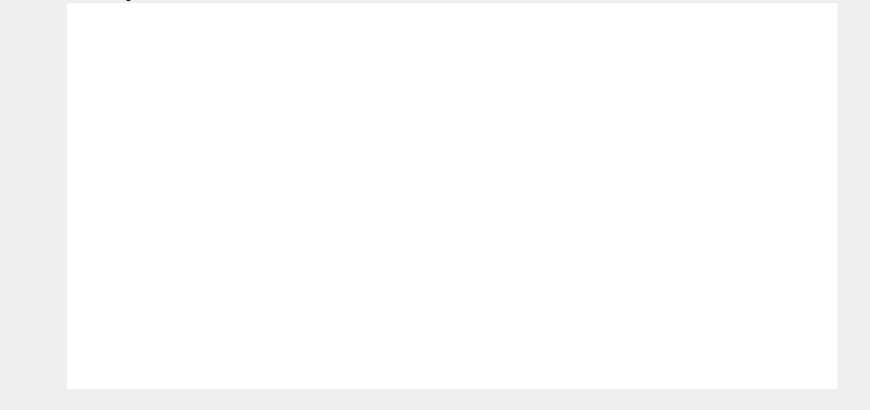
radio input "true"
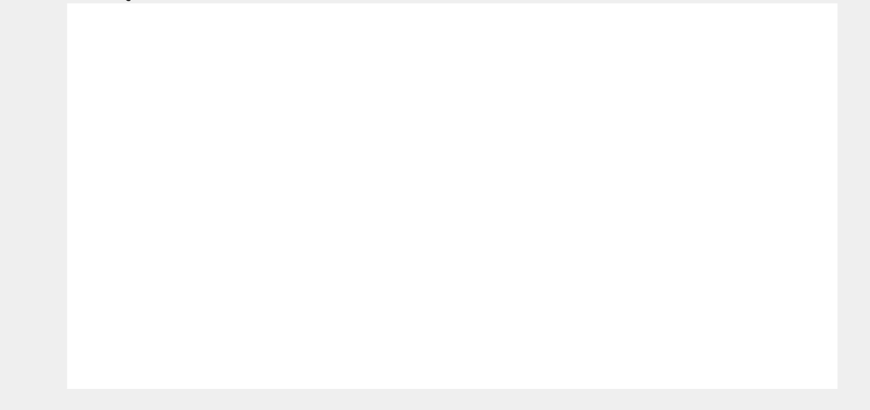
radio input "true"
drag, startPoint x: 244, startPoint y: 75, endPoint x: 181, endPoint y: 135, distance: 86.5
drag, startPoint x: 183, startPoint y: 79, endPoint x: 257, endPoint y: 150, distance: 102.8
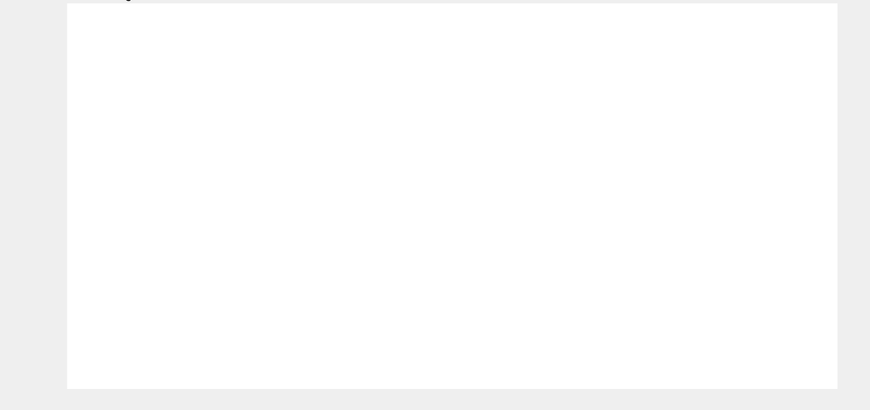
drag, startPoint x: 310, startPoint y: 73, endPoint x: 321, endPoint y: 135, distance: 62.0
drag, startPoint x: 34, startPoint y: 69, endPoint x: 107, endPoint y: 135, distance: 98.1
drag, startPoint x: 106, startPoint y: 68, endPoint x: 31, endPoint y: 135, distance: 100.6
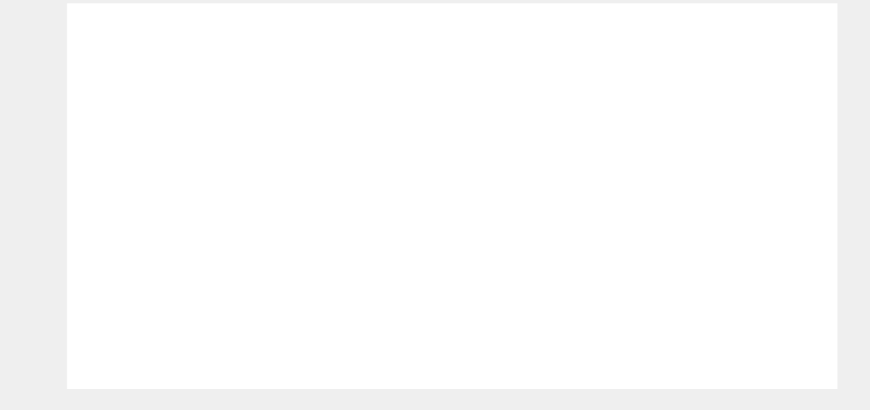
radio input "true"
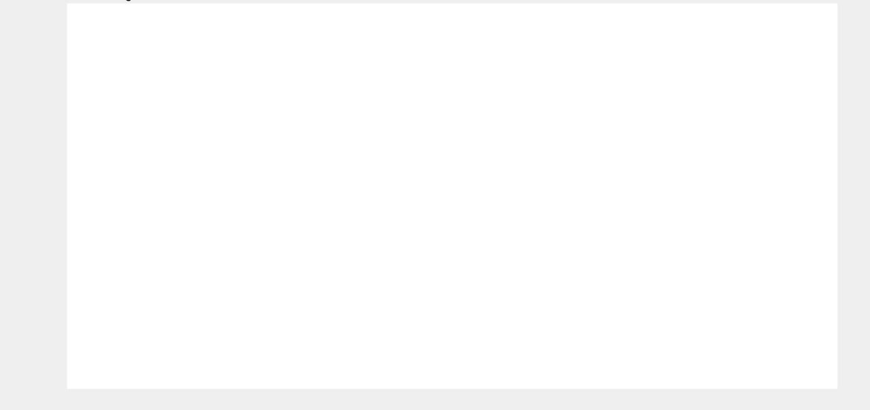
radio input "true"
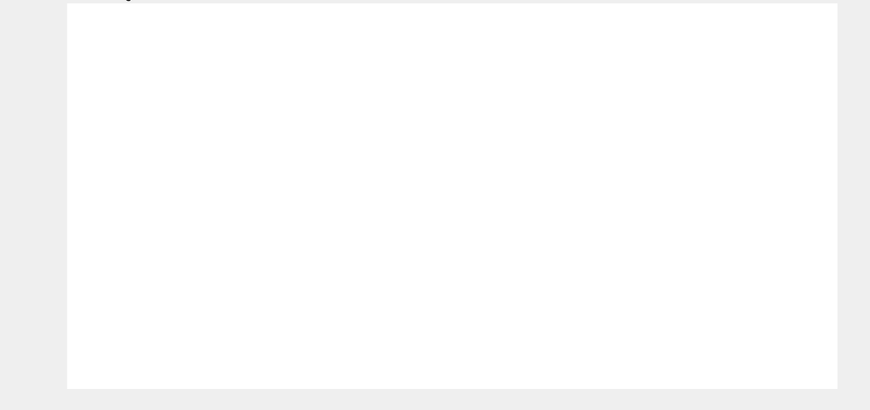
radio input "true"
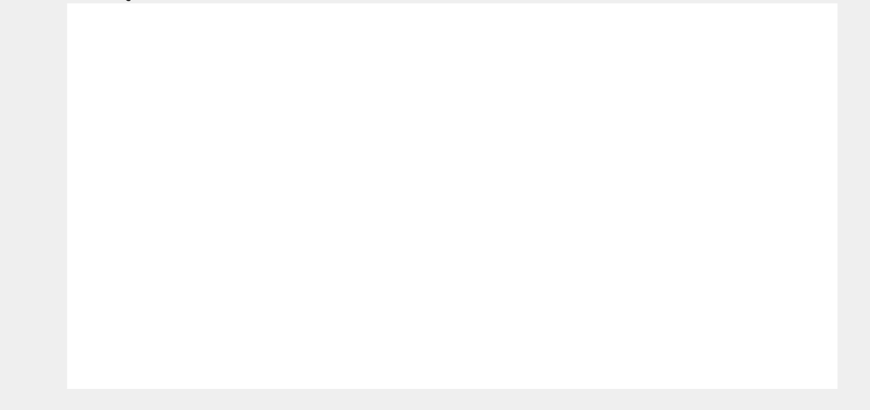
radio input "true"
drag, startPoint x: 106, startPoint y: 73, endPoint x: 18, endPoint y: 141, distance: 111.4
drag, startPoint x: 41, startPoint y: 79, endPoint x: 109, endPoint y: 147, distance: 95.6
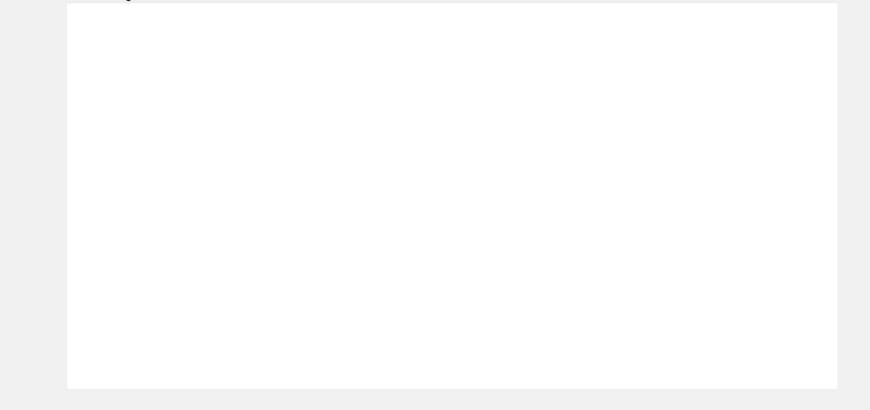
drag, startPoint x: 171, startPoint y: 76, endPoint x: 244, endPoint y: 149, distance: 102.8
drag, startPoint x: 310, startPoint y: 100, endPoint x: 319, endPoint y: 163, distance: 63.9
drag, startPoint x: 325, startPoint y: 83, endPoint x: 327, endPoint y: 126, distance: 43.5
drag, startPoint x: 260, startPoint y: 86, endPoint x: 168, endPoint y: 140, distance: 106.6
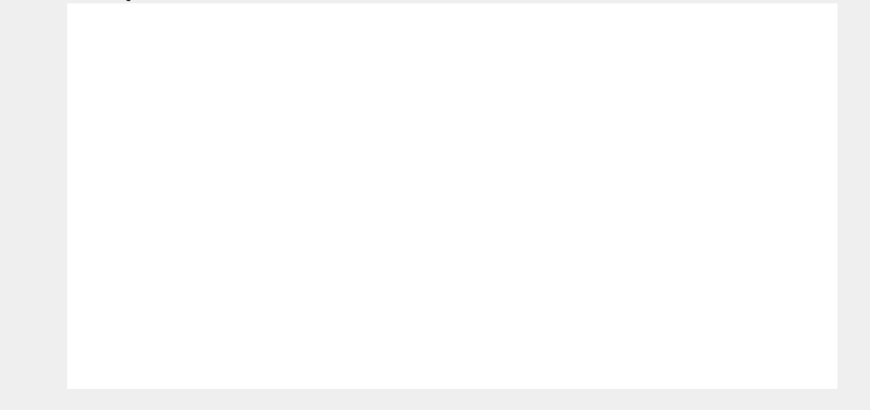
radio input "true"
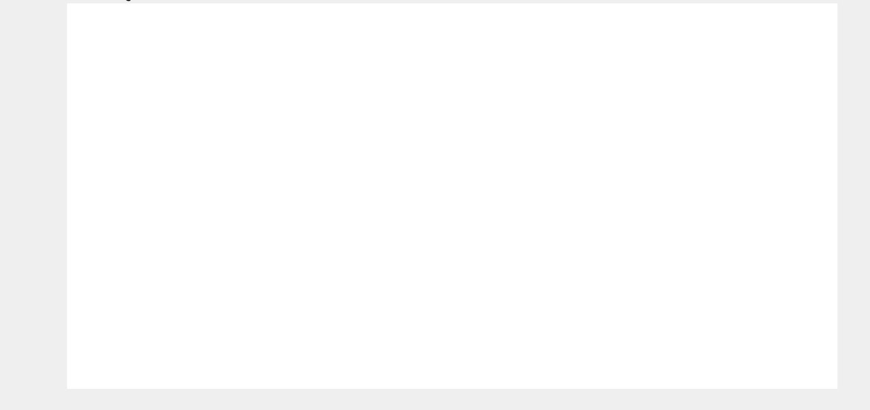
radio input "true"
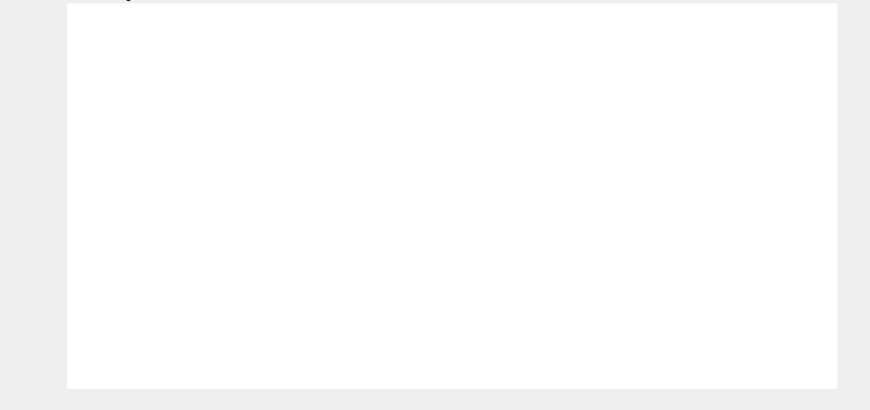
radio input "true"
drag, startPoint x: 102, startPoint y: 77, endPoint x: 29, endPoint y: 143, distance: 98.2
drag, startPoint x: 41, startPoint y: 68, endPoint x: 111, endPoint y: 132, distance: 95.7
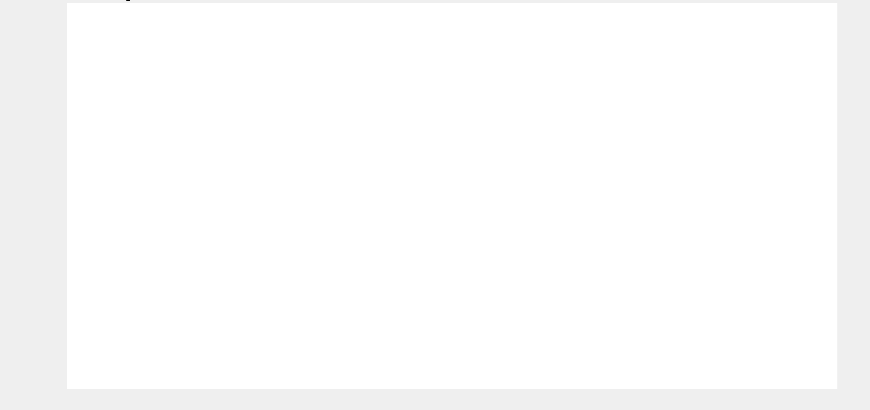
drag, startPoint x: 175, startPoint y: 63, endPoint x: 254, endPoint y: 135, distance: 106.7
drag, startPoint x: 307, startPoint y: 76, endPoint x: 320, endPoint y: 137, distance: 62.5
drag, startPoint x: 257, startPoint y: 58, endPoint x: 190, endPoint y: 122, distance: 92.3
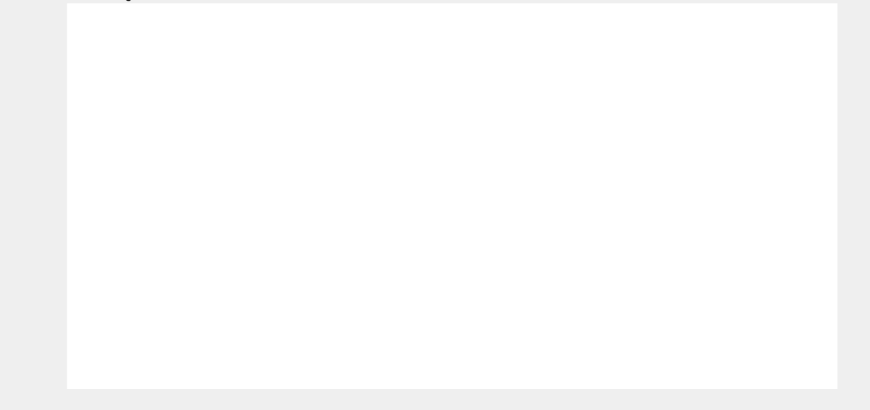
radio input "true"
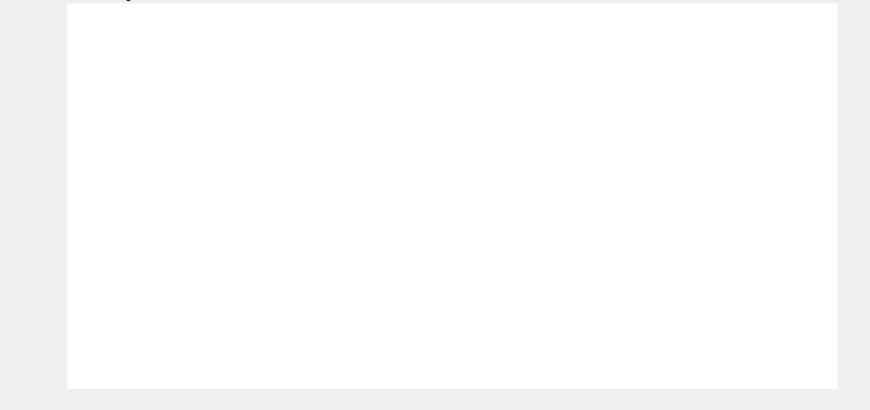
radio input "true"
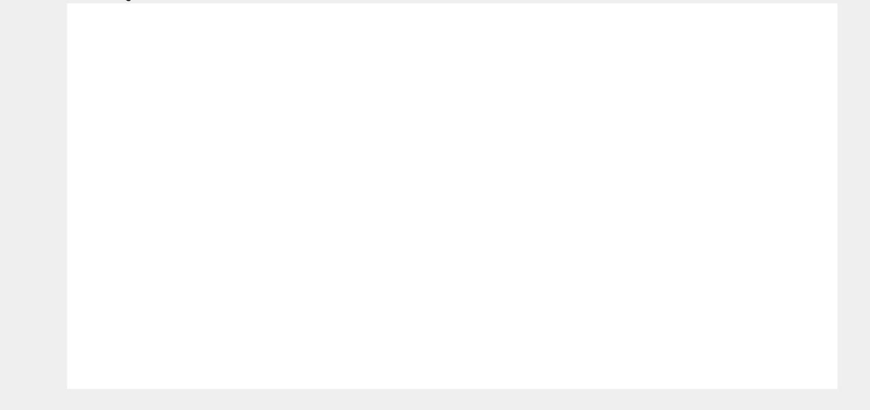
radio input "true"
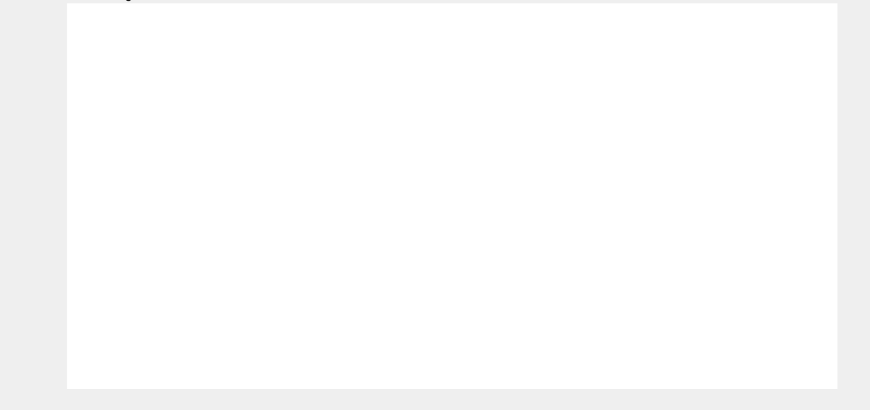
radio input "true"
drag, startPoint x: 101, startPoint y: 70, endPoint x: 34, endPoint y: 139, distance: 96.1
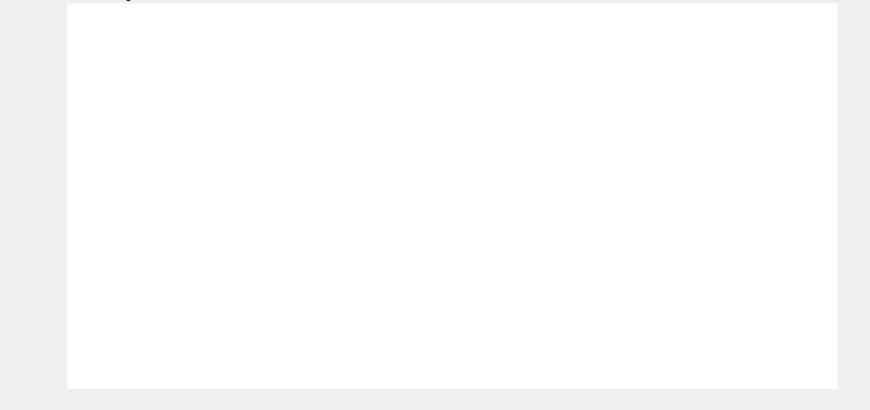
drag, startPoint x: 46, startPoint y: 82, endPoint x: 117, endPoint y: 142, distance: 93.0
drag, startPoint x: 172, startPoint y: 68, endPoint x: 245, endPoint y: 136, distance: 99.5
drag, startPoint x: 245, startPoint y: 65, endPoint x: 188, endPoint y: 126, distance: 83.6
drag, startPoint x: 302, startPoint y: 80, endPoint x: 302, endPoint y: 145, distance: 65.2
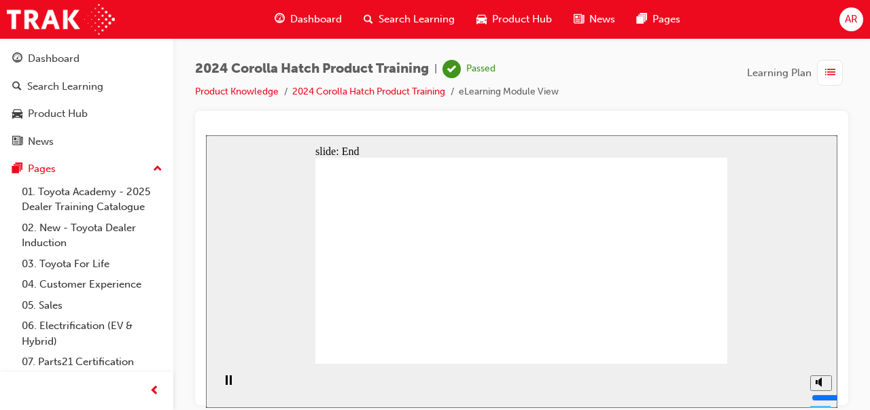
click at [87, 109] on div "Product Hub" at bounding box center [58, 114] width 60 height 16
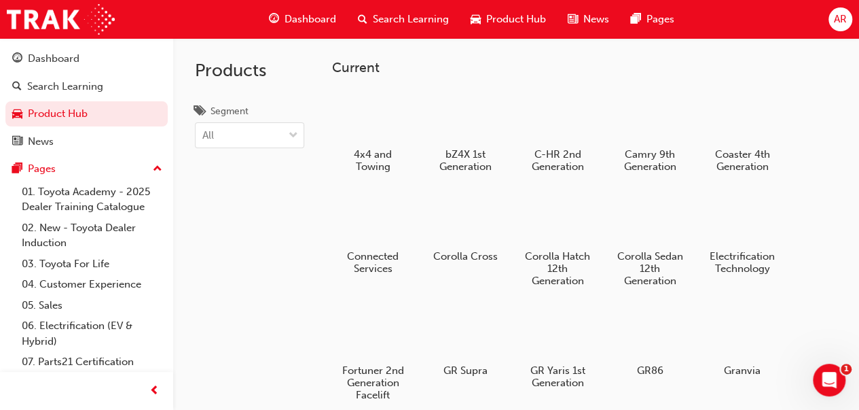
click at [99, 92] on div "Search Learning" at bounding box center [65, 87] width 76 height 16
